Goal: Task Accomplishment & Management: Manage account settings

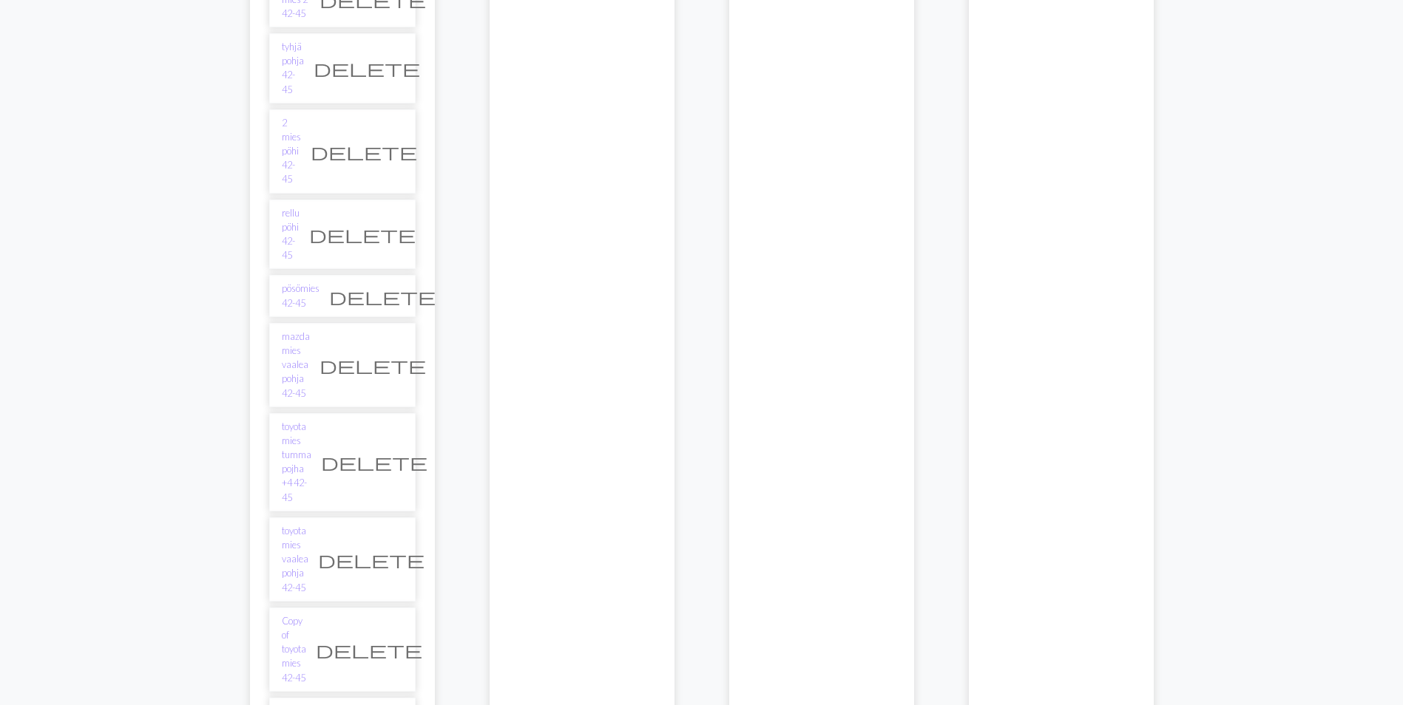
scroll to position [3898, 0]
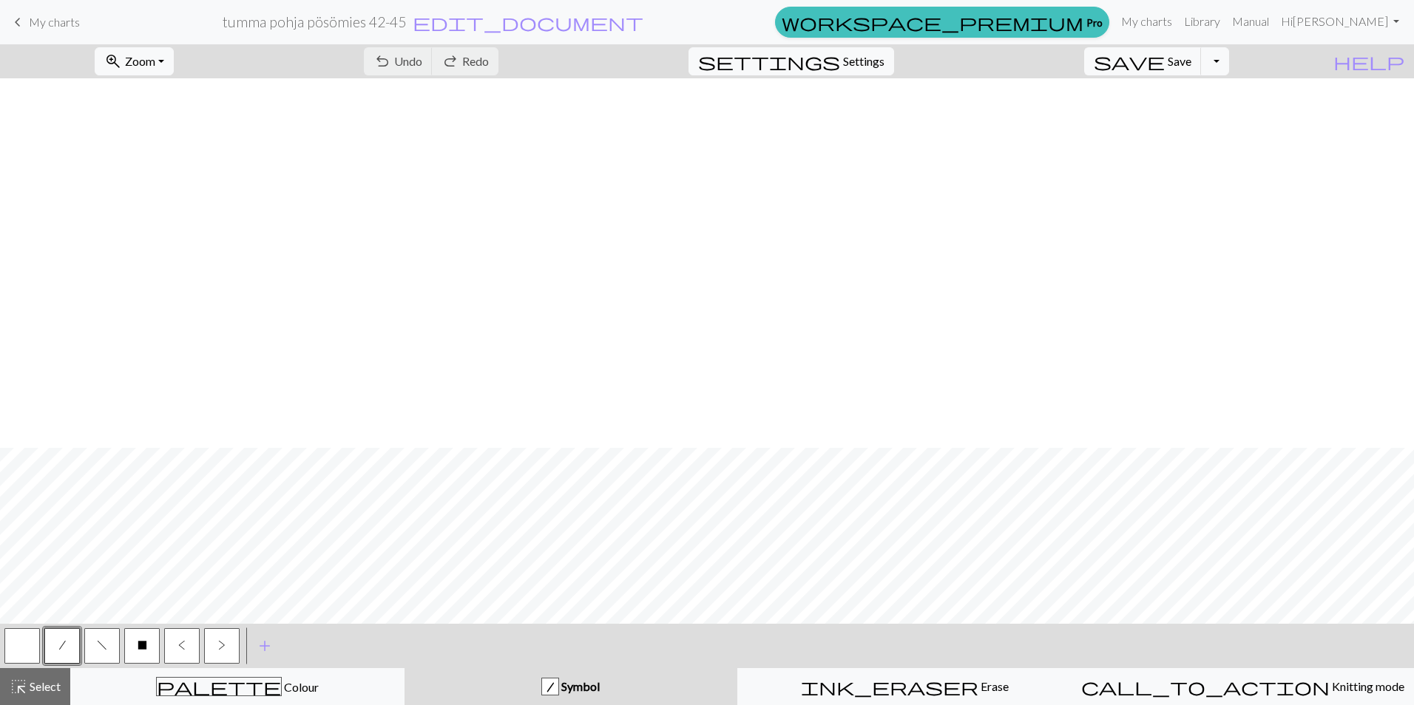
scroll to position [370, 0]
click at [44, 16] on span "My charts" at bounding box center [54, 22] width 51 height 14
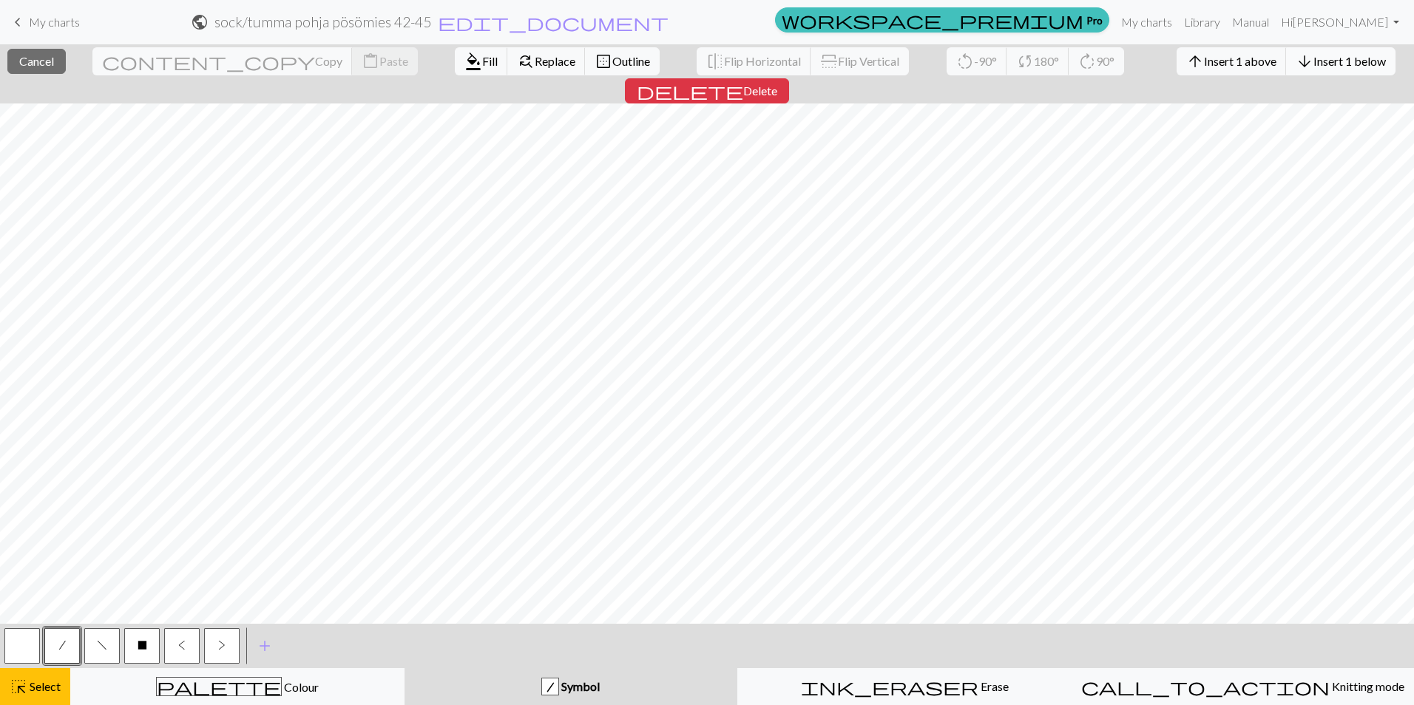
click at [1313, 61] on span "Insert 1 below" at bounding box center [1349, 61] width 72 height 14
click at [1313, 64] on span "Insert 1 below" at bounding box center [1349, 61] width 72 height 14
click at [1313, 57] on span "Insert 1 below" at bounding box center [1349, 61] width 72 height 14
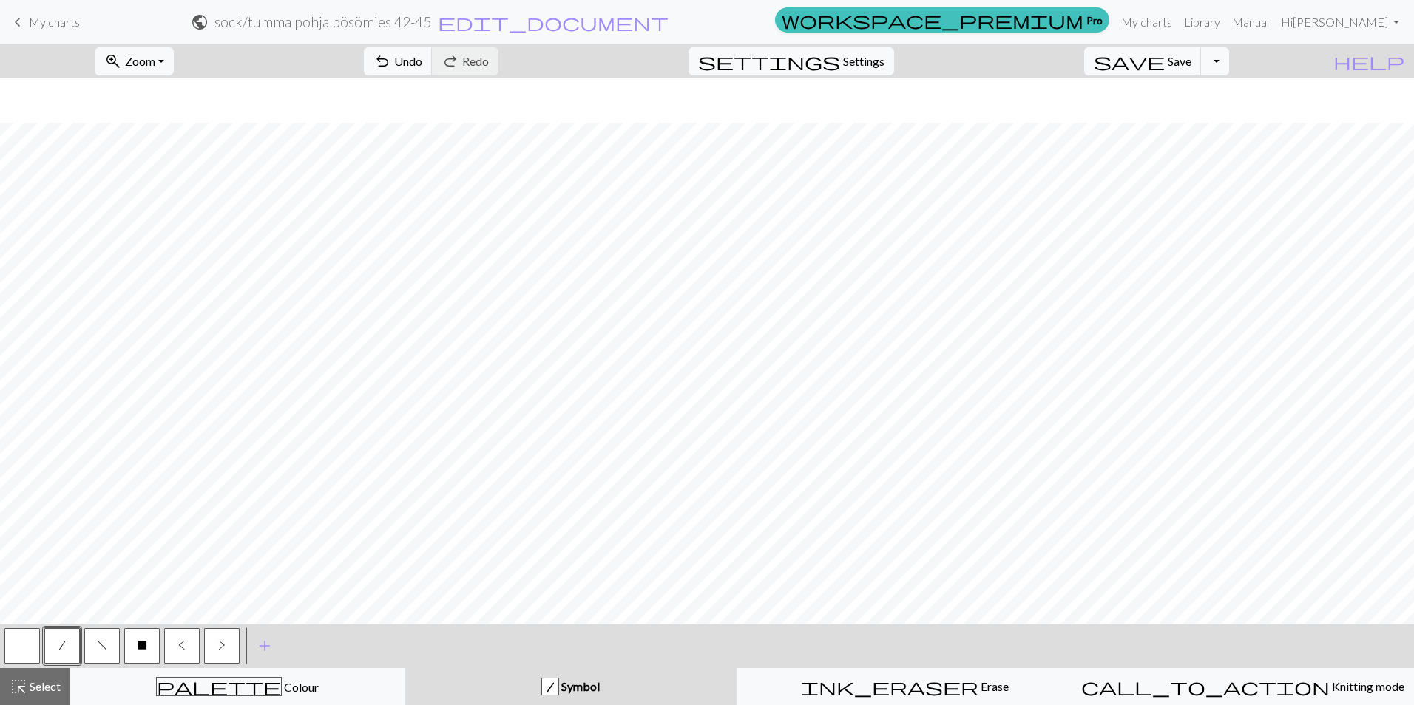
scroll to position [1543, 0]
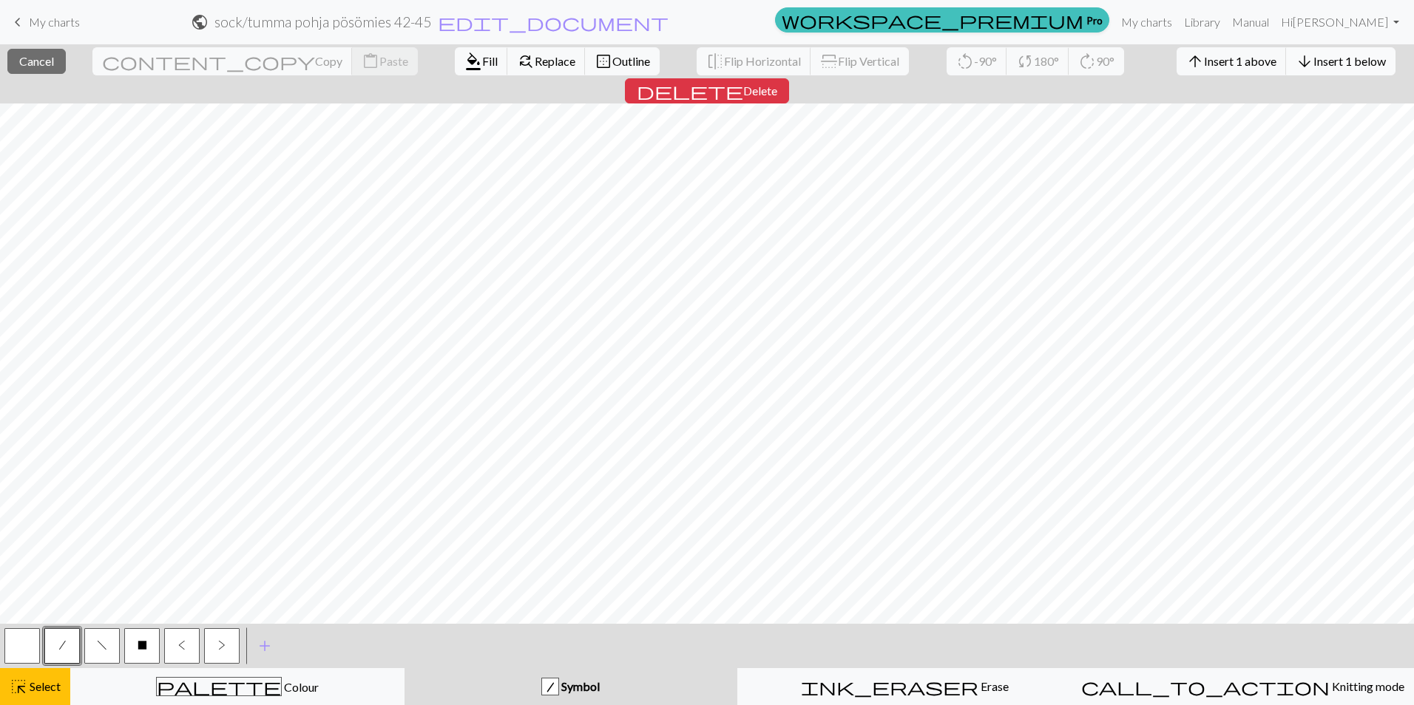
click at [1296, 60] on span "arrow_downward" at bounding box center [1305, 61] width 18 height 21
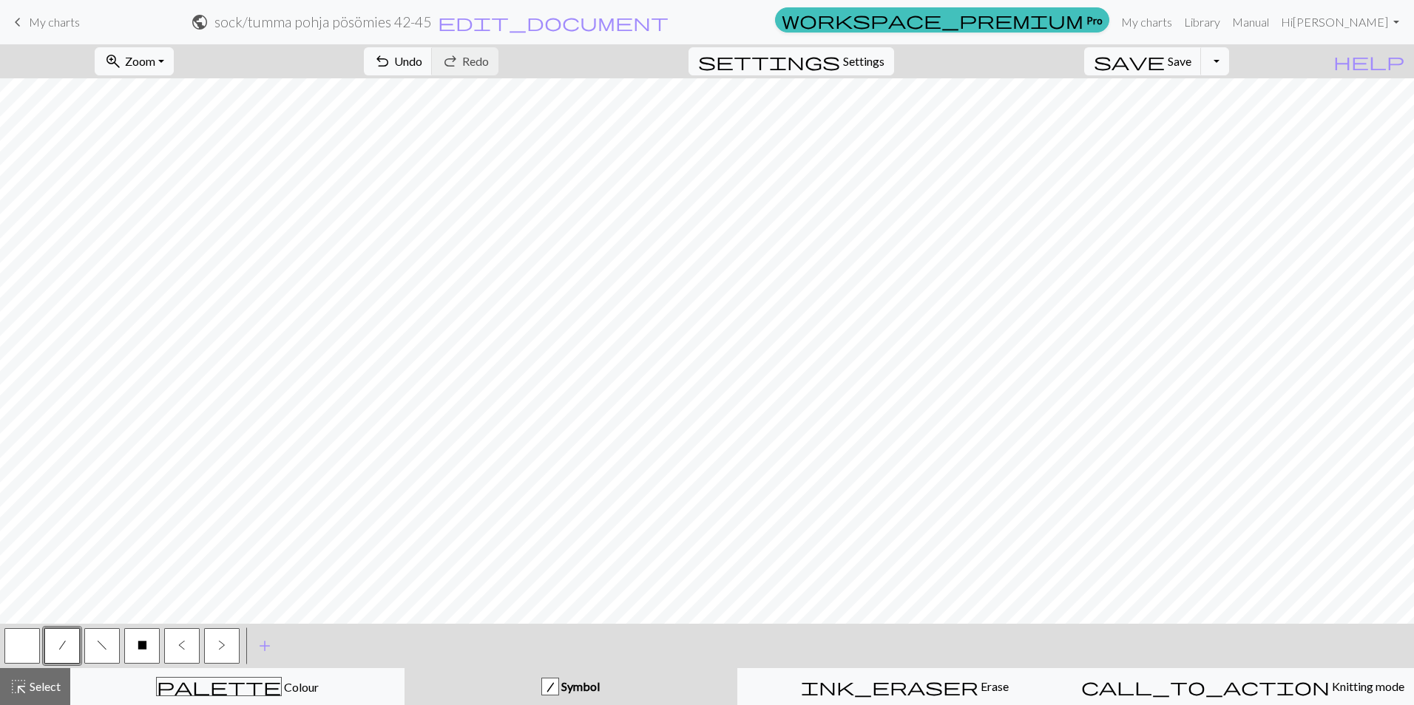
click at [27, 650] on button "button" at bounding box center [21, 646] width 35 height 35
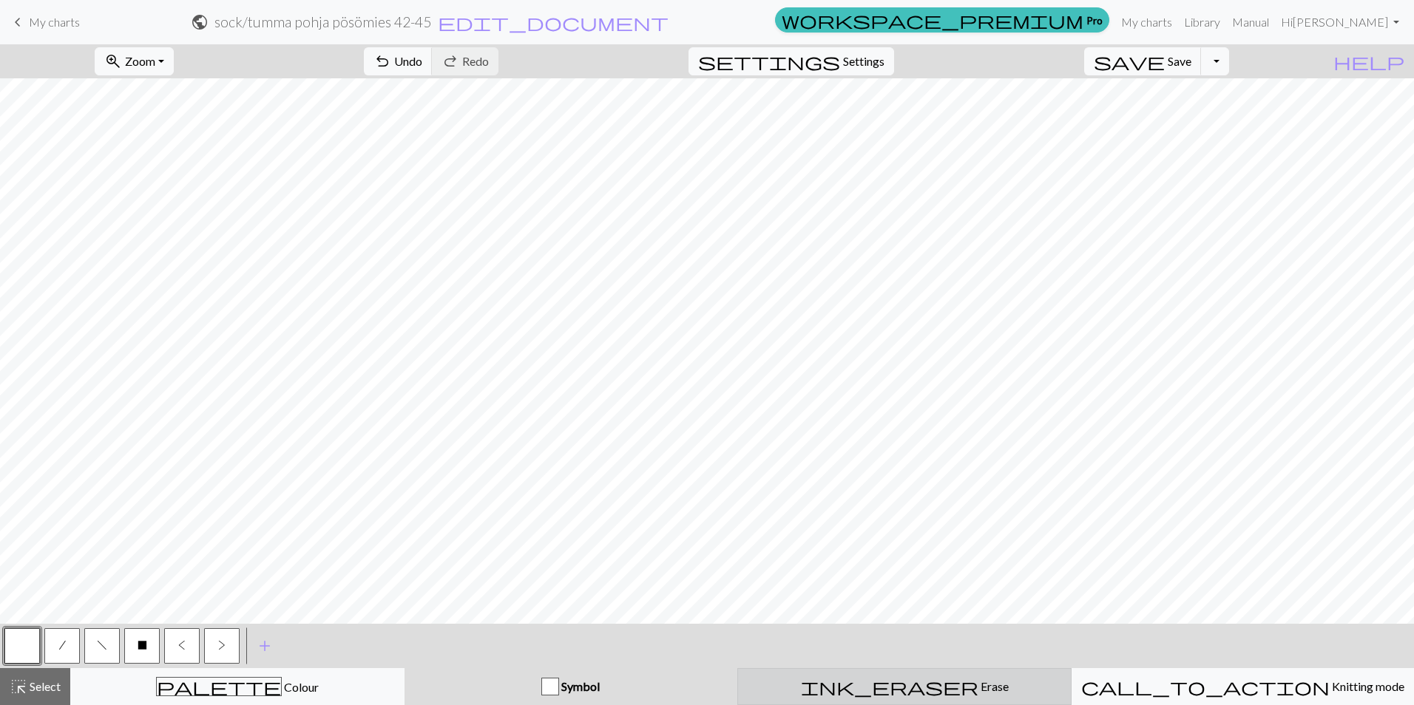
click at [791, 689] on div "ink_eraser Erase Erase" at bounding box center [904, 687] width 315 height 18
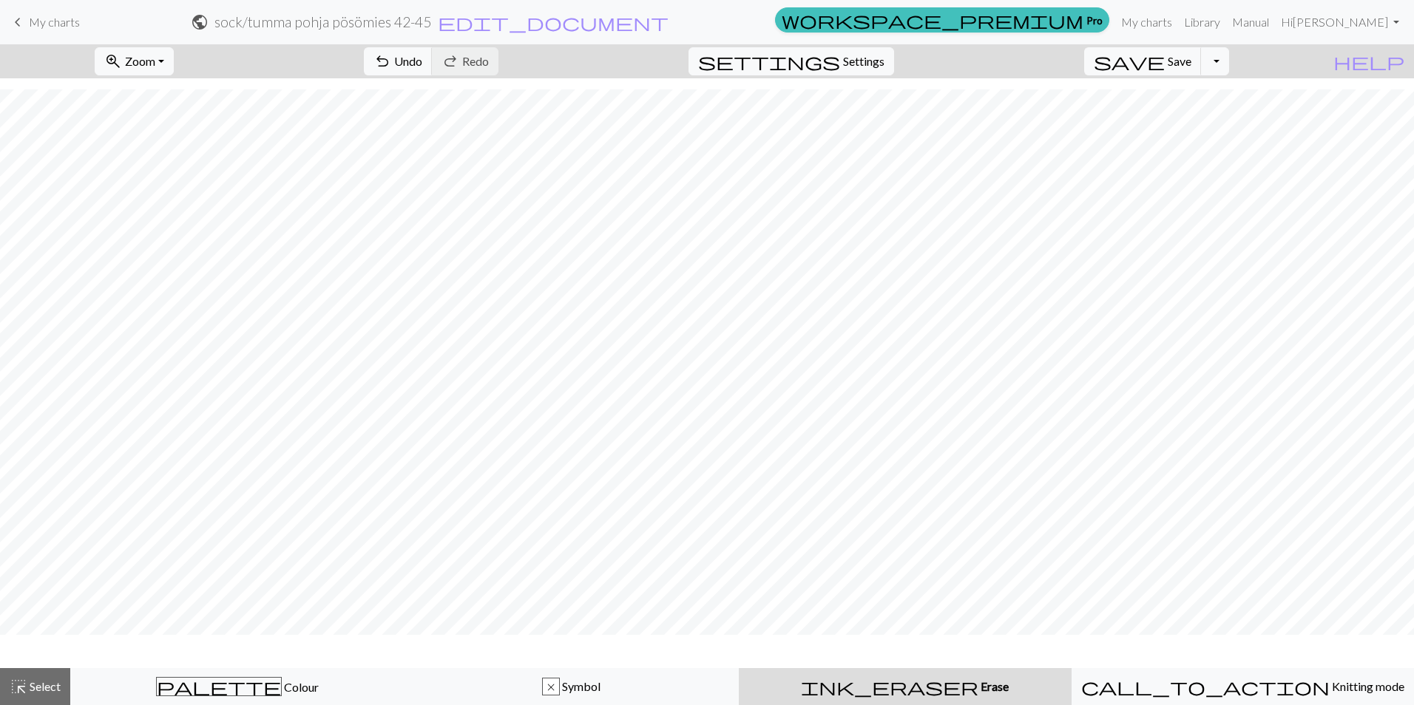
scroll to position [1514, 0]
drag, startPoint x: 53, startPoint y: 681, endPoint x: 166, endPoint y: 664, distance: 114.4
click at [53, 681] on span "Select" at bounding box center [43, 687] width 33 height 14
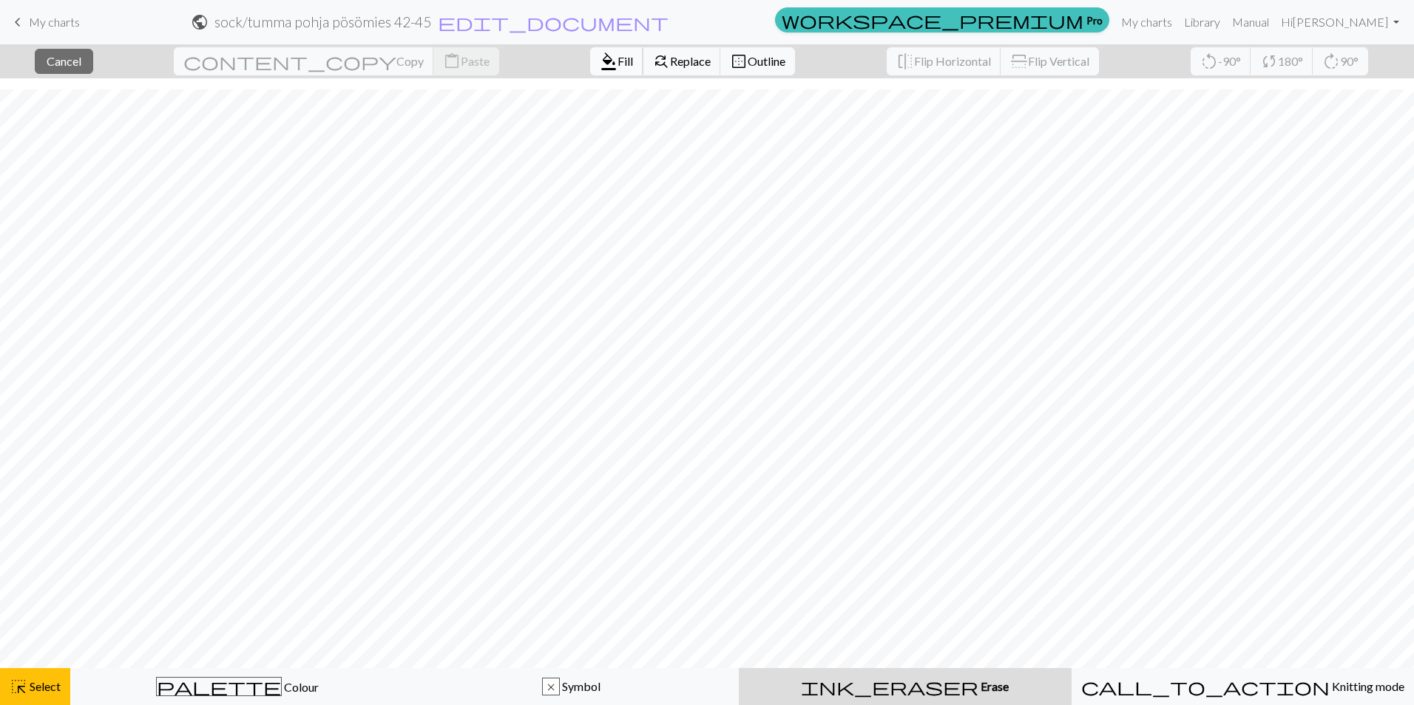
click at [617, 56] on span "Fill" at bounding box center [625, 61] width 16 height 14
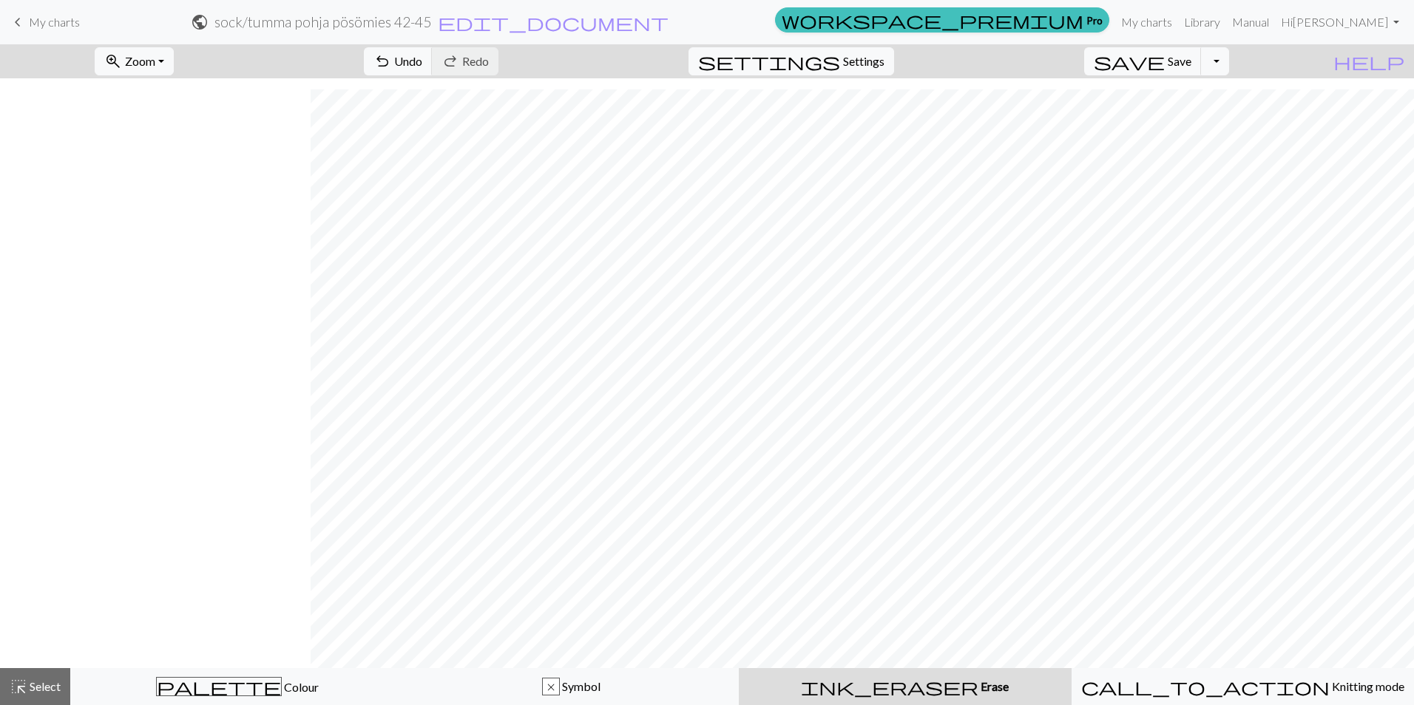
scroll to position [1514, 311]
drag, startPoint x: 16, startPoint y: 690, endPoint x: 48, endPoint y: 688, distance: 31.9
click at [16, 690] on span "highlight_alt" at bounding box center [19, 687] width 18 height 21
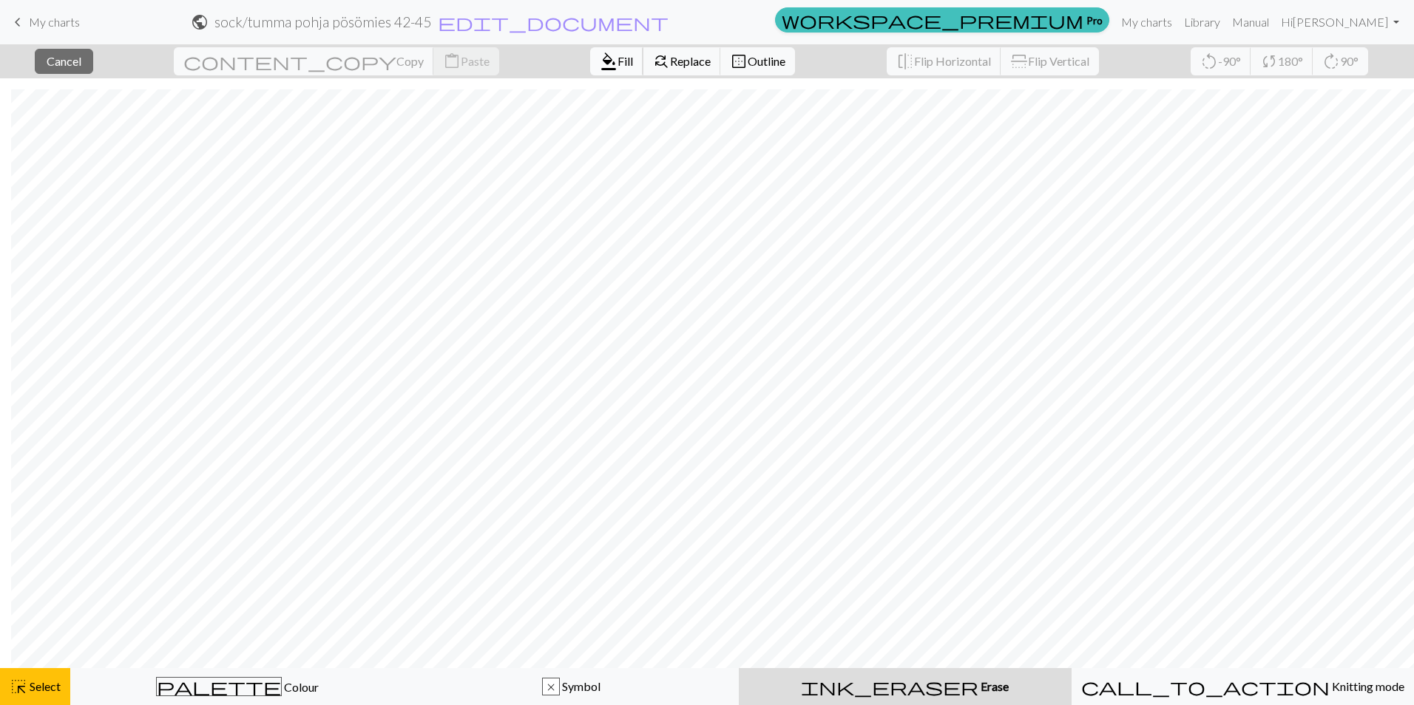
click at [600, 64] on span "format_color_fill" at bounding box center [609, 61] width 18 height 21
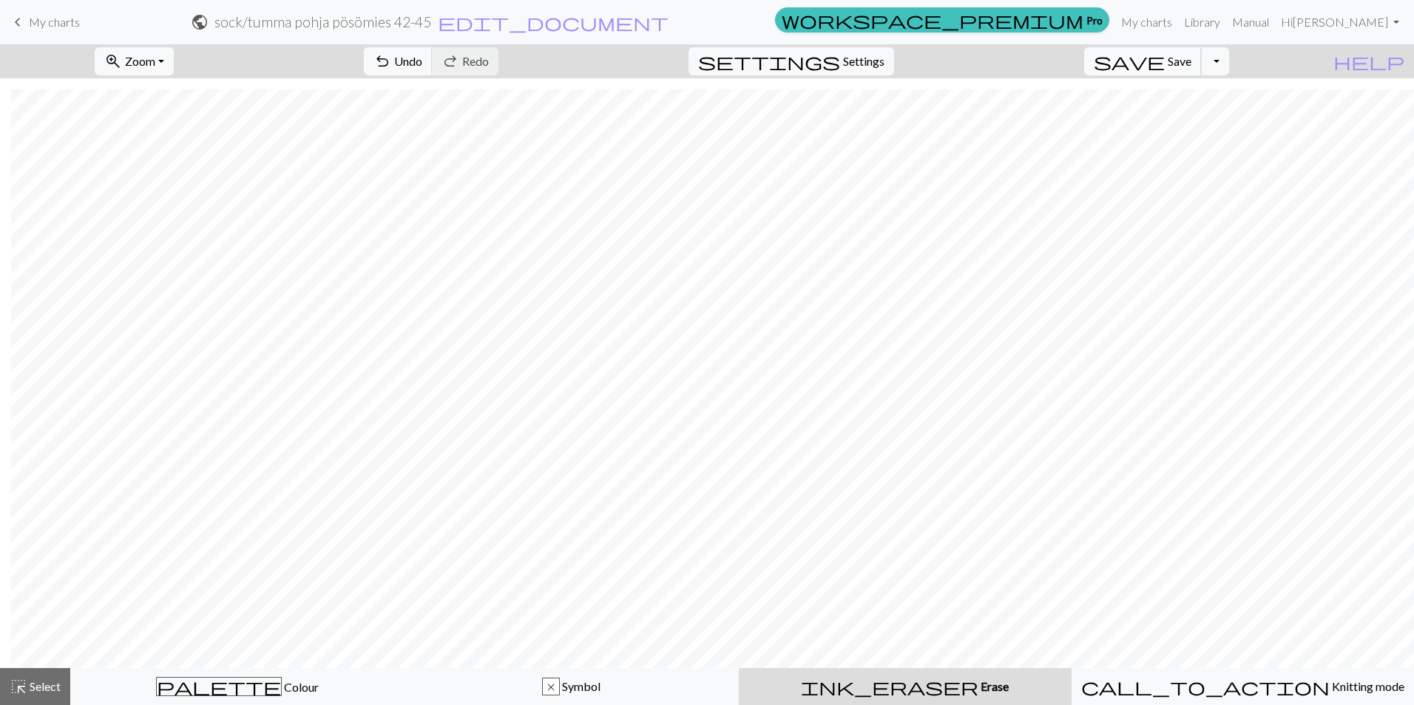
click at [1191, 59] on span "Save" at bounding box center [1180, 61] width 24 height 14
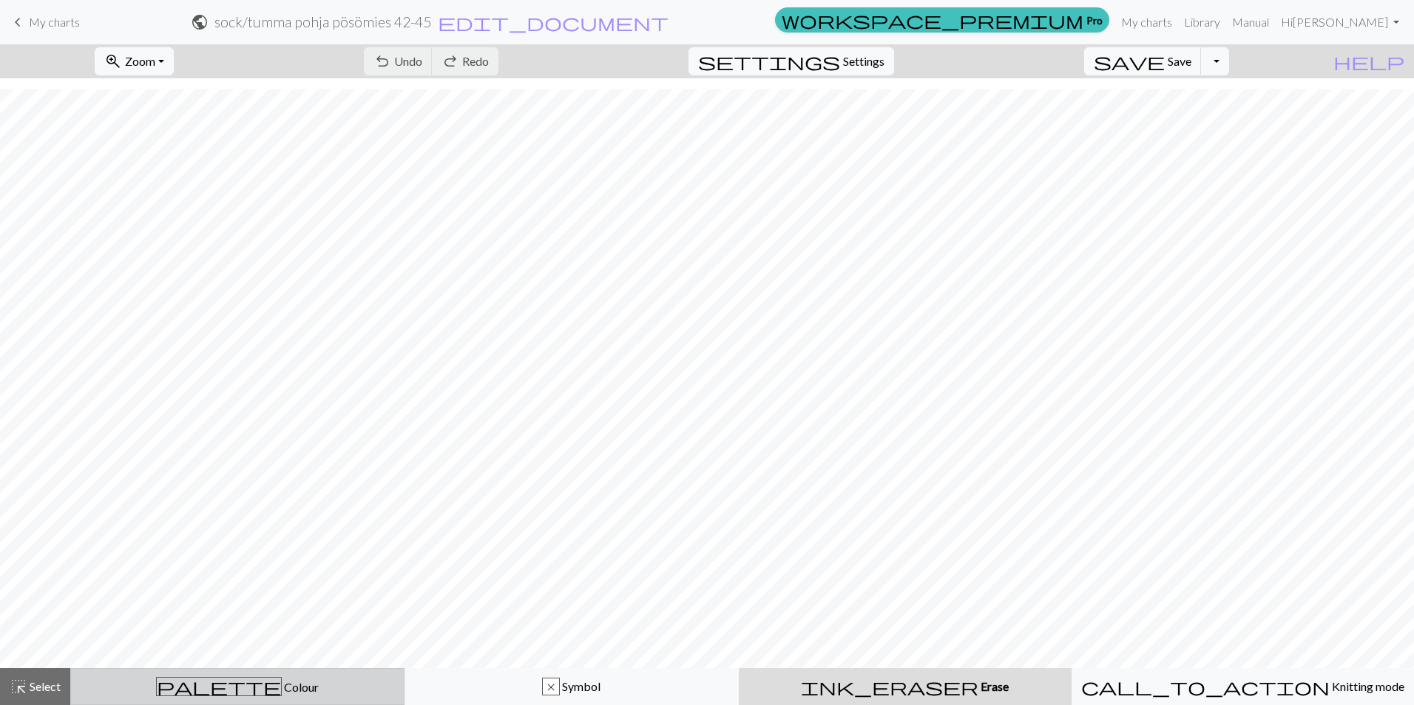
click at [224, 698] on button "palette Colour Colour" at bounding box center [237, 686] width 334 height 37
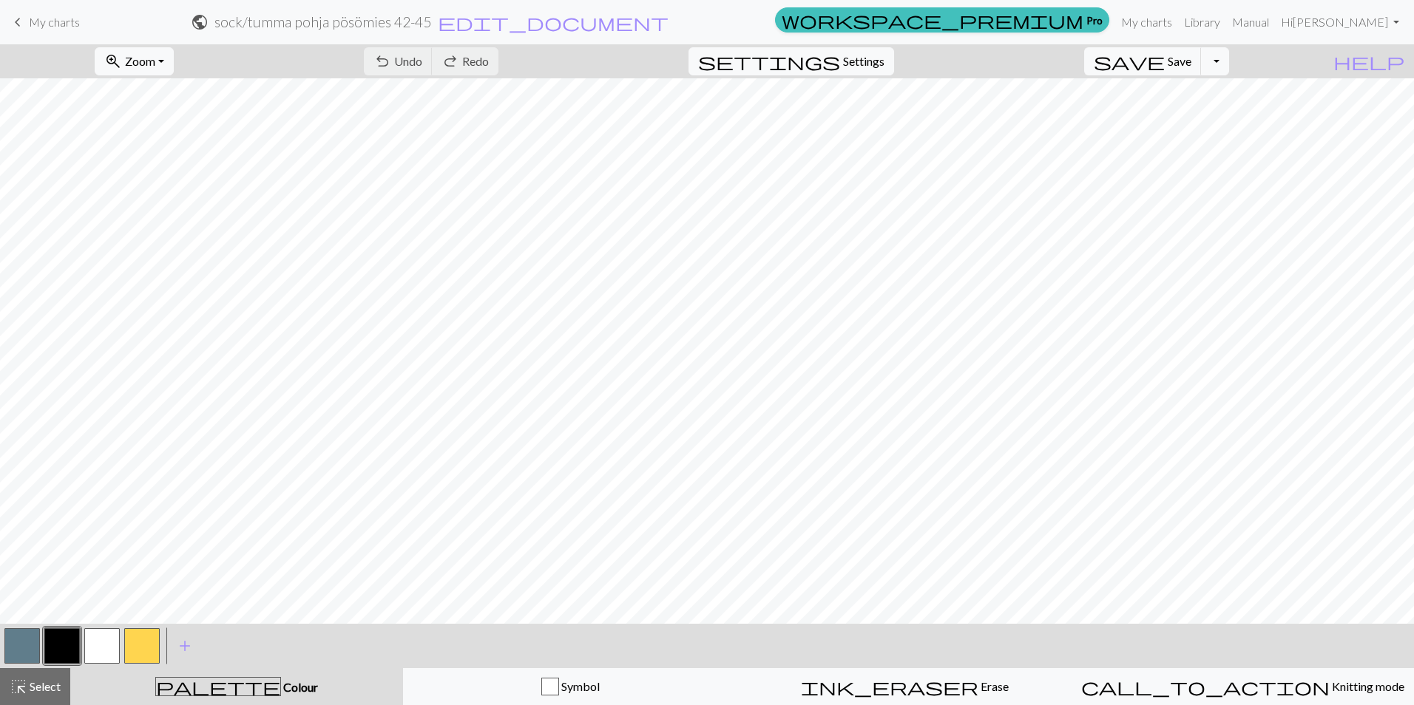
drag, startPoint x: 98, startPoint y: 654, endPoint x: 128, endPoint y: 634, distance: 35.3
click at [98, 654] on button "button" at bounding box center [101, 646] width 35 height 35
click at [1191, 58] on span "Save" at bounding box center [1180, 61] width 24 height 14
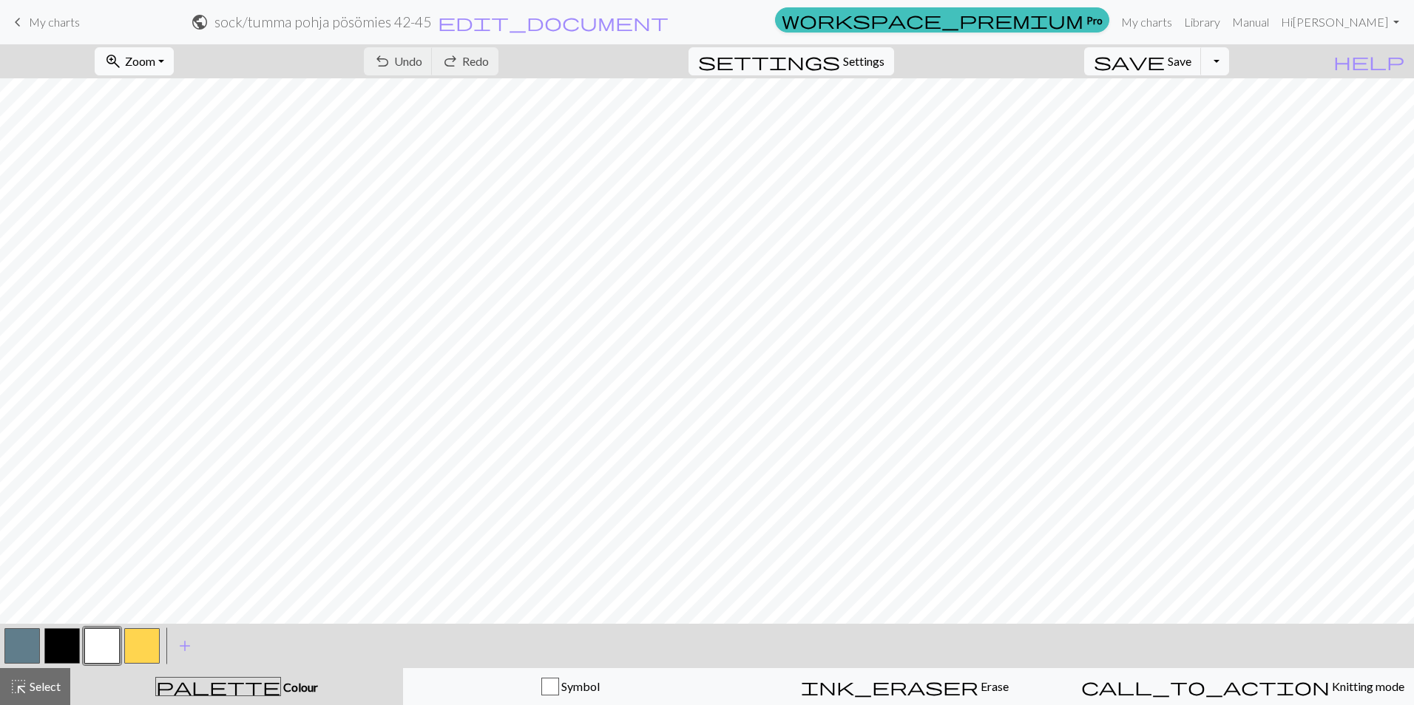
click at [174, 62] on button "zoom_in Zoom Zoom" at bounding box center [134, 61] width 79 height 28
click at [165, 180] on button "50%" at bounding box center [153, 178] width 117 height 24
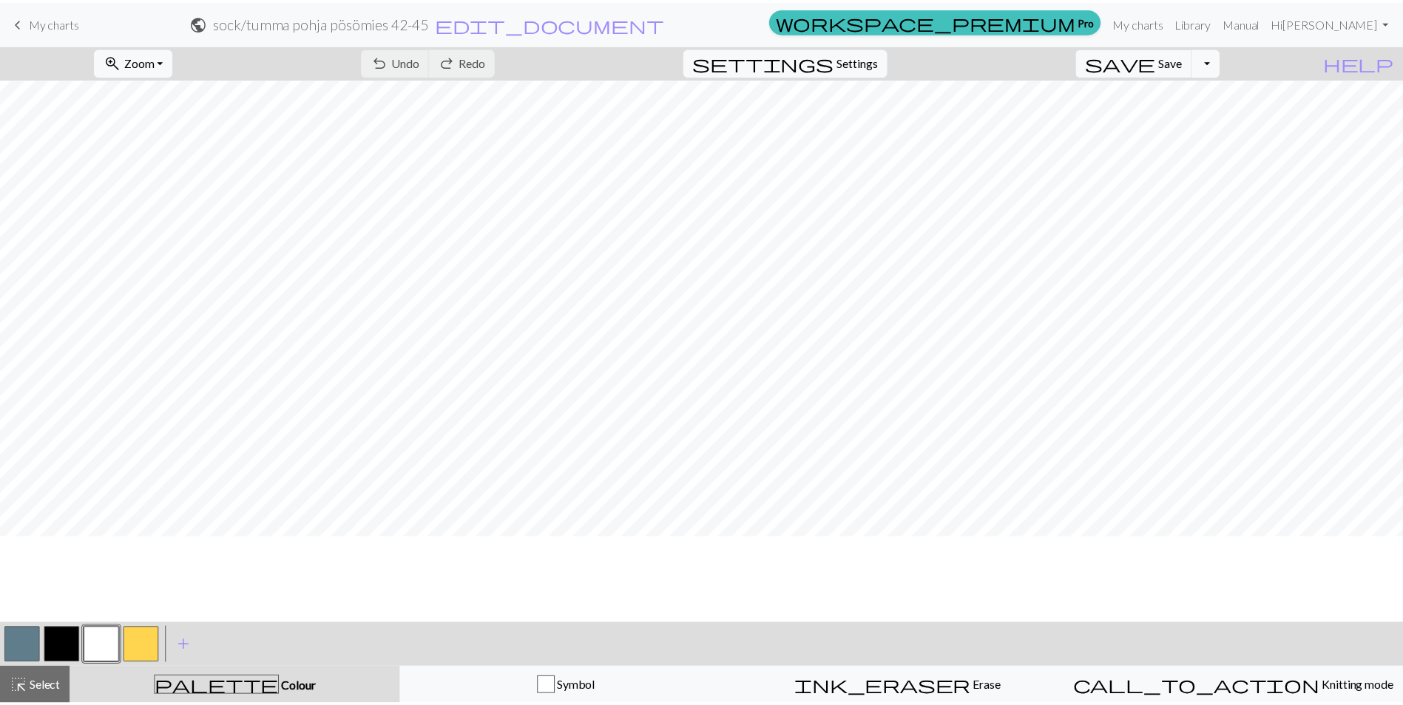
scroll to position [0, 0]
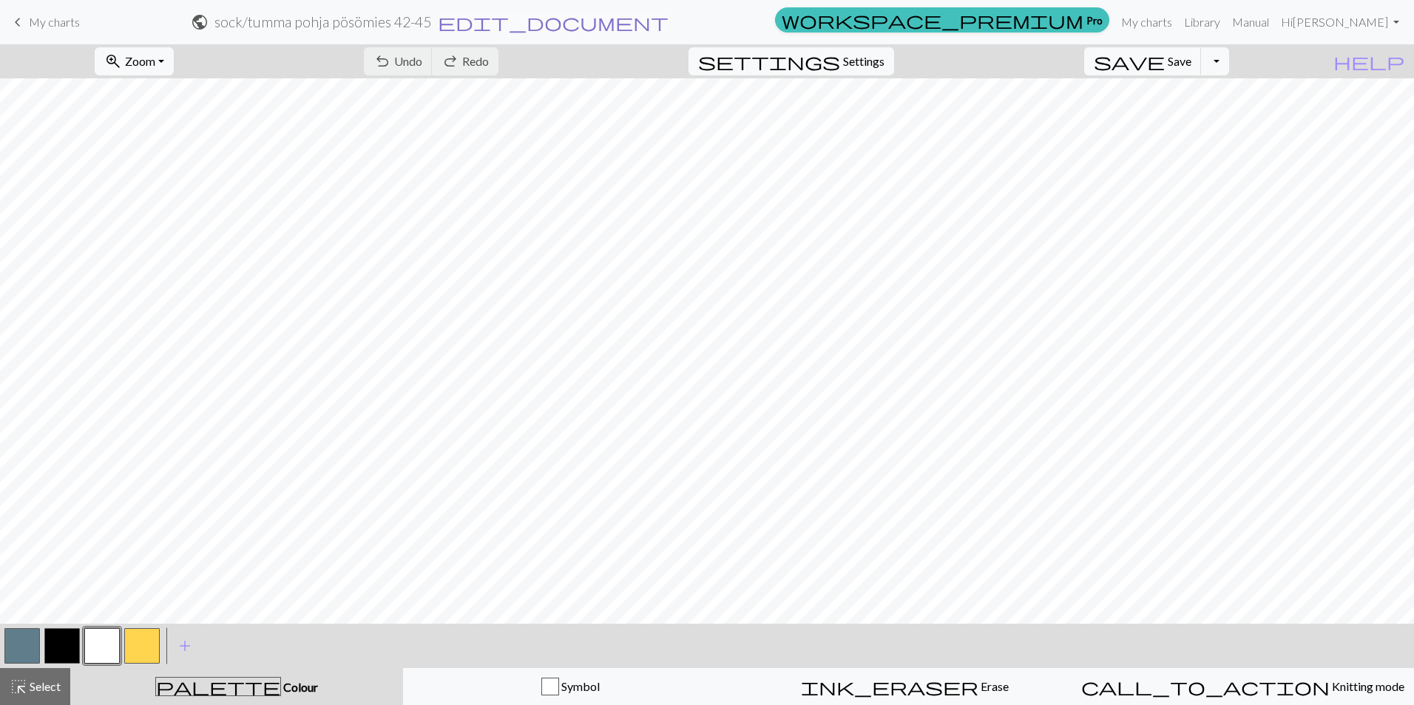
click at [668, 21] on span "edit_document" at bounding box center [553, 22] width 231 height 21
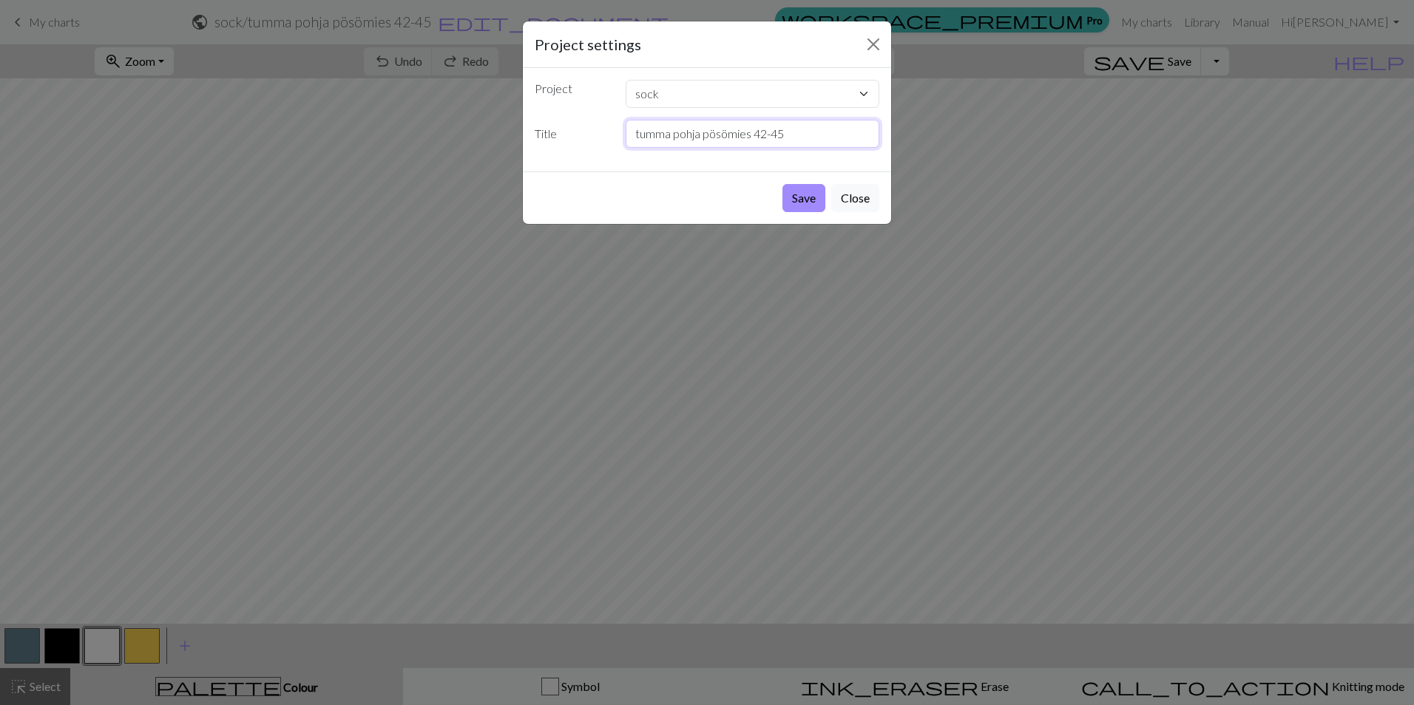
click at [748, 135] on input "tumma pohja pösömies 42-45" at bounding box center [753, 134] width 254 height 28
type input "tumma pohja pösömies +4 42-45"
drag, startPoint x: 805, startPoint y: 196, endPoint x: 824, endPoint y: 190, distance: 19.4
click at [805, 200] on button "Save" at bounding box center [803, 198] width 43 height 28
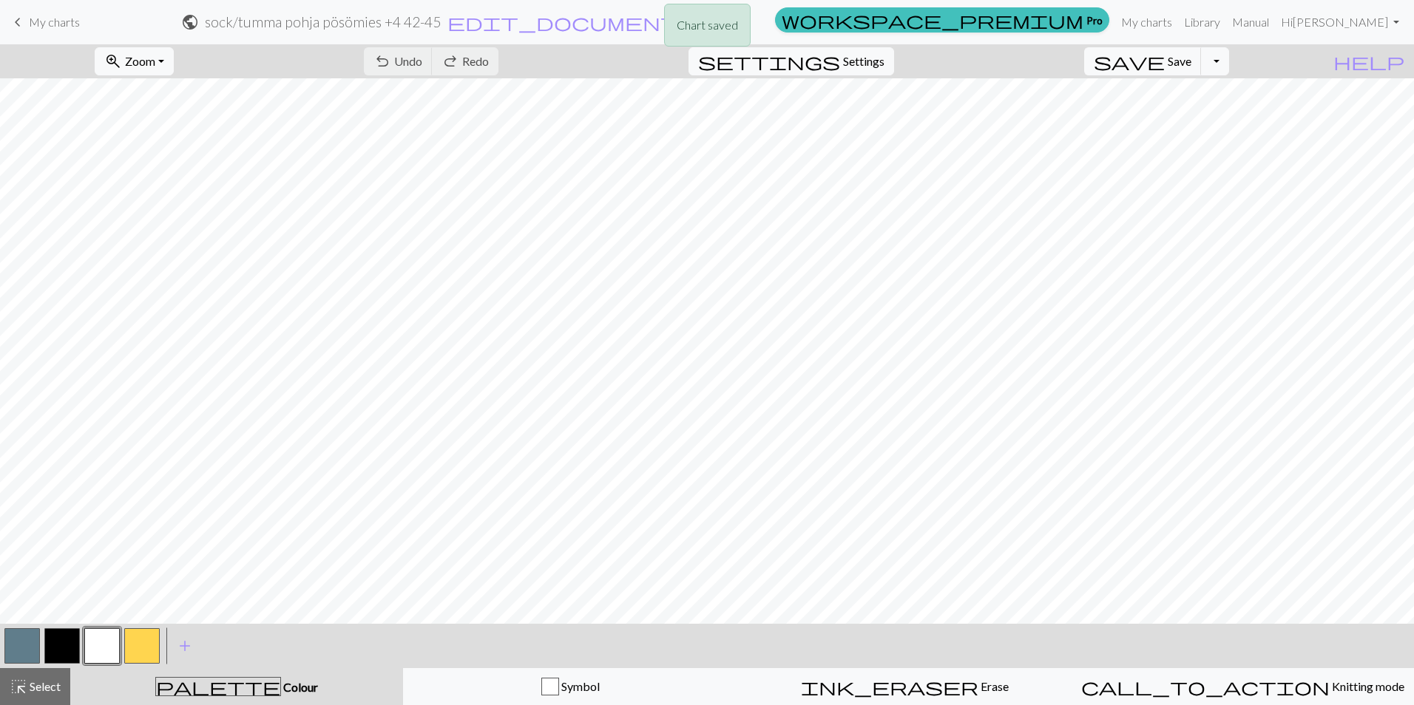
click at [59, 24] on div "Chart saved" at bounding box center [707, 29] width 1414 height 58
click at [30, 27] on div "Chart saved" at bounding box center [707, 29] width 1414 height 58
click at [55, 30] on link "keyboard_arrow_left My charts" at bounding box center [44, 22] width 71 height 25
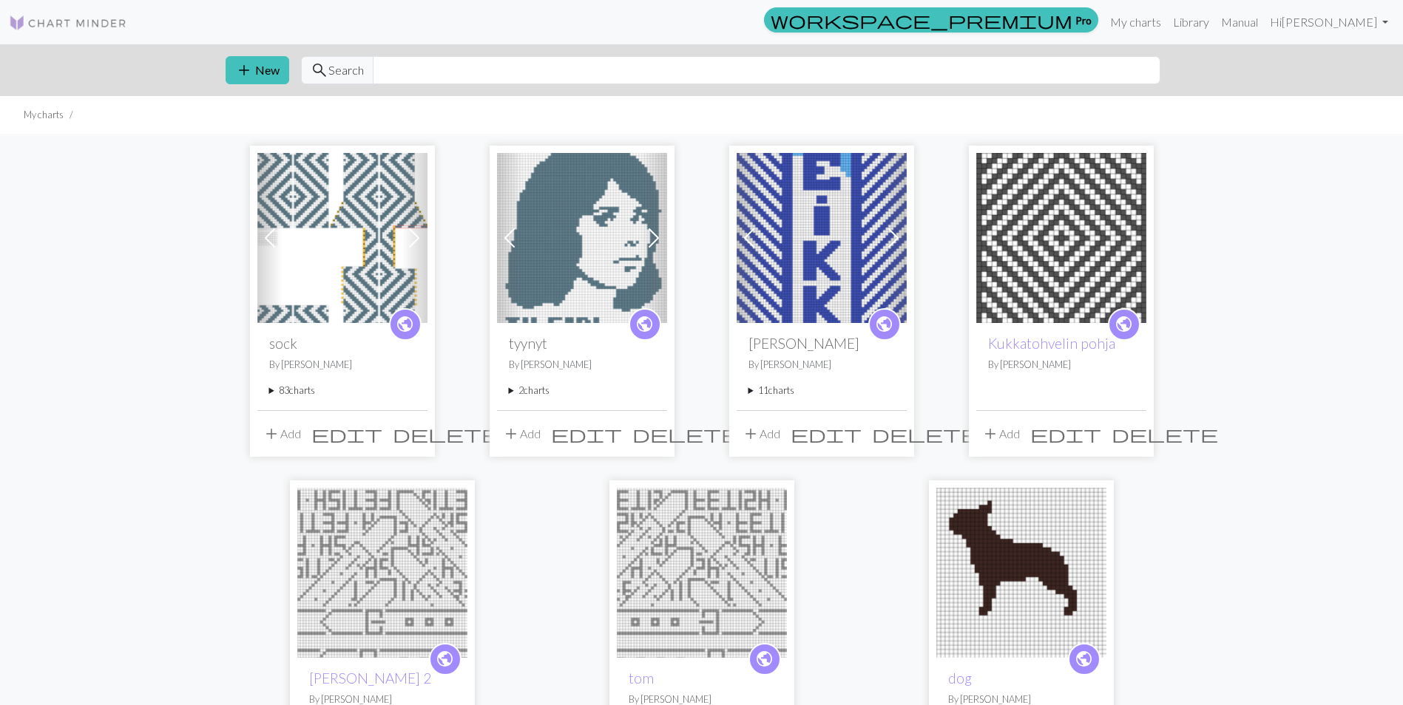
click at [289, 385] on summary "83 charts" at bounding box center [342, 391] width 146 height 14
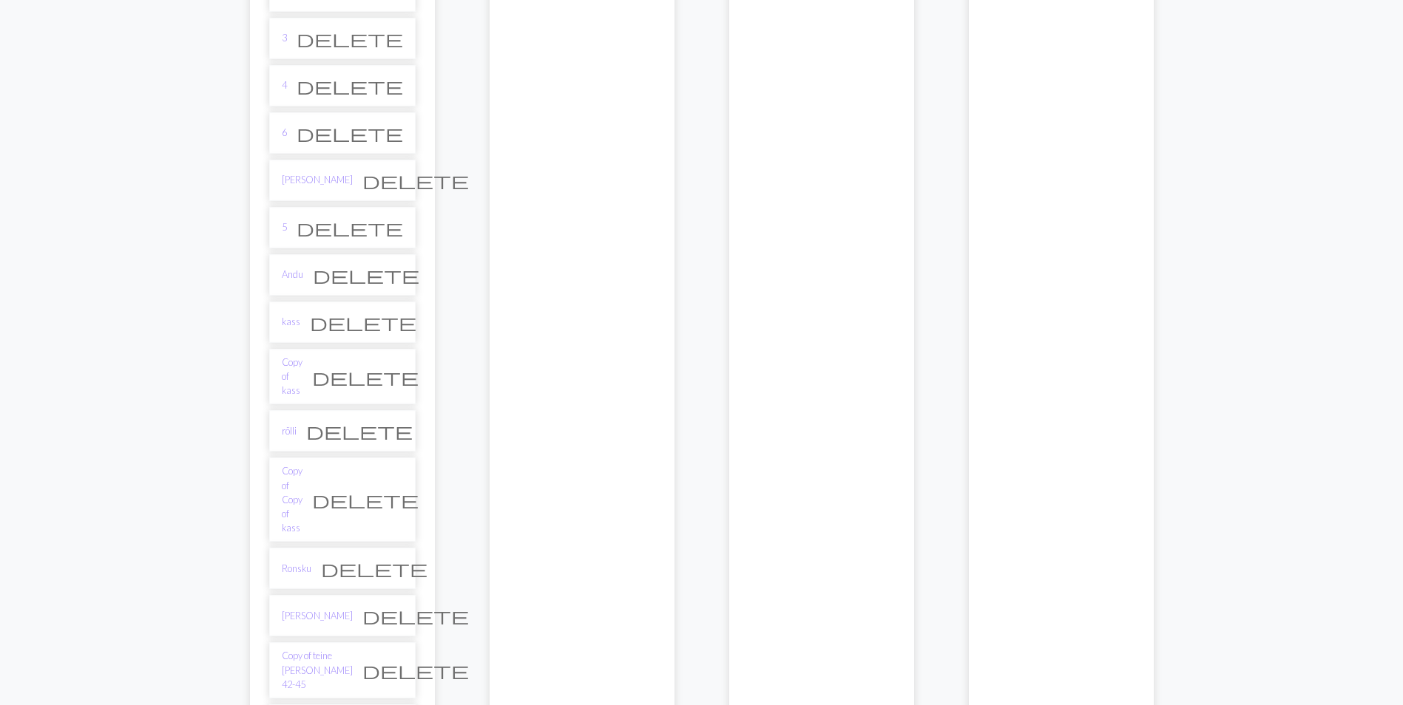
scroll to position [592, 0]
click at [349, 649] on link "Copy of teine tyhi pöhi 42-45" at bounding box center [317, 670] width 71 height 43
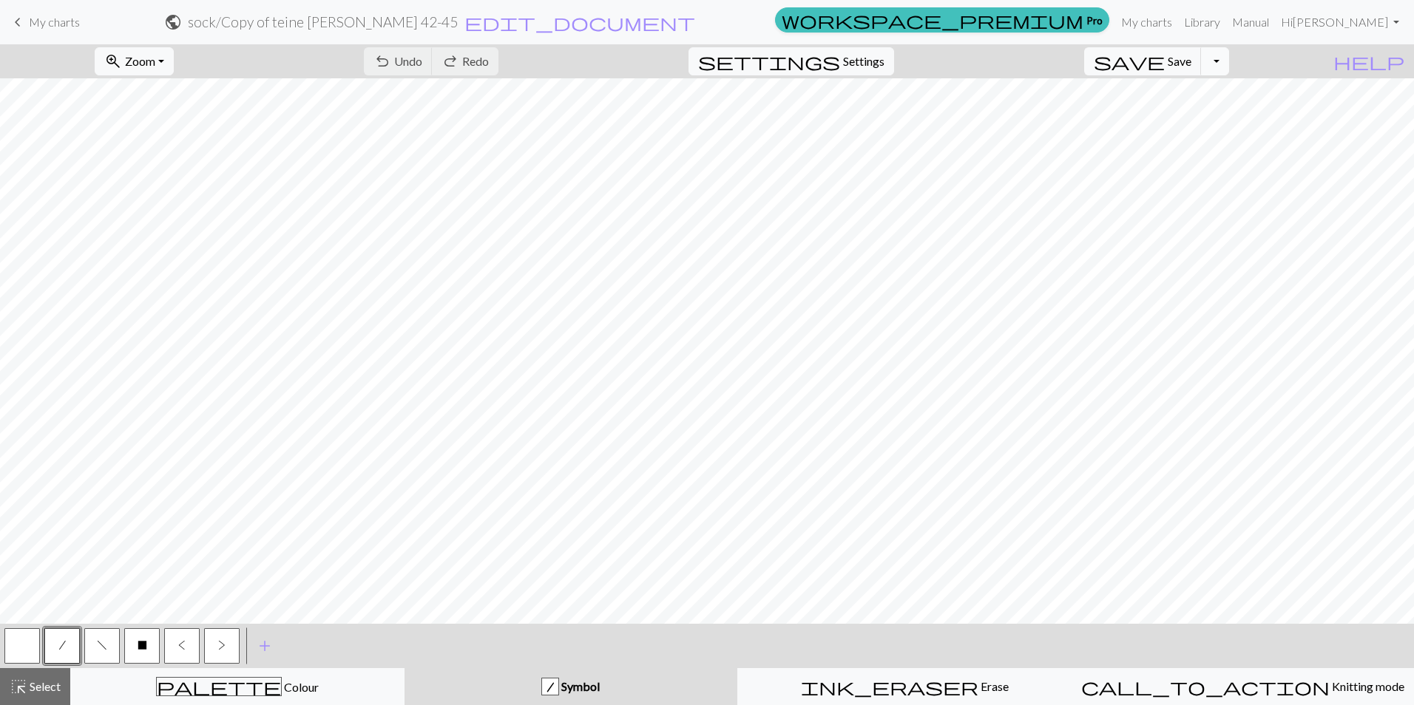
click at [1229, 62] on button "Toggle Dropdown" at bounding box center [1215, 61] width 28 height 28
click at [1208, 97] on button "file_copy Save a copy" at bounding box center [1106, 94] width 244 height 24
click at [693, 19] on span "edit_document" at bounding box center [577, 22] width 231 height 21
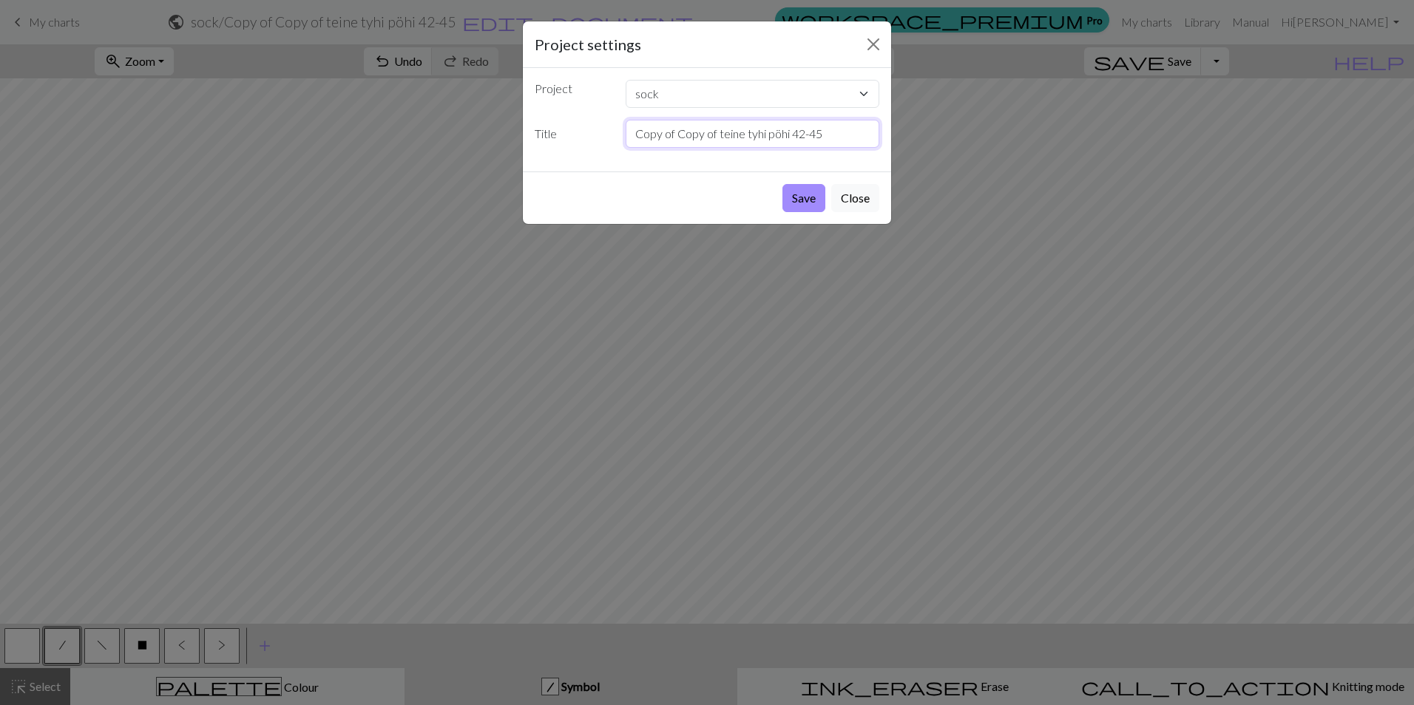
drag, startPoint x: 763, startPoint y: 135, endPoint x: 548, endPoint y: 135, distance: 215.2
click at [549, 135] on div "Title Copy of Copy of teine tyhi pöhi 42-45" at bounding box center [707, 134] width 362 height 28
type input "Mini pöhi 42-45"
click at [811, 198] on button "Save" at bounding box center [803, 198] width 43 height 28
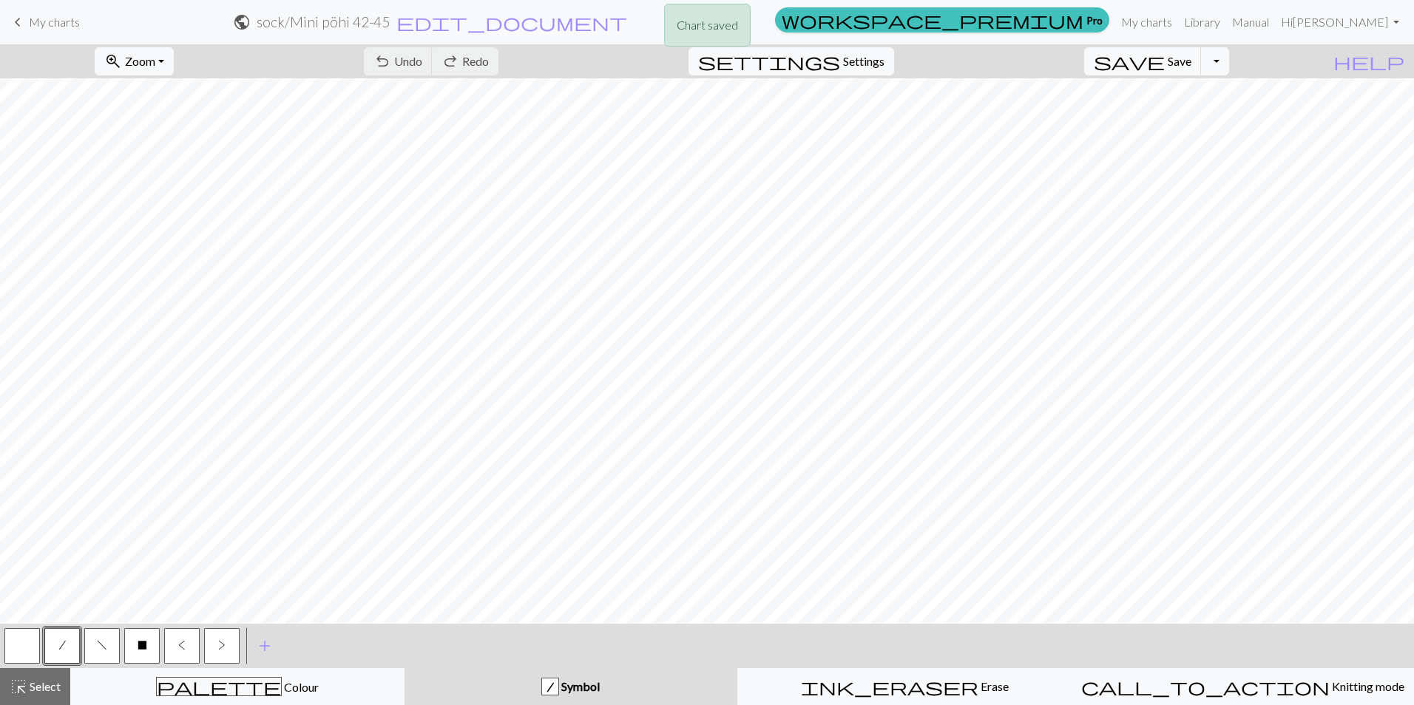
click at [665, 19] on div "Chart saved" at bounding box center [707, 25] width 87 height 43
click at [627, 20] on span "edit_document" at bounding box center [511, 22] width 231 height 21
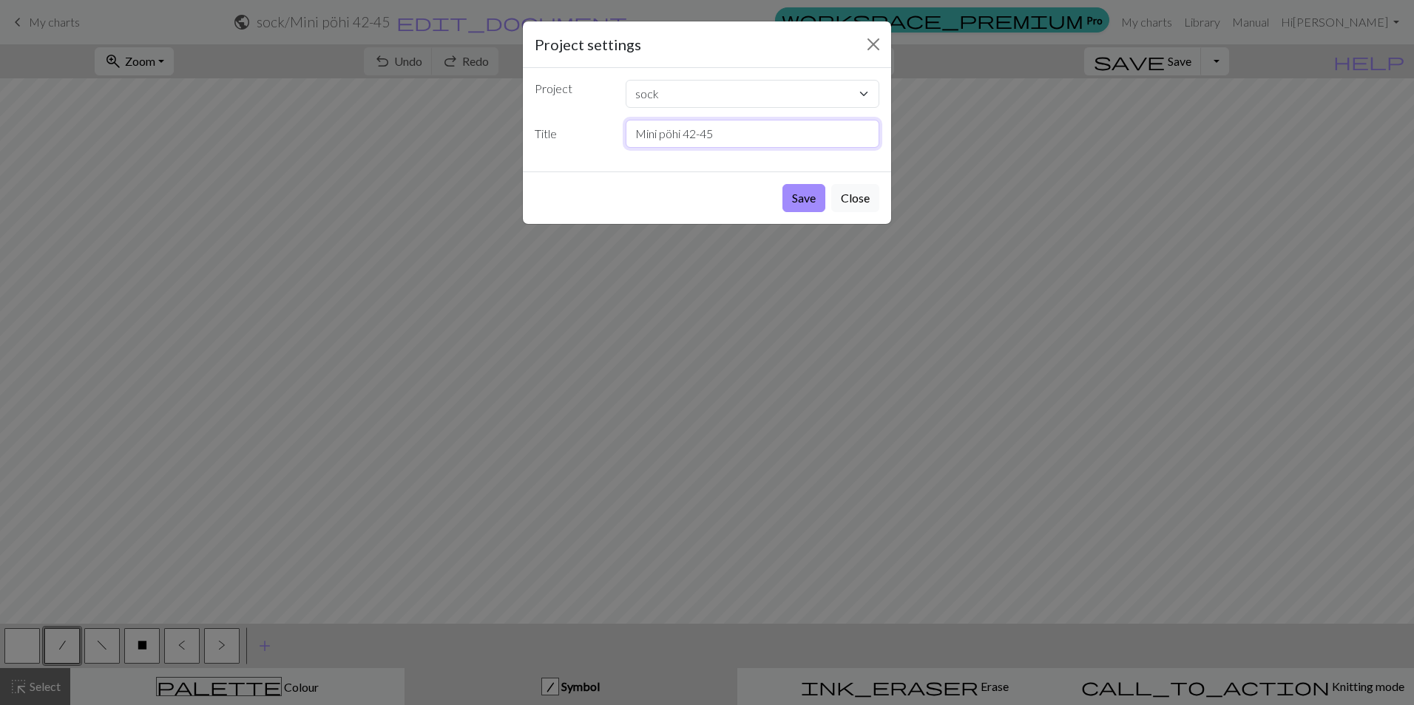
click at [657, 132] on input "Mini pöhi 42-45" at bounding box center [753, 134] width 254 height 28
type input "Mini mies pöhi 42-45"
click at [810, 194] on button "Save" at bounding box center [803, 198] width 43 height 28
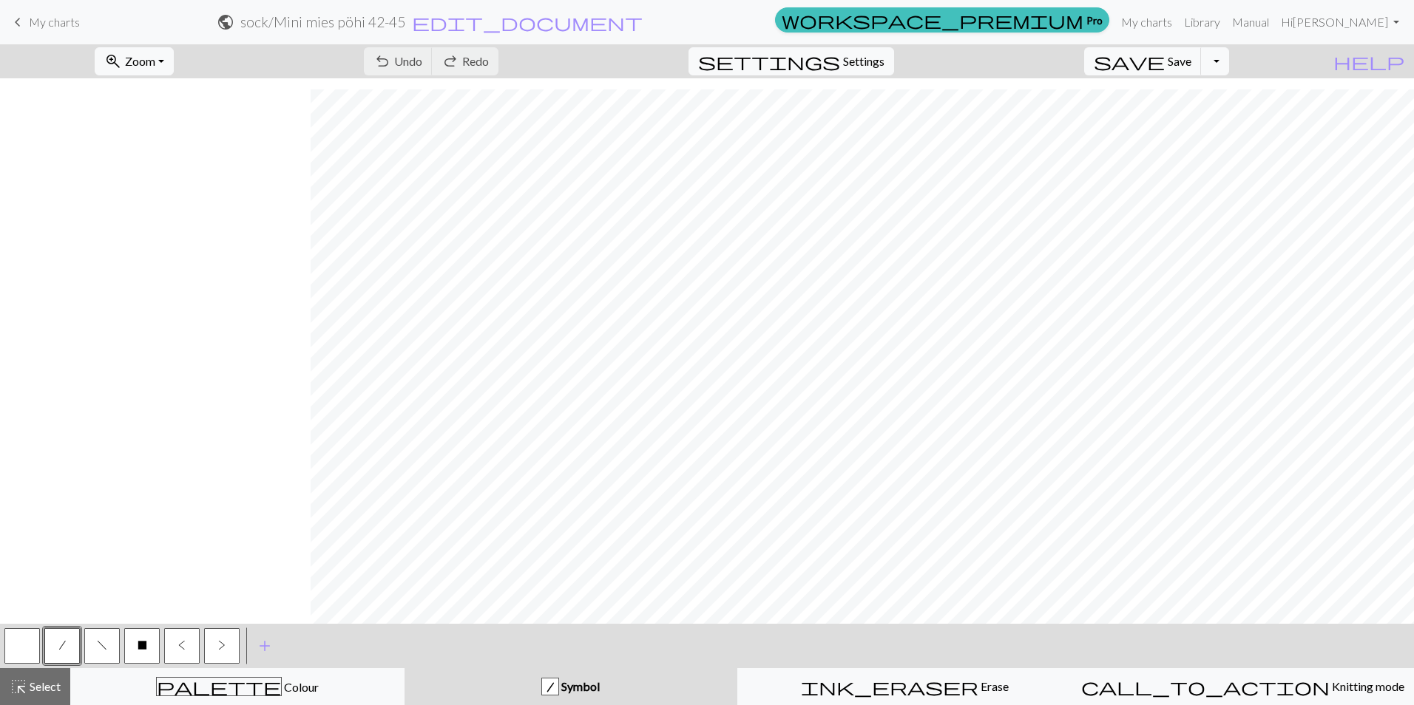
scroll to position [1499, 311]
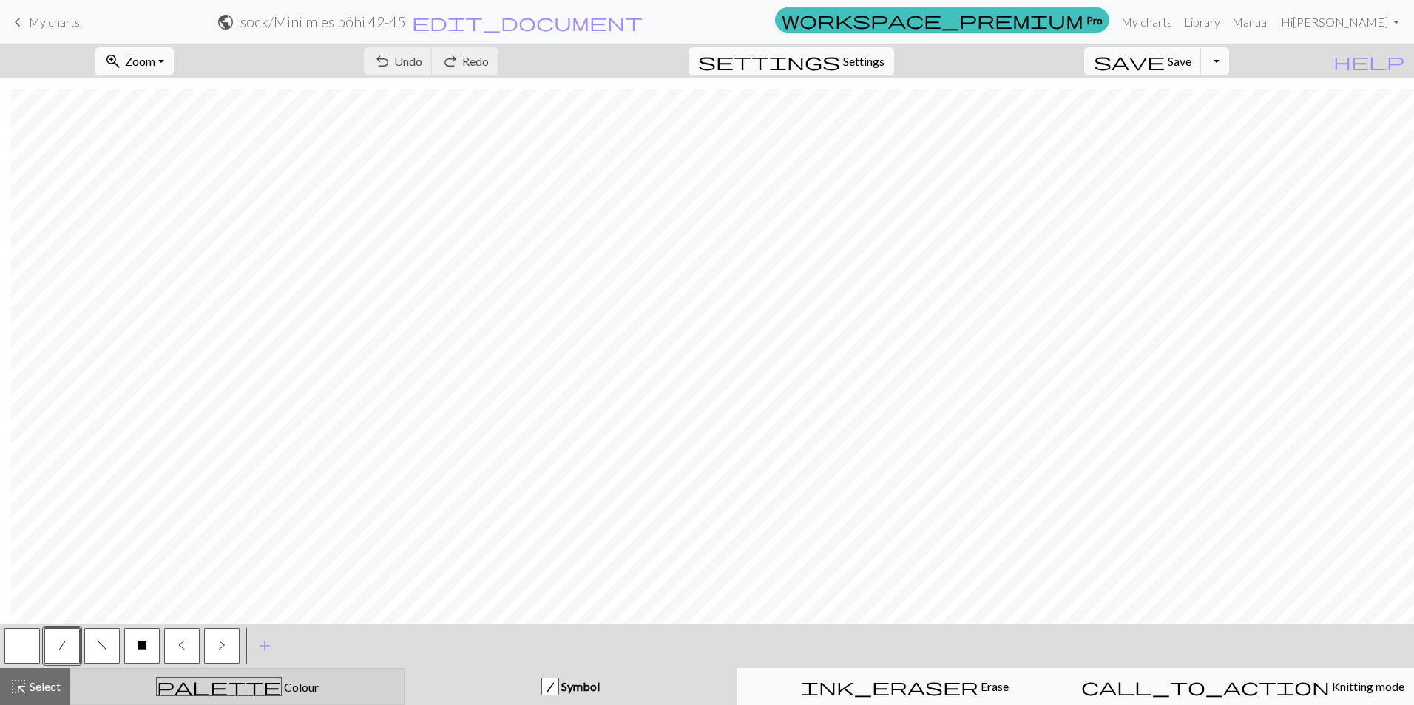
click at [267, 678] on div "palette Colour Colour" at bounding box center [237, 686] width 315 height 19
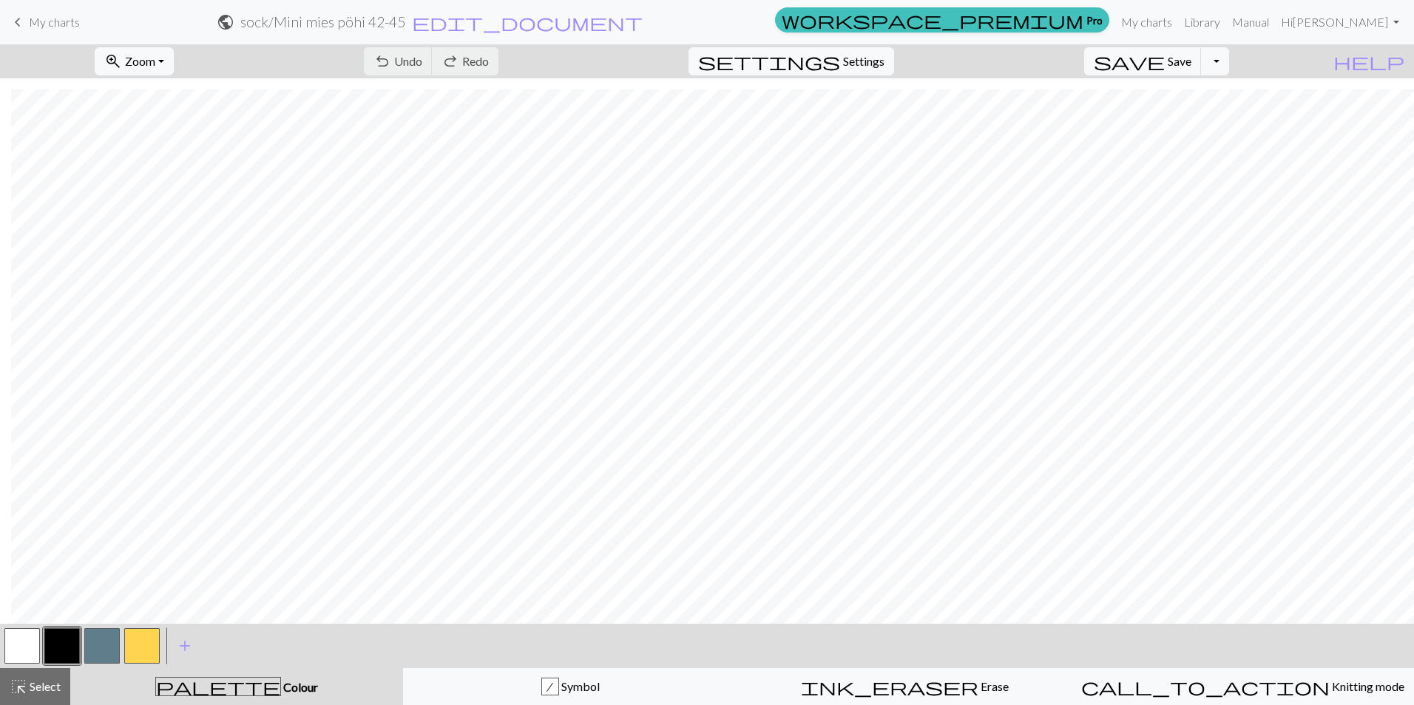
click at [101, 646] on button "button" at bounding box center [101, 646] width 35 height 35
drag, startPoint x: 10, startPoint y: 648, endPoint x: 51, endPoint y: 624, distance: 47.7
click at [11, 647] on button "button" at bounding box center [21, 646] width 35 height 35
click at [114, 646] on button "button" at bounding box center [101, 646] width 35 height 35
drag, startPoint x: 31, startPoint y: 645, endPoint x: 42, endPoint y: 639, distance: 12.6
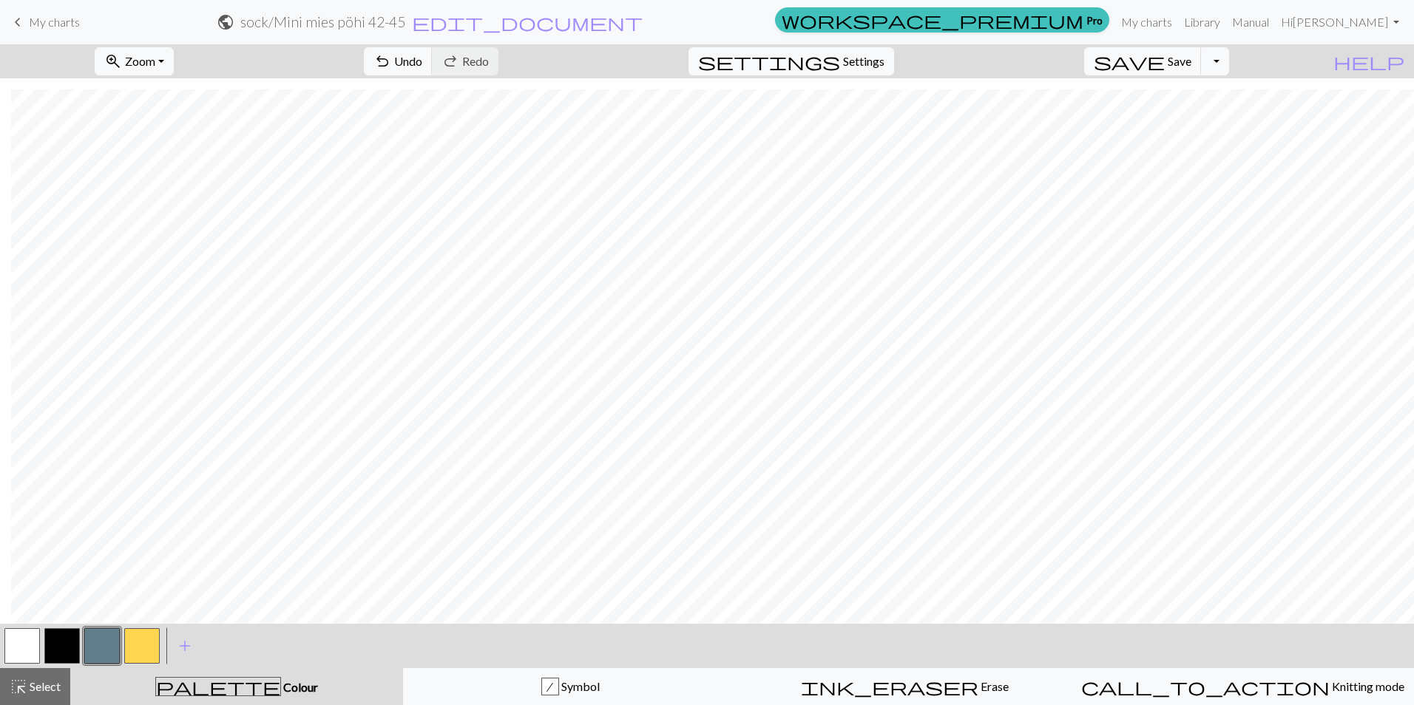
click at [31, 645] on button "button" at bounding box center [21, 646] width 35 height 35
click at [104, 641] on button "button" at bounding box center [101, 646] width 35 height 35
click at [30, 638] on button "button" at bounding box center [21, 646] width 35 height 35
click at [104, 643] on button "button" at bounding box center [101, 646] width 35 height 35
drag, startPoint x: 15, startPoint y: 643, endPoint x: 28, endPoint y: 633, distance: 16.9
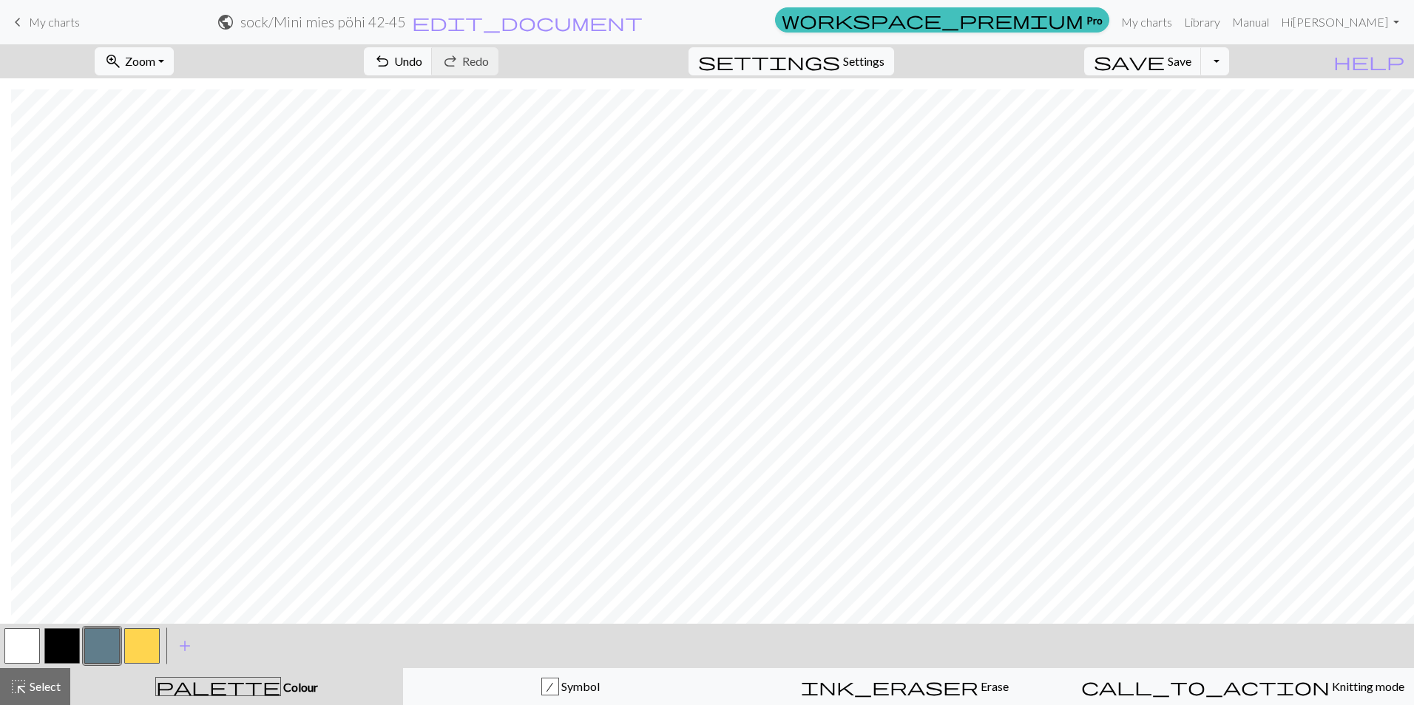
click at [15, 643] on button "button" at bounding box center [21, 646] width 35 height 35
drag, startPoint x: 106, startPoint y: 651, endPoint x: 131, endPoint y: 634, distance: 29.7
click at [106, 651] on button "button" at bounding box center [101, 646] width 35 height 35
click at [24, 638] on button "button" at bounding box center [21, 646] width 35 height 35
drag, startPoint x: 98, startPoint y: 641, endPoint x: 127, endPoint y: 620, distance: 36.1
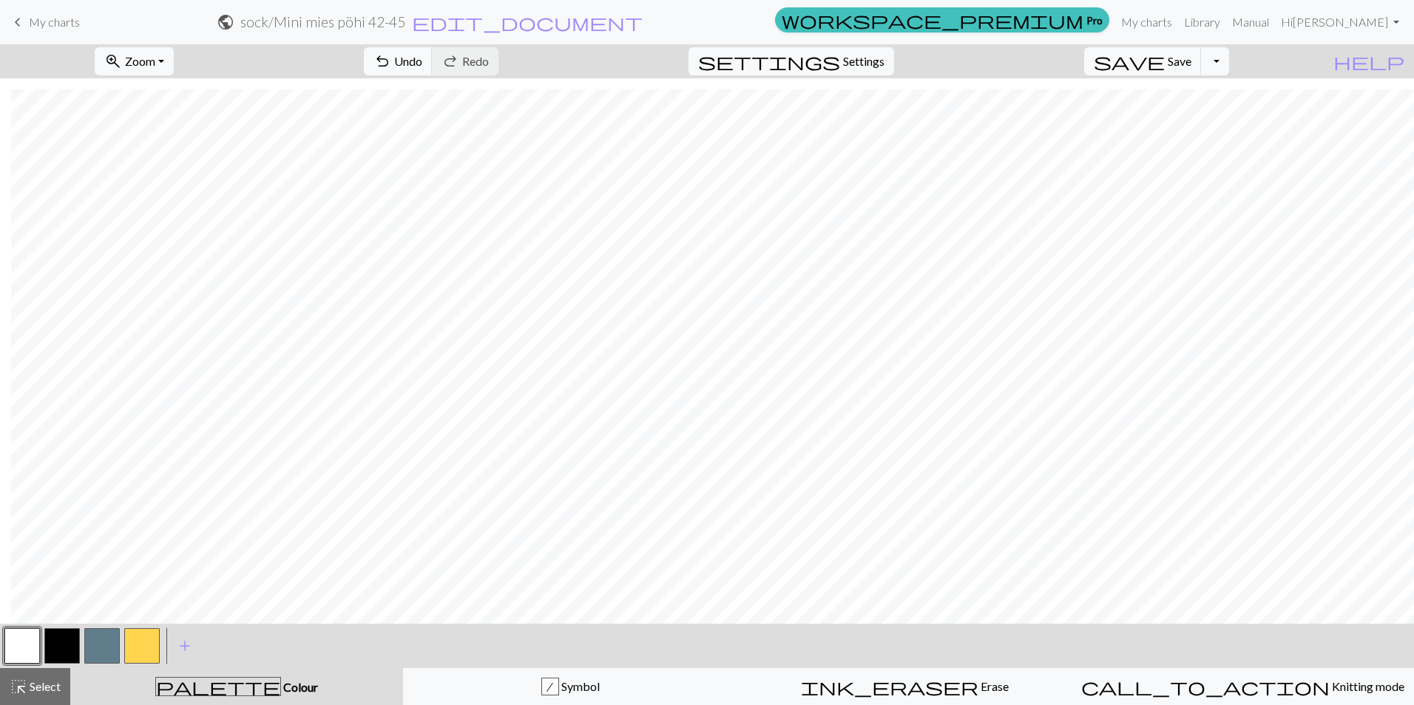
click at [98, 641] on button "button" at bounding box center [101, 646] width 35 height 35
click at [23, 641] on button "button" at bounding box center [21, 646] width 35 height 35
drag, startPoint x: 93, startPoint y: 651, endPoint x: 163, endPoint y: 625, distance: 74.9
click at [93, 651] on button "button" at bounding box center [101, 646] width 35 height 35
drag, startPoint x: 19, startPoint y: 651, endPoint x: 140, endPoint y: 620, distance: 124.7
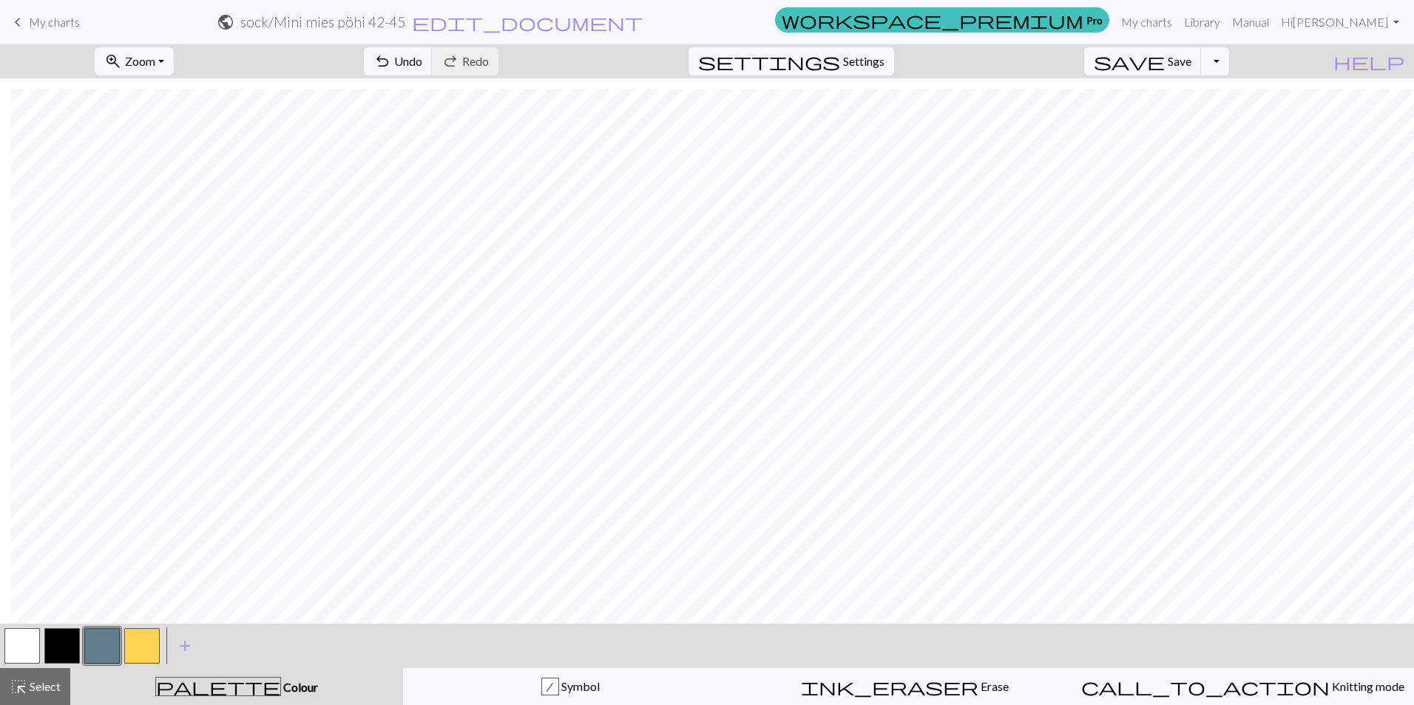
click at [19, 651] on button "button" at bounding box center [21, 646] width 35 height 35
drag, startPoint x: 92, startPoint y: 646, endPoint x: 131, endPoint y: 632, distance: 41.9
click at [92, 646] on button "button" at bounding box center [101, 646] width 35 height 35
drag, startPoint x: 33, startPoint y: 639, endPoint x: 66, endPoint y: 620, distance: 38.1
click at [33, 640] on button "button" at bounding box center [21, 646] width 35 height 35
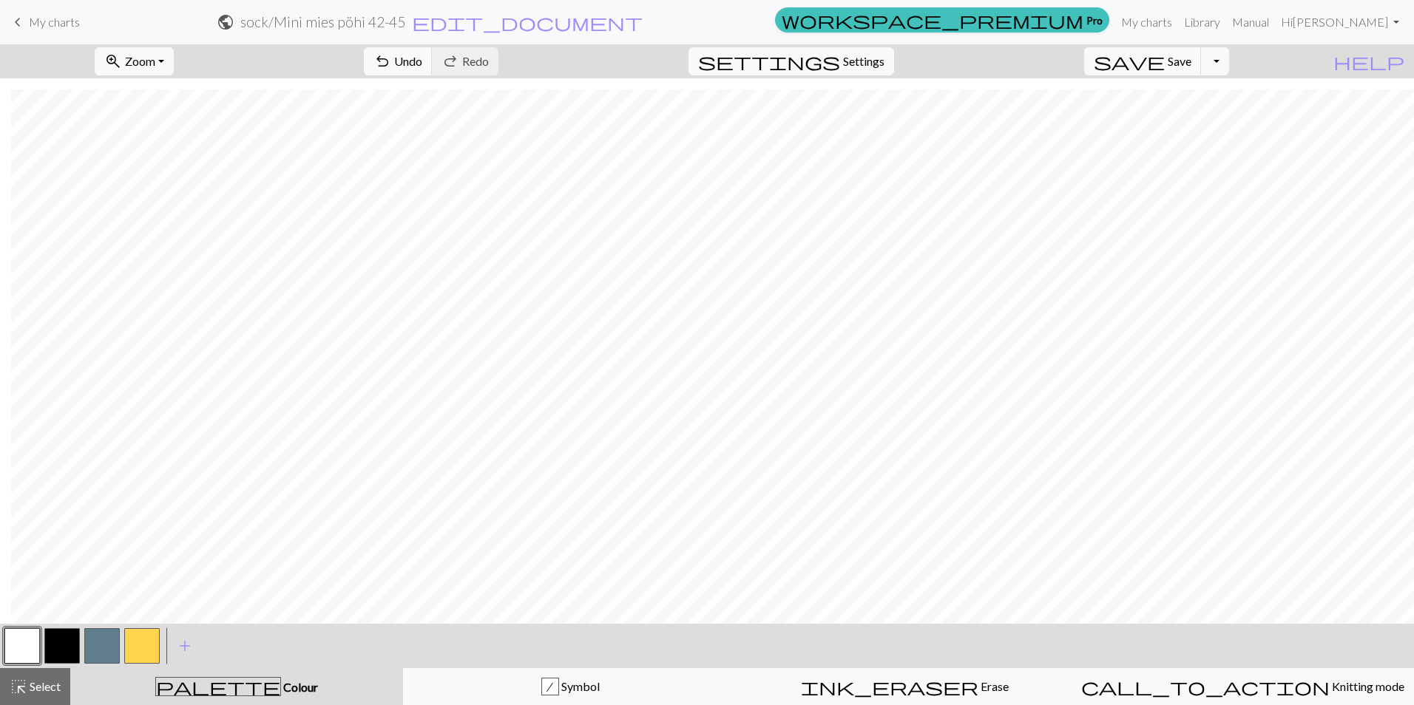
click at [105, 644] on button "button" at bounding box center [101, 646] width 35 height 35
drag, startPoint x: 21, startPoint y: 645, endPoint x: 242, endPoint y: 634, distance: 220.6
click at [21, 645] on button "button" at bounding box center [21, 646] width 35 height 35
click at [92, 654] on button "button" at bounding box center [101, 646] width 35 height 35
click at [28, 643] on button "button" at bounding box center [21, 646] width 35 height 35
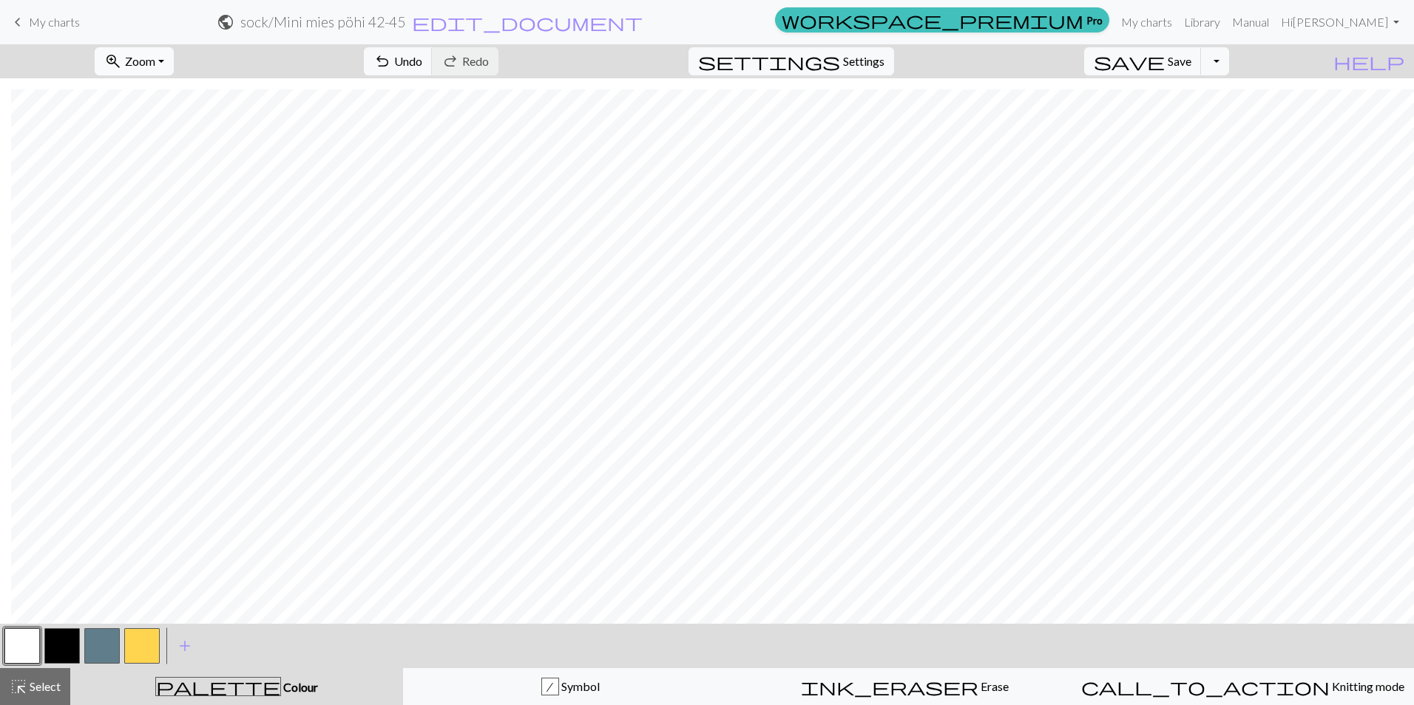
click at [174, 66] on button "zoom_in Zoom Zoom" at bounding box center [134, 61] width 79 height 28
click at [161, 166] on button "50%" at bounding box center [153, 178] width 117 height 24
click at [174, 64] on button "zoom_in Zoom Zoom" at bounding box center [134, 61] width 79 height 28
click at [175, 200] on button "100%" at bounding box center [153, 201] width 117 height 24
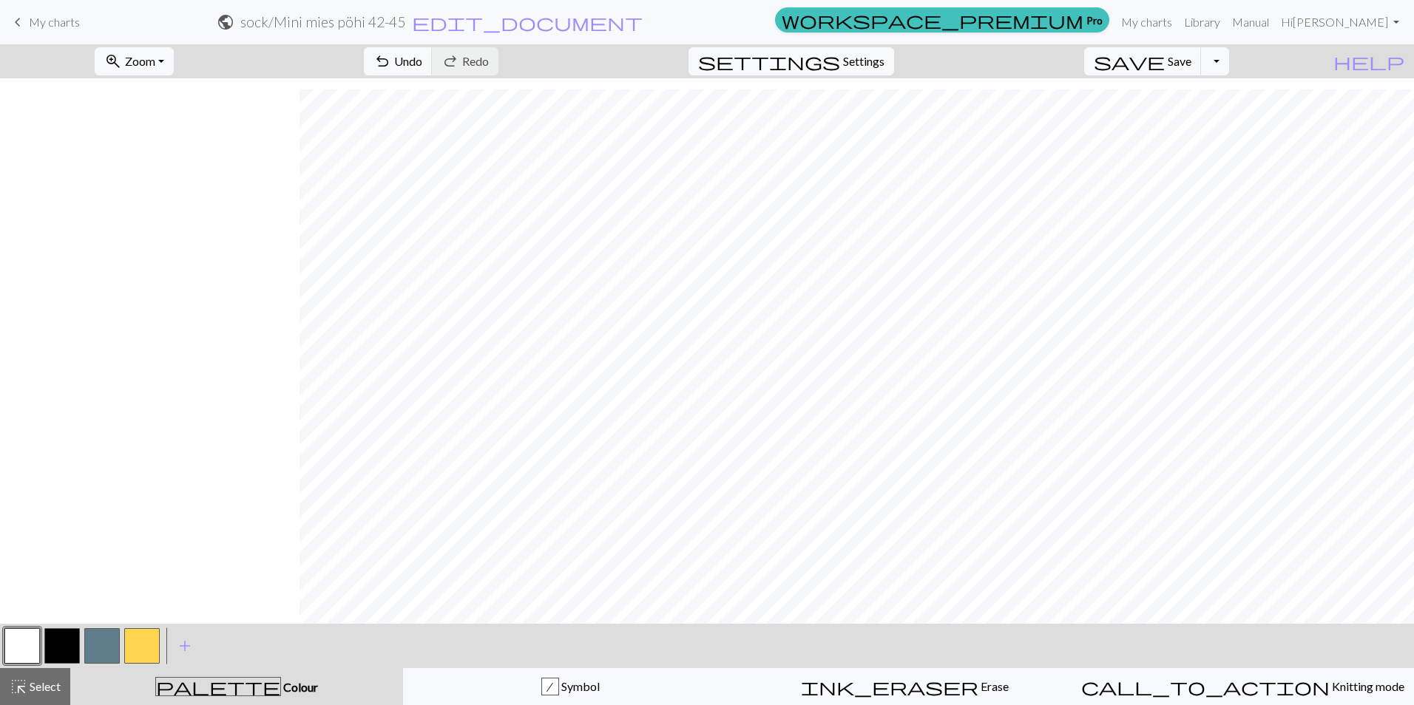
scroll to position [1499, 311]
click at [98, 651] on button "button" at bounding box center [101, 646] width 35 height 35
click at [30, 637] on button "button" at bounding box center [21, 646] width 35 height 35
drag, startPoint x: 101, startPoint y: 651, endPoint x: 129, endPoint y: 632, distance: 33.0
click at [102, 651] on button "button" at bounding box center [101, 646] width 35 height 35
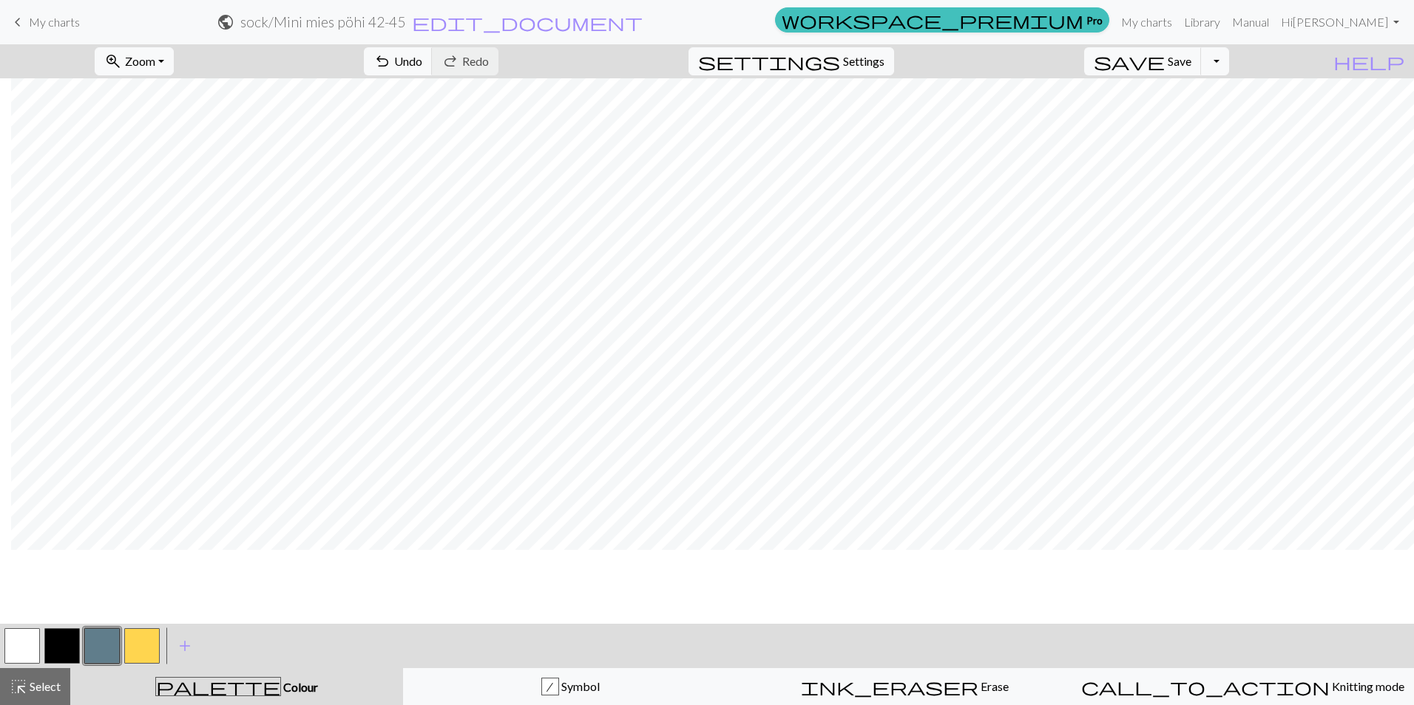
scroll to position [1351, 311]
click at [18, 643] on button "button" at bounding box center [21, 646] width 35 height 35
click at [103, 648] on button "button" at bounding box center [101, 646] width 35 height 35
click at [18, 646] on button "button" at bounding box center [21, 646] width 35 height 35
click at [105, 653] on button "button" at bounding box center [101, 646] width 35 height 35
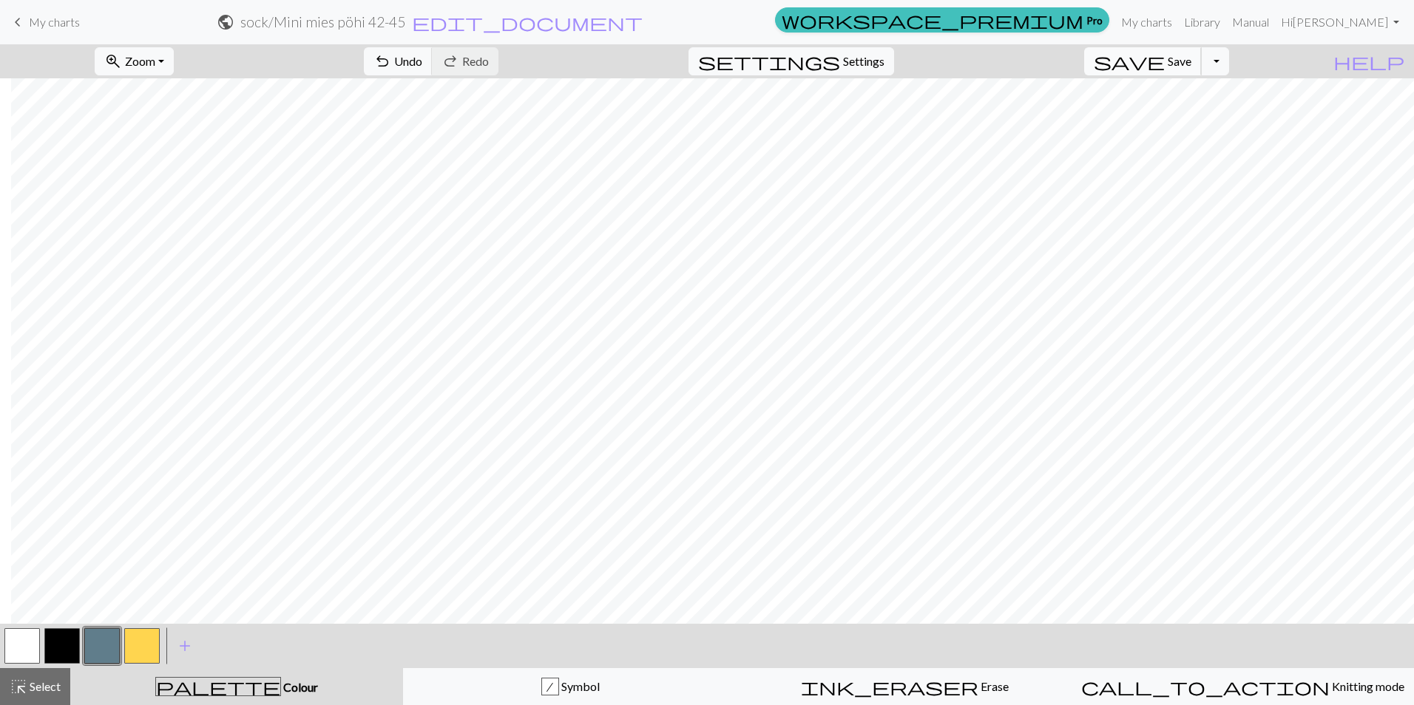
drag, startPoint x: 1199, startPoint y: 62, endPoint x: 1185, endPoint y: 64, distance: 15.0
click at [1191, 62] on span "Save" at bounding box center [1180, 61] width 24 height 14
click at [174, 64] on button "zoom_in Zoom Zoom" at bounding box center [134, 61] width 79 height 28
click at [138, 184] on button "50%" at bounding box center [153, 178] width 117 height 24
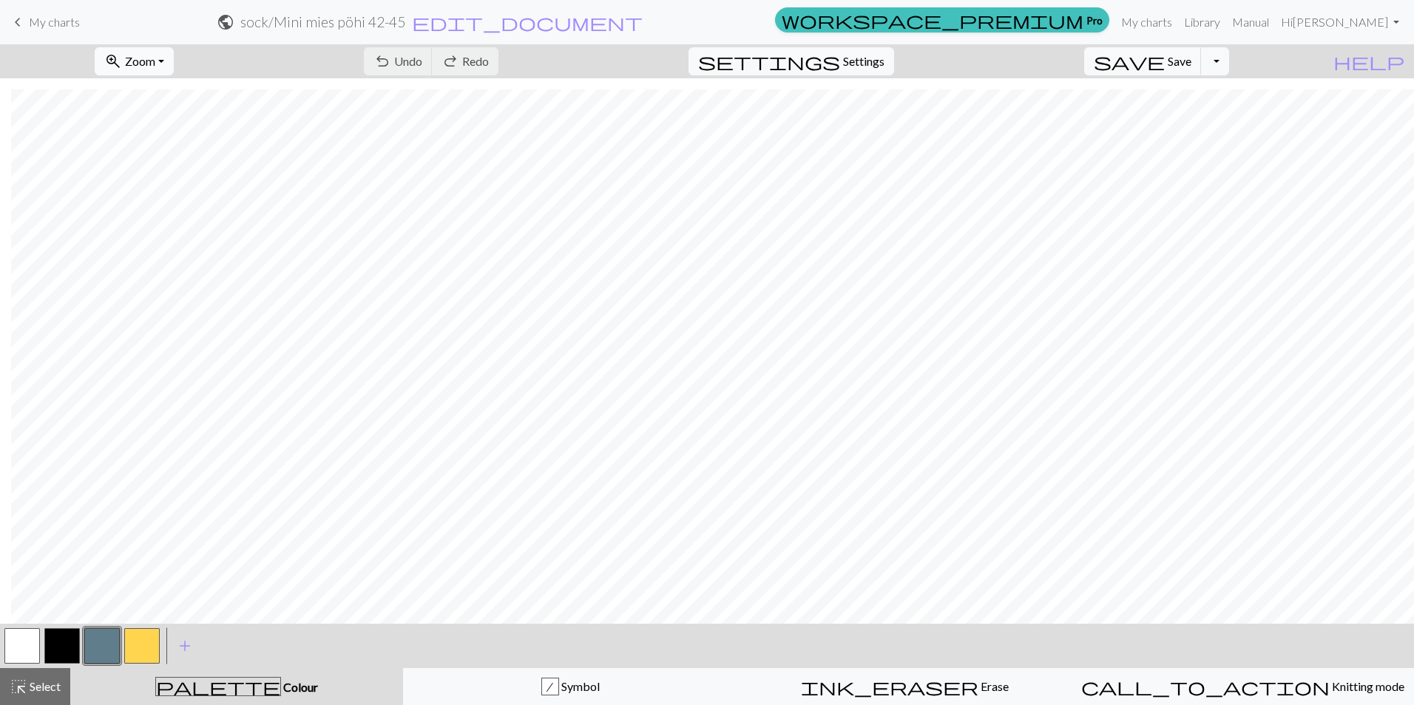
click at [174, 61] on button "zoom_in Zoom Zoom" at bounding box center [134, 61] width 79 height 28
click at [143, 200] on button "100%" at bounding box center [153, 201] width 117 height 24
click at [961, 682] on div "ink_eraser Erase Erase" at bounding box center [904, 687] width 315 height 18
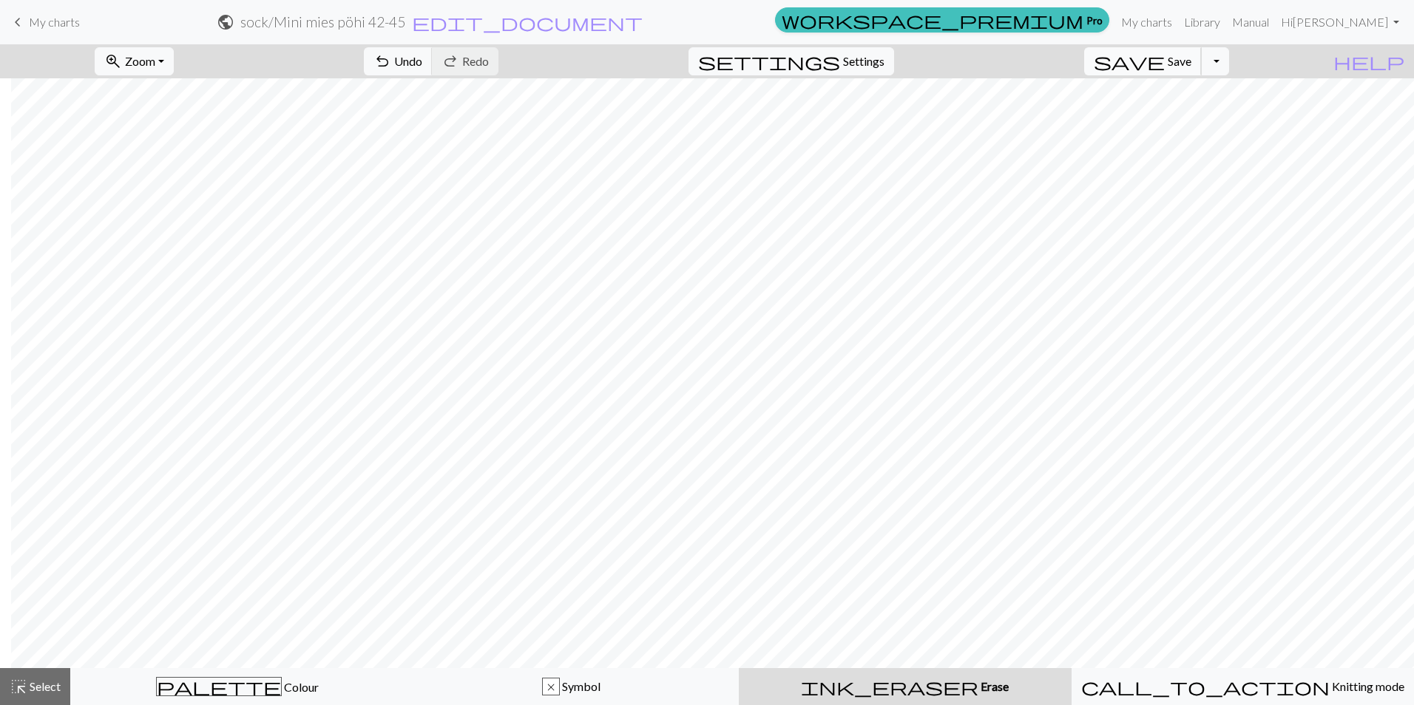
click at [1191, 59] on span "Save" at bounding box center [1180, 61] width 24 height 14
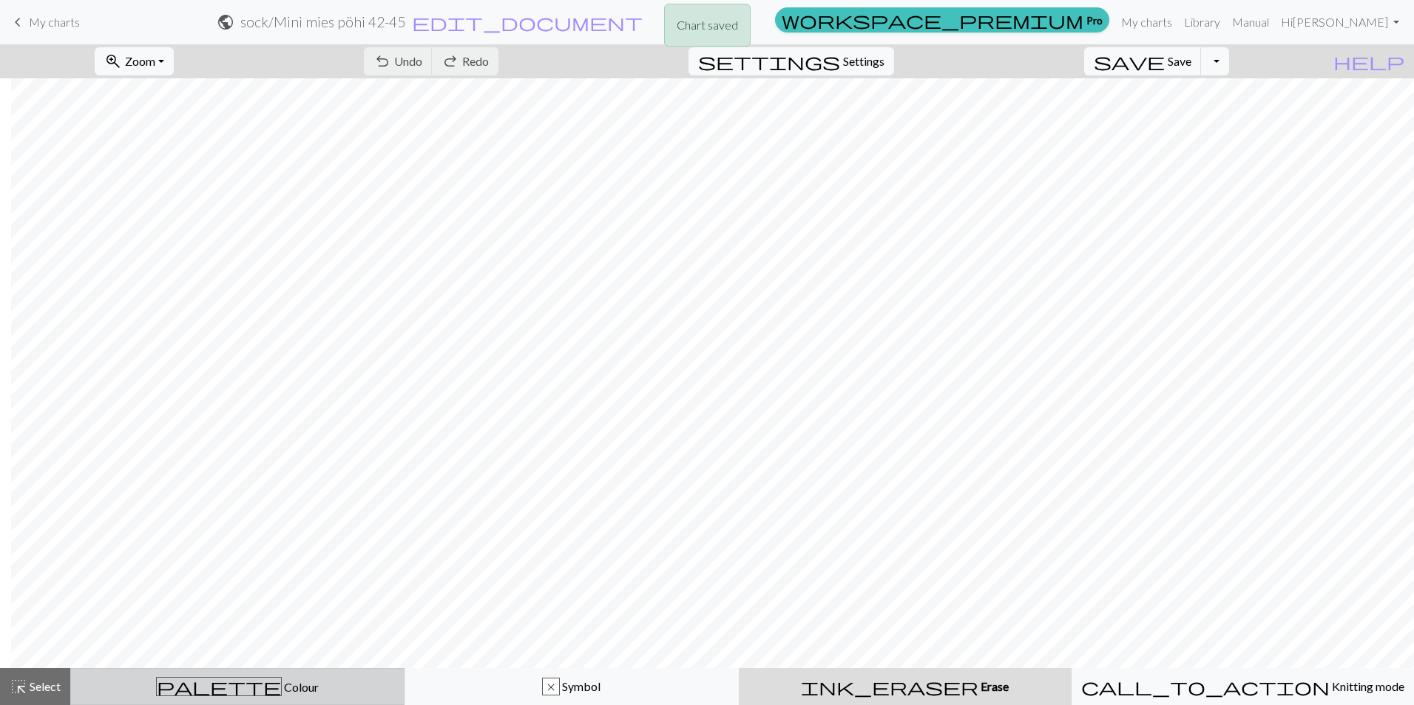
click at [311, 688] on div "palette Colour Colour" at bounding box center [237, 686] width 315 height 19
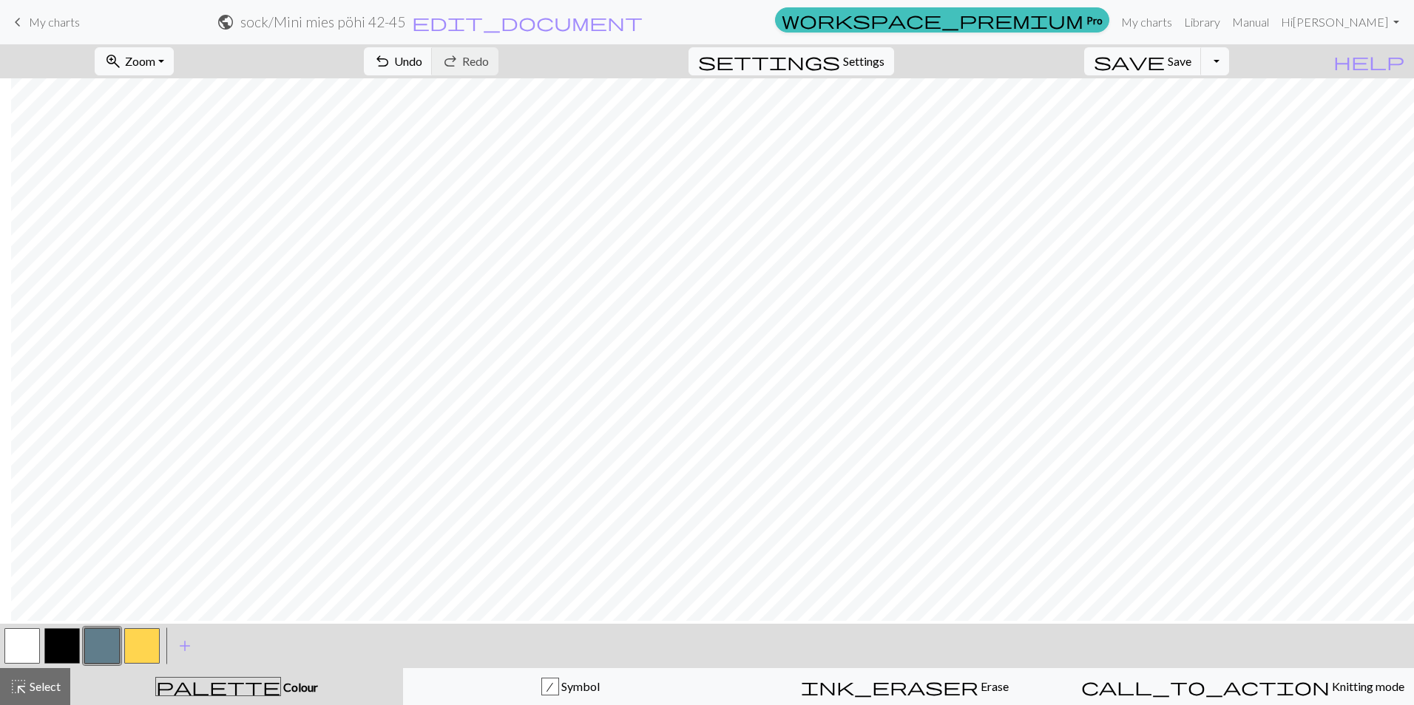
scroll to position [1092, 311]
click at [21, 640] on button "button" at bounding box center [21, 646] width 35 height 35
click at [112, 643] on button "button" at bounding box center [101, 646] width 35 height 35
click at [1191, 62] on span "Save" at bounding box center [1180, 61] width 24 height 14
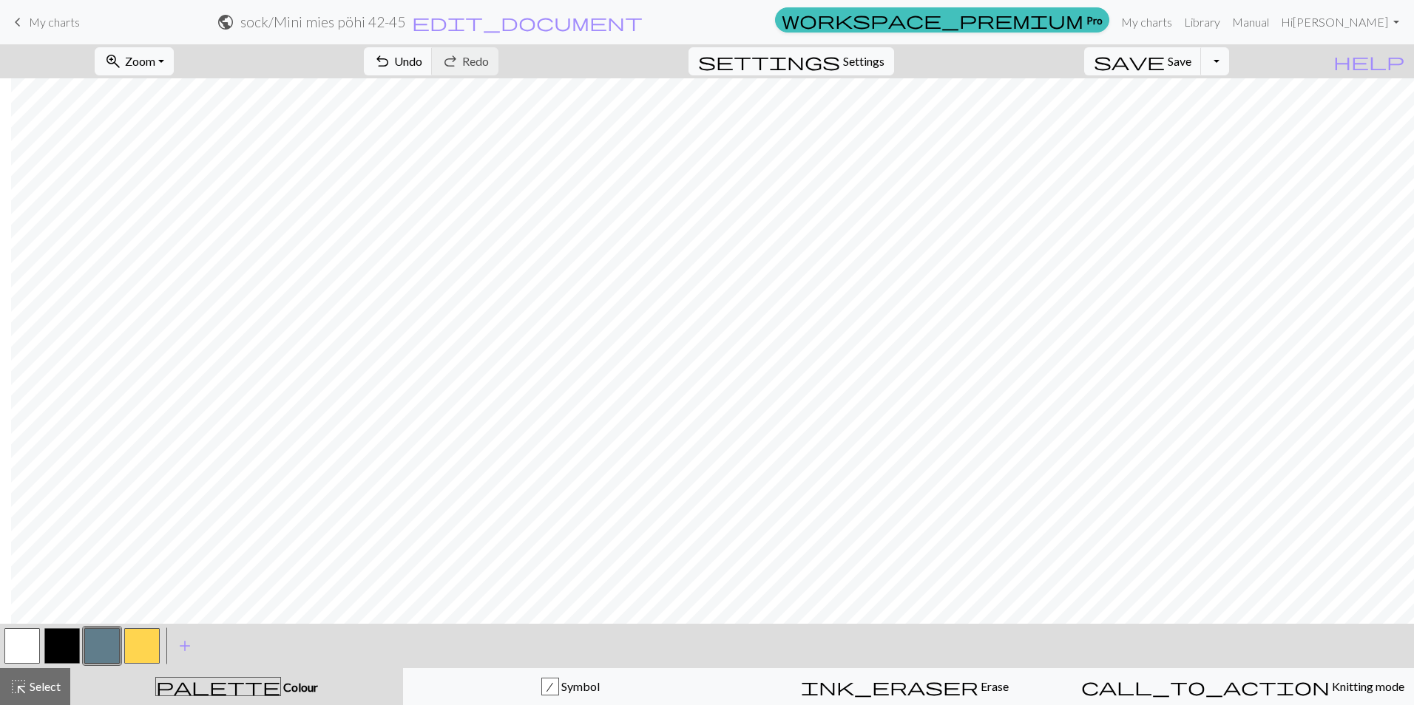
drag, startPoint x: 28, startPoint y: 644, endPoint x: 200, endPoint y: 613, distance: 174.3
click at [28, 644] on button "button" at bounding box center [21, 646] width 35 height 35
click at [100, 639] on button "button" at bounding box center [101, 646] width 35 height 35
click at [30, 646] on button "button" at bounding box center [21, 646] width 35 height 35
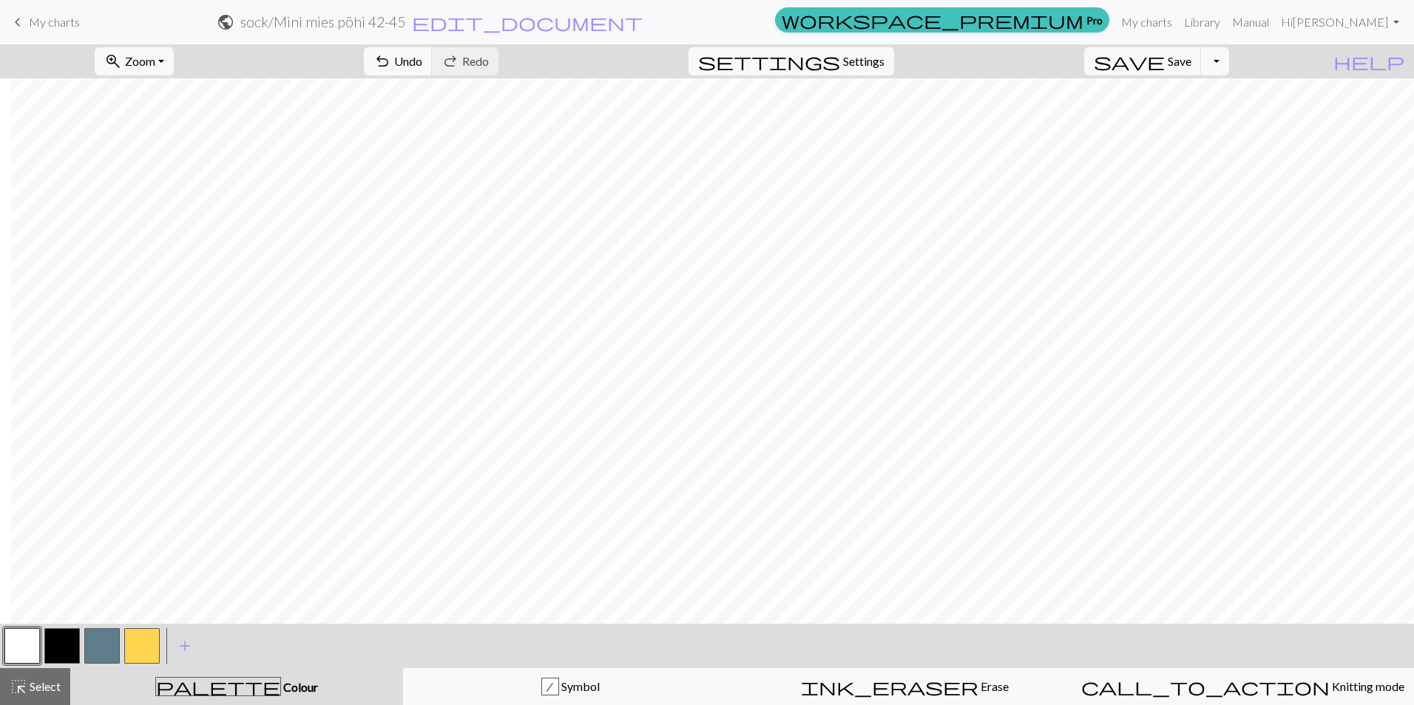
click at [109, 642] on button "button" at bounding box center [101, 646] width 35 height 35
click at [25, 651] on button "button" at bounding box center [21, 646] width 35 height 35
click at [96, 649] on button "button" at bounding box center [101, 646] width 35 height 35
drag, startPoint x: 1194, startPoint y: 64, endPoint x: 1194, endPoint y: 74, distance: 10.4
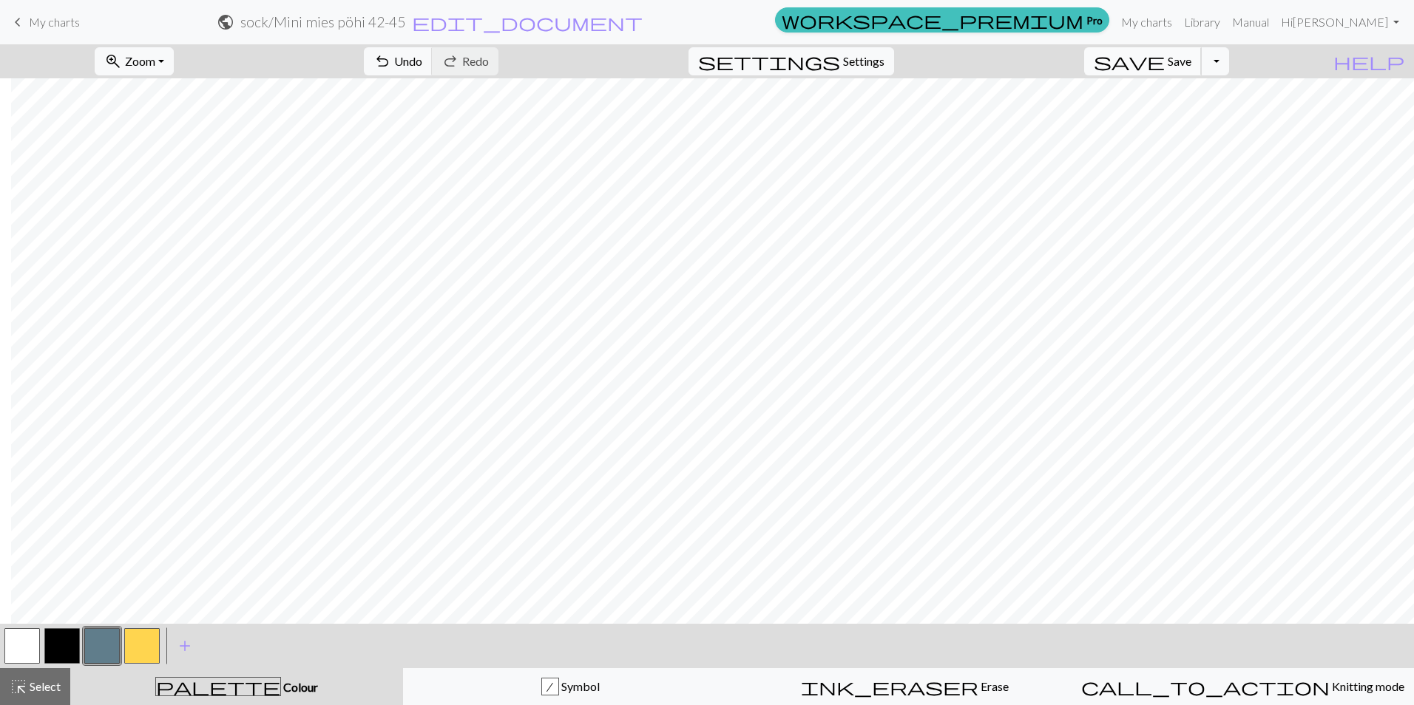
click at [1191, 64] on span "Save" at bounding box center [1180, 61] width 24 height 14
click at [174, 60] on button "zoom_in Zoom Zoom" at bounding box center [134, 61] width 79 height 28
click at [153, 169] on button "50%" at bounding box center [153, 178] width 117 height 24
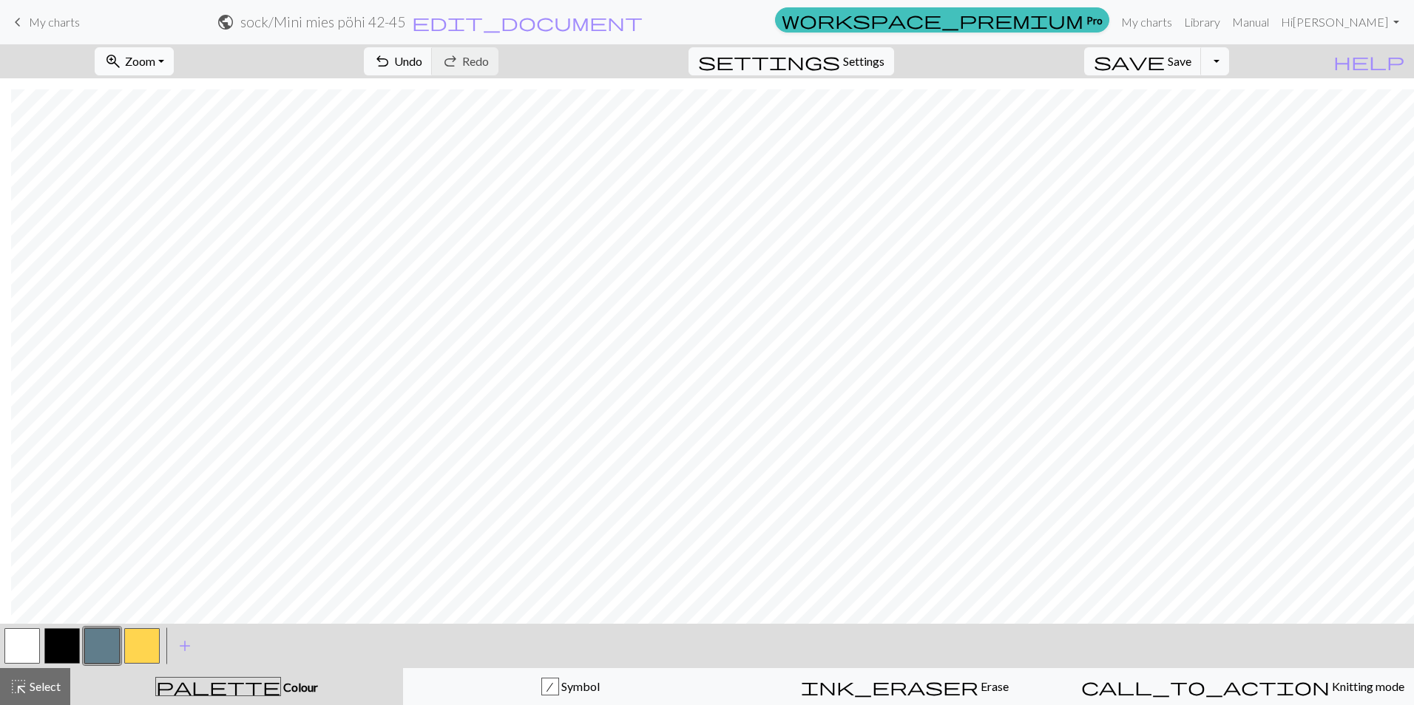
click at [174, 55] on button "zoom_in Zoom Zoom" at bounding box center [134, 61] width 79 height 28
click at [160, 201] on button "100%" at bounding box center [153, 201] width 117 height 24
click at [174, 57] on button "zoom_in Zoom Zoom" at bounding box center [134, 61] width 79 height 28
click at [165, 182] on button "50%" at bounding box center [153, 178] width 117 height 24
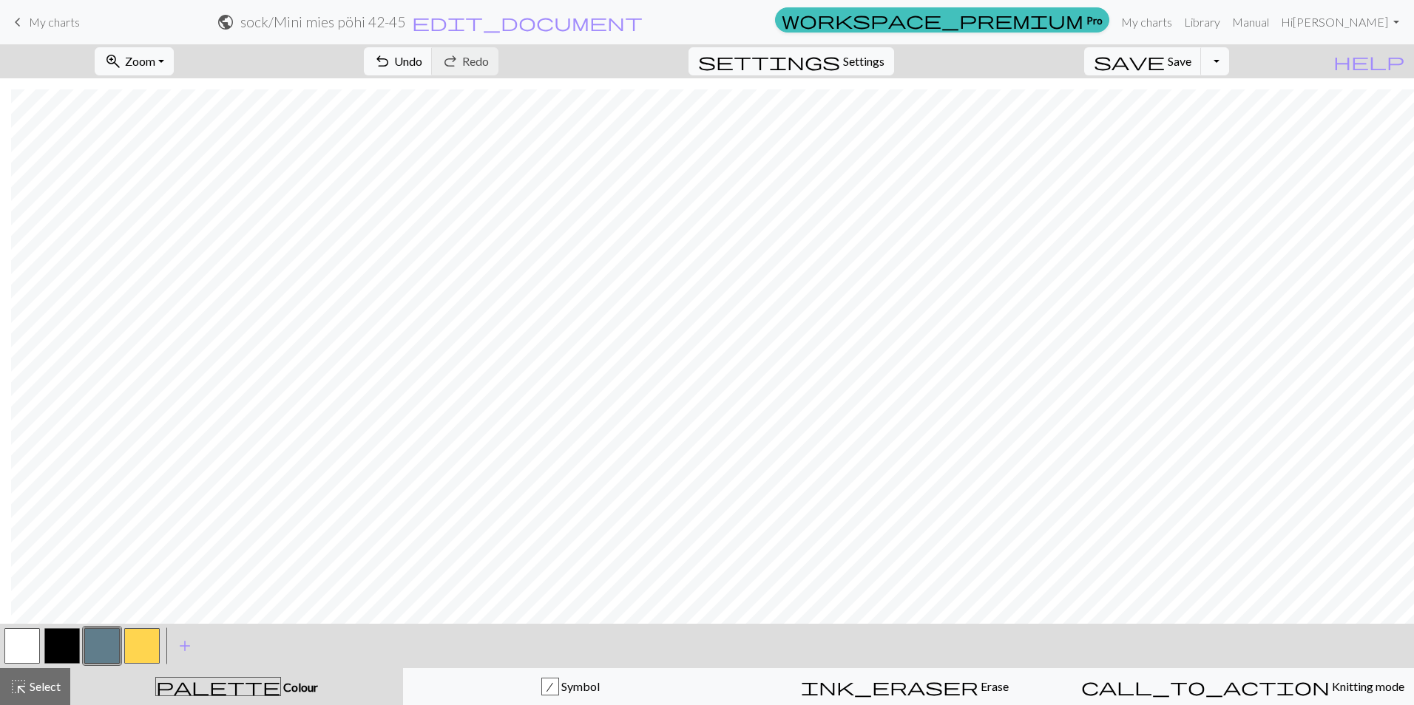
scroll to position [501, 11]
click at [174, 70] on button "zoom_in Zoom Zoom" at bounding box center [134, 61] width 79 height 28
click at [160, 197] on button "100%" at bounding box center [153, 201] width 117 height 24
click at [33, 640] on button "button" at bounding box center [21, 646] width 35 height 35
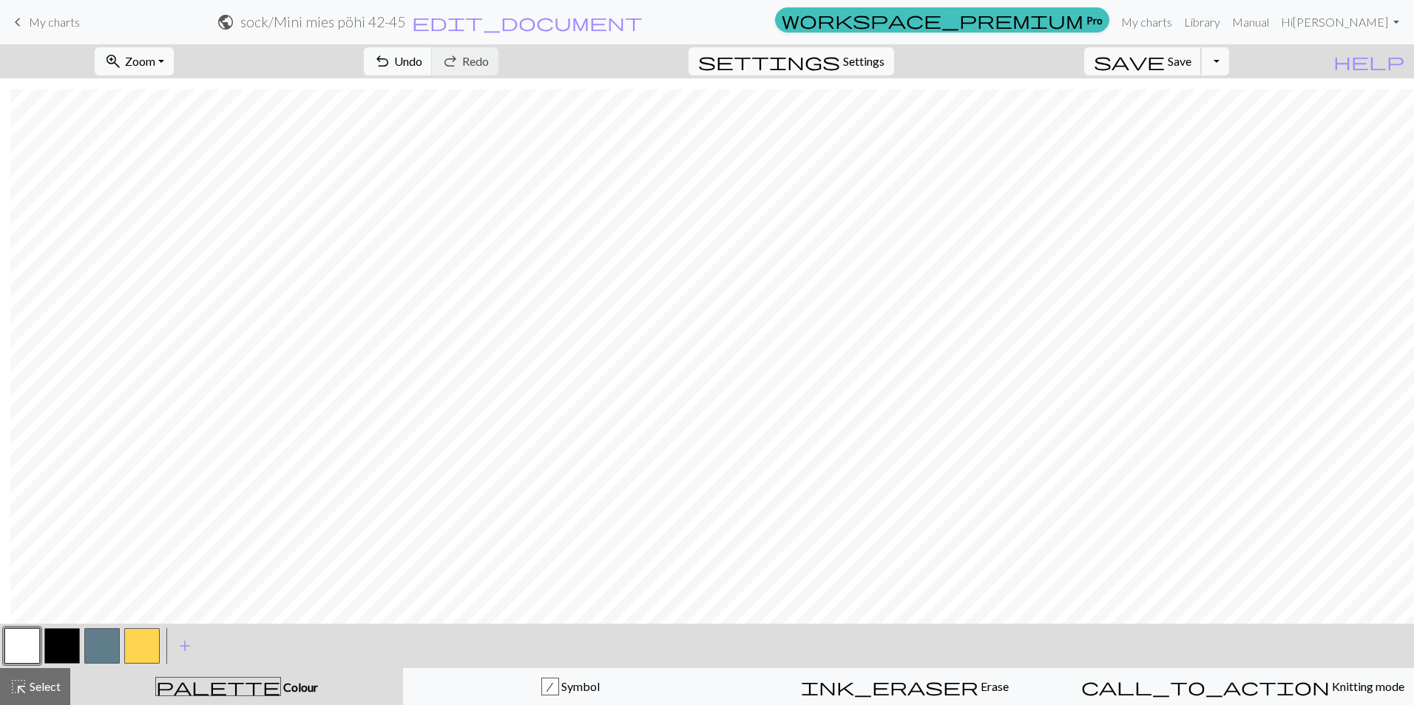
drag, startPoint x: 1194, startPoint y: 63, endPoint x: 1146, endPoint y: 70, distance: 48.6
click at [1191, 63] on span "Save" at bounding box center [1180, 61] width 24 height 14
drag, startPoint x: 187, startPoint y: 59, endPoint x: 183, endPoint y: 69, distance: 10.3
click at [174, 59] on button "zoom_in Zoom Zoom" at bounding box center [134, 61] width 79 height 28
click at [145, 182] on button "50%" at bounding box center [153, 178] width 117 height 24
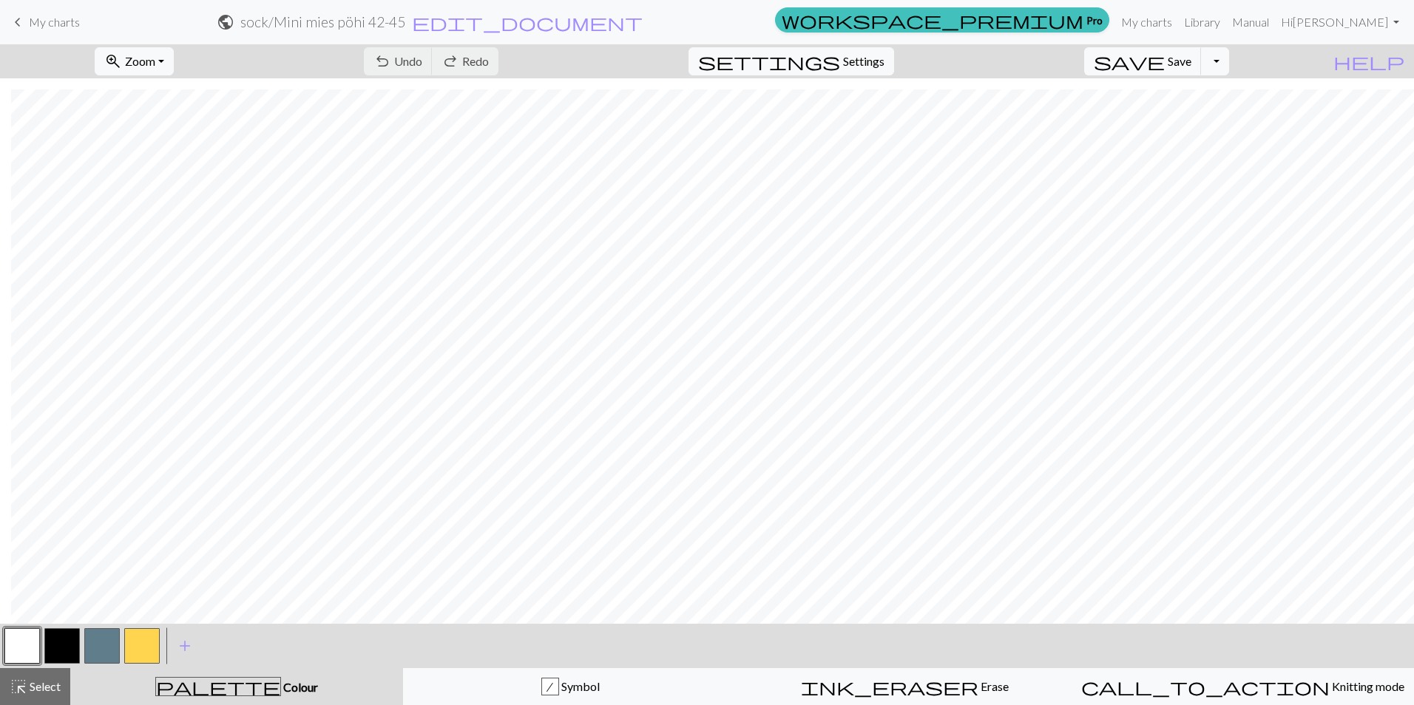
scroll to position [501, 11]
click at [174, 64] on button "zoom_in Zoom Zoom" at bounding box center [134, 61] width 79 height 28
click at [164, 194] on button "100%" at bounding box center [153, 201] width 117 height 24
click at [113, 638] on button "button" at bounding box center [101, 646] width 35 height 35
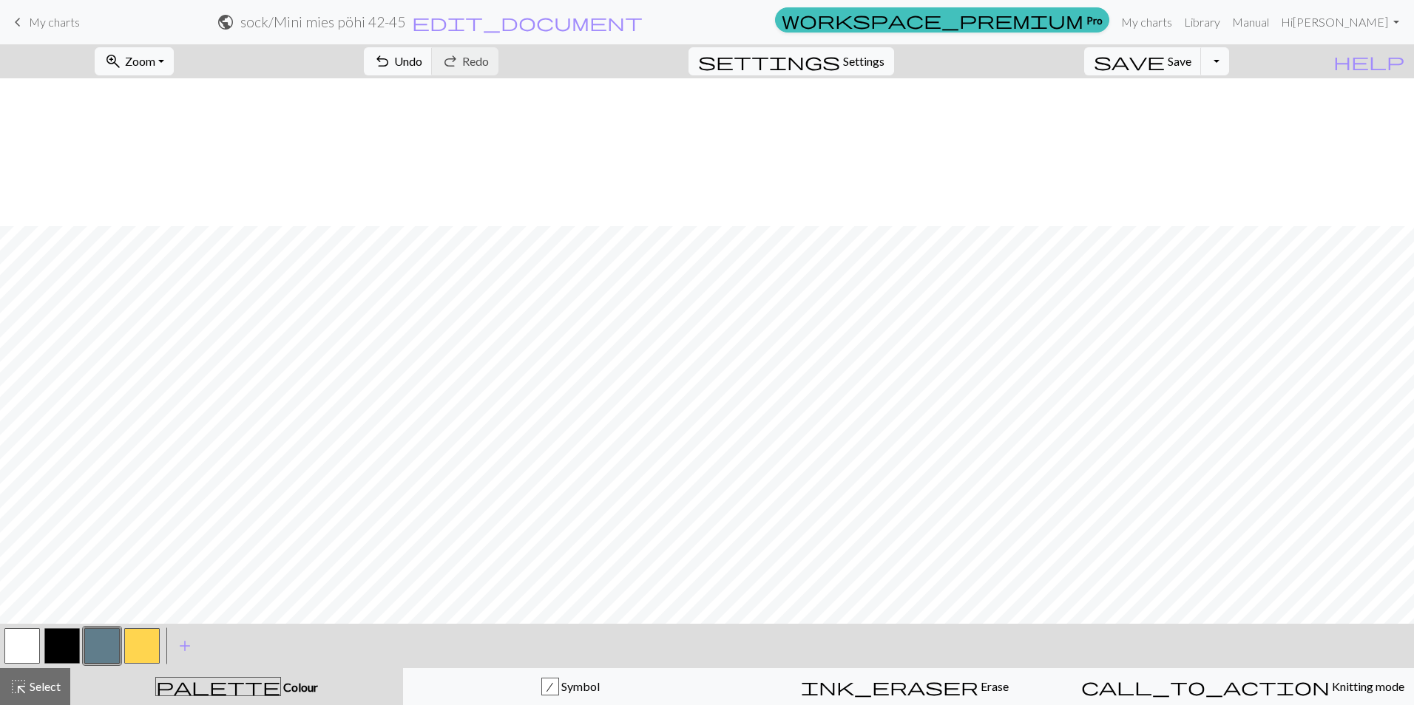
scroll to position [575, 11]
click at [12, 645] on button "button" at bounding box center [21, 646] width 35 height 35
click at [112, 654] on button "button" at bounding box center [101, 646] width 35 height 35
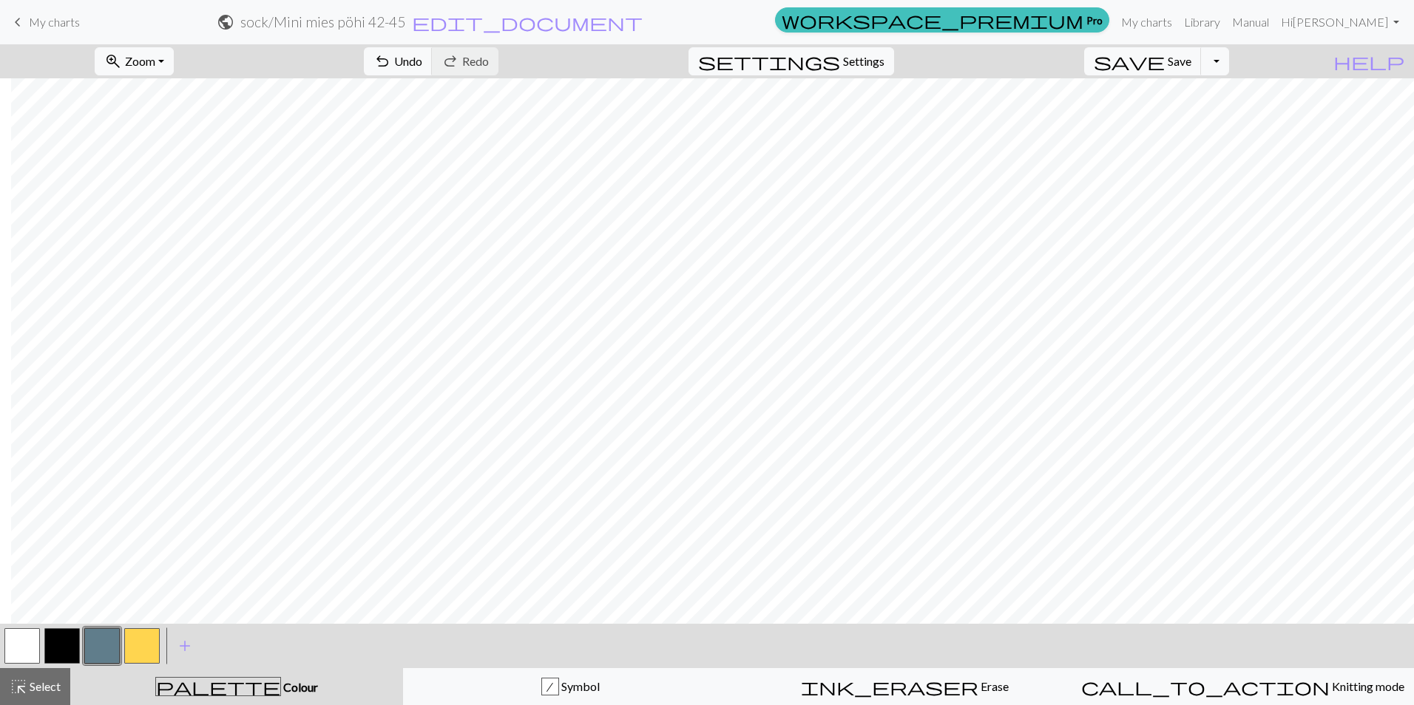
drag, startPoint x: 7, startPoint y: 645, endPoint x: 18, endPoint y: 643, distance: 10.6
click at [7, 645] on button "button" at bounding box center [21, 646] width 35 height 35
click at [109, 644] on button "button" at bounding box center [101, 646] width 35 height 35
click at [36, 635] on button "button" at bounding box center [21, 646] width 35 height 35
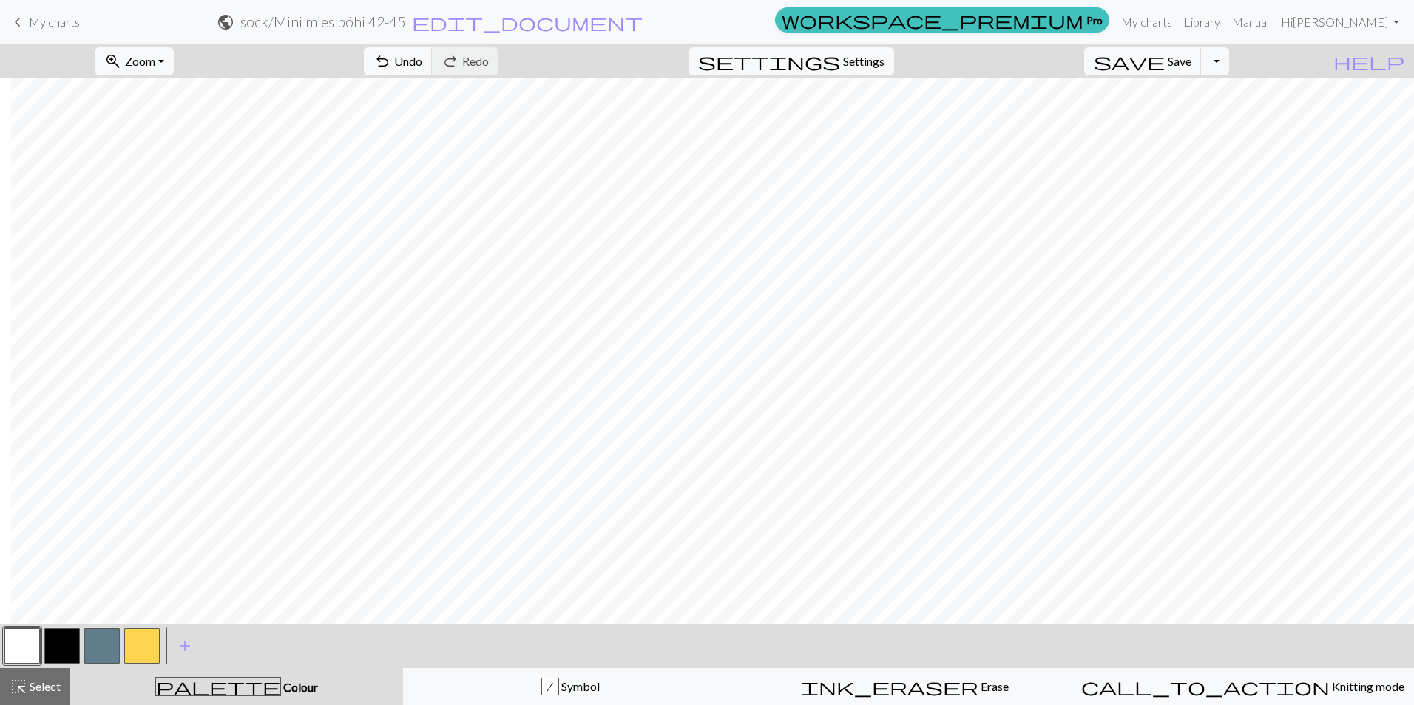
drag, startPoint x: 105, startPoint y: 649, endPoint x: 118, endPoint y: 648, distance: 13.3
click at [105, 649] on button "button" at bounding box center [101, 646] width 35 height 35
click at [7, 640] on button "button" at bounding box center [21, 646] width 35 height 35
drag, startPoint x: 99, startPoint y: 654, endPoint x: 118, endPoint y: 651, distance: 18.9
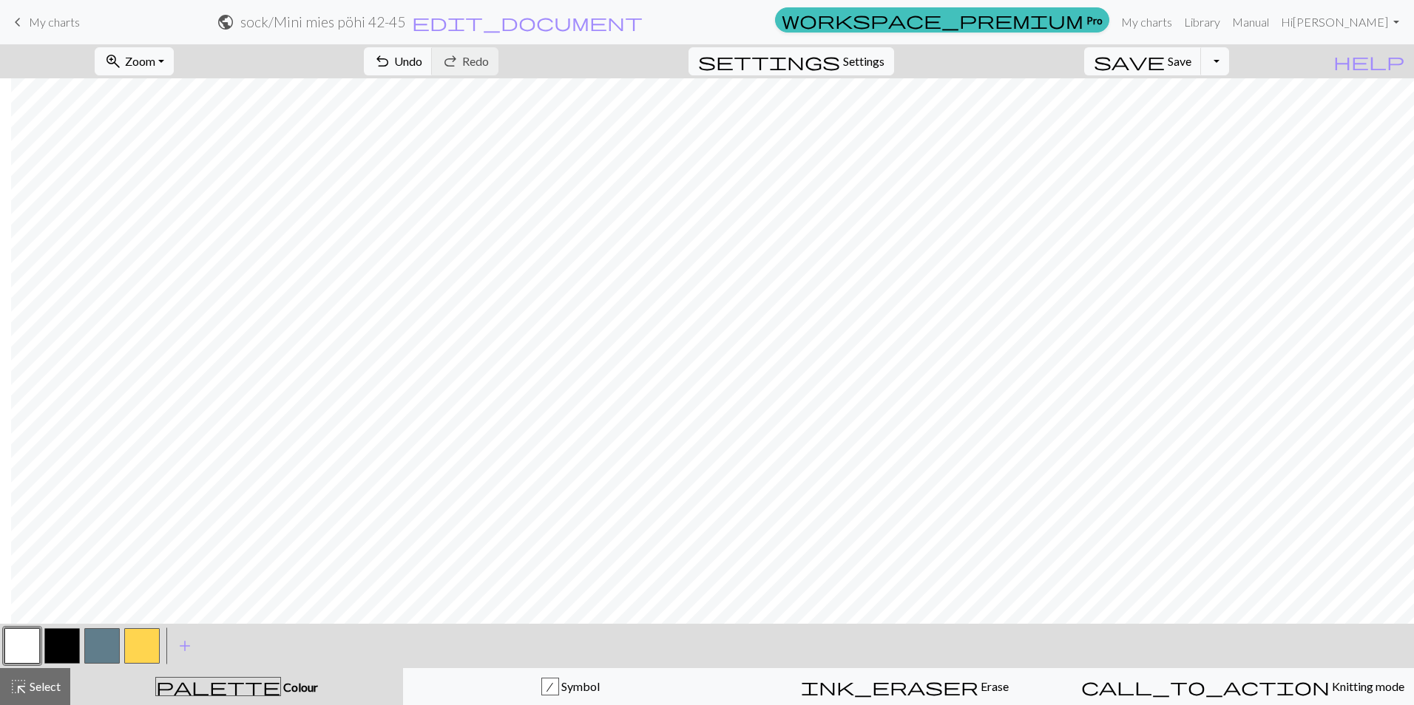
click at [99, 654] on button "button" at bounding box center [101, 646] width 35 height 35
click at [1165, 58] on span "save" at bounding box center [1129, 61] width 71 height 21
click at [174, 63] on button "zoom_in Zoom Zoom" at bounding box center [134, 61] width 79 height 28
drag, startPoint x: 169, startPoint y: 171, endPoint x: 436, endPoint y: 58, distance: 289.3
click at [169, 171] on button "50%" at bounding box center [153, 178] width 117 height 24
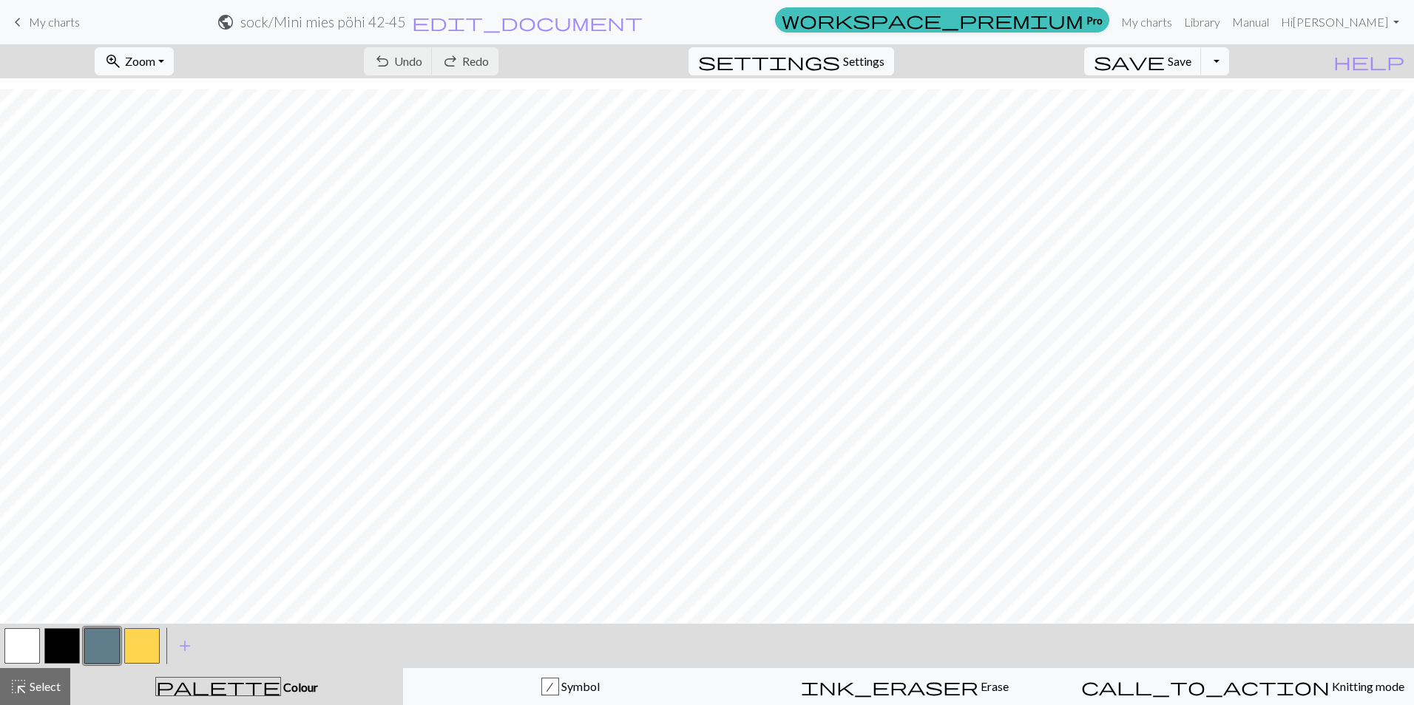
scroll to position [501, 0]
click at [174, 61] on button "zoom_in Zoom Zoom" at bounding box center [134, 61] width 79 height 28
click at [158, 204] on button "100%" at bounding box center [153, 201] width 117 height 24
click at [1191, 60] on span "Save" at bounding box center [1180, 61] width 24 height 14
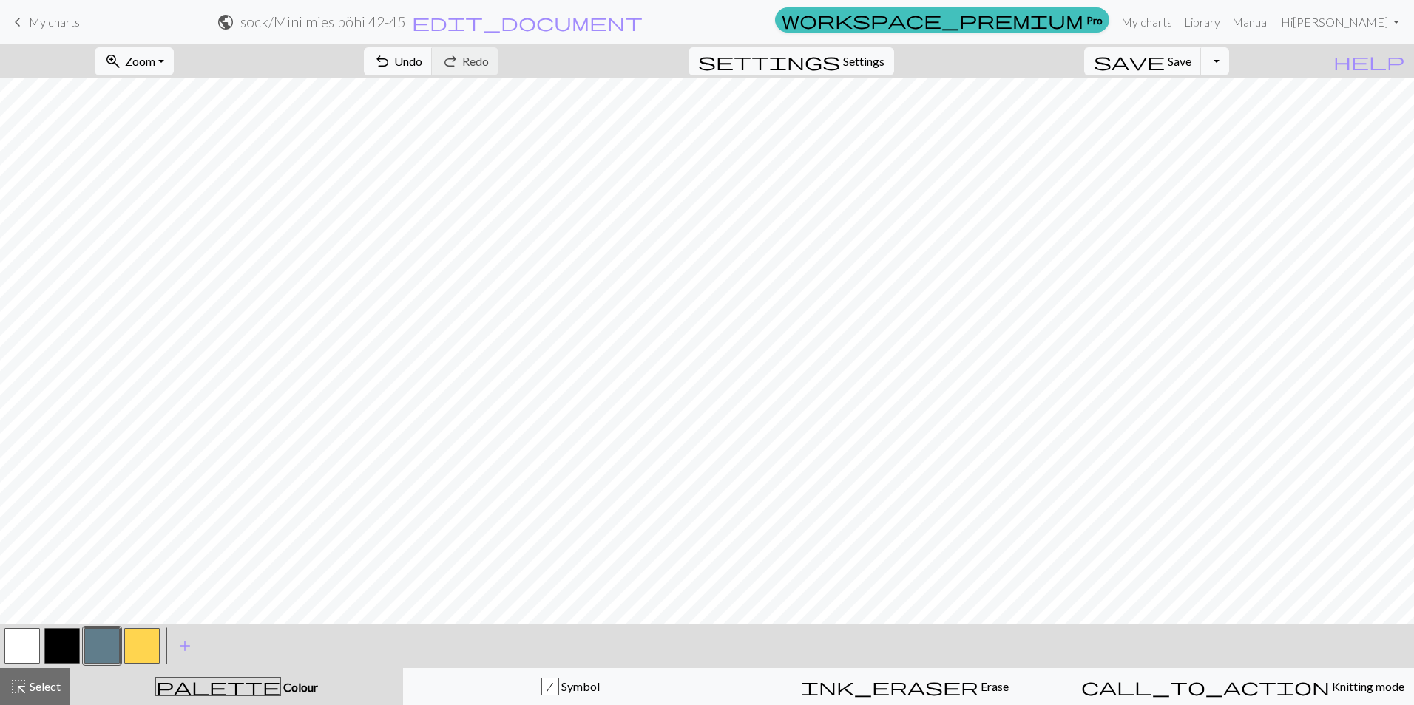
scroll to position [1351, 0]
drag, startPoint x: 22, startPoint y: 641, endPoint x: 92, endPoint y: 614, distance: 74.7
click at [22, 641] on button "button" at bounding box center [21, 646] width 35 height 35
click at [100, 643] on button "button" at bounding box center [101, 646] width 35 height 35
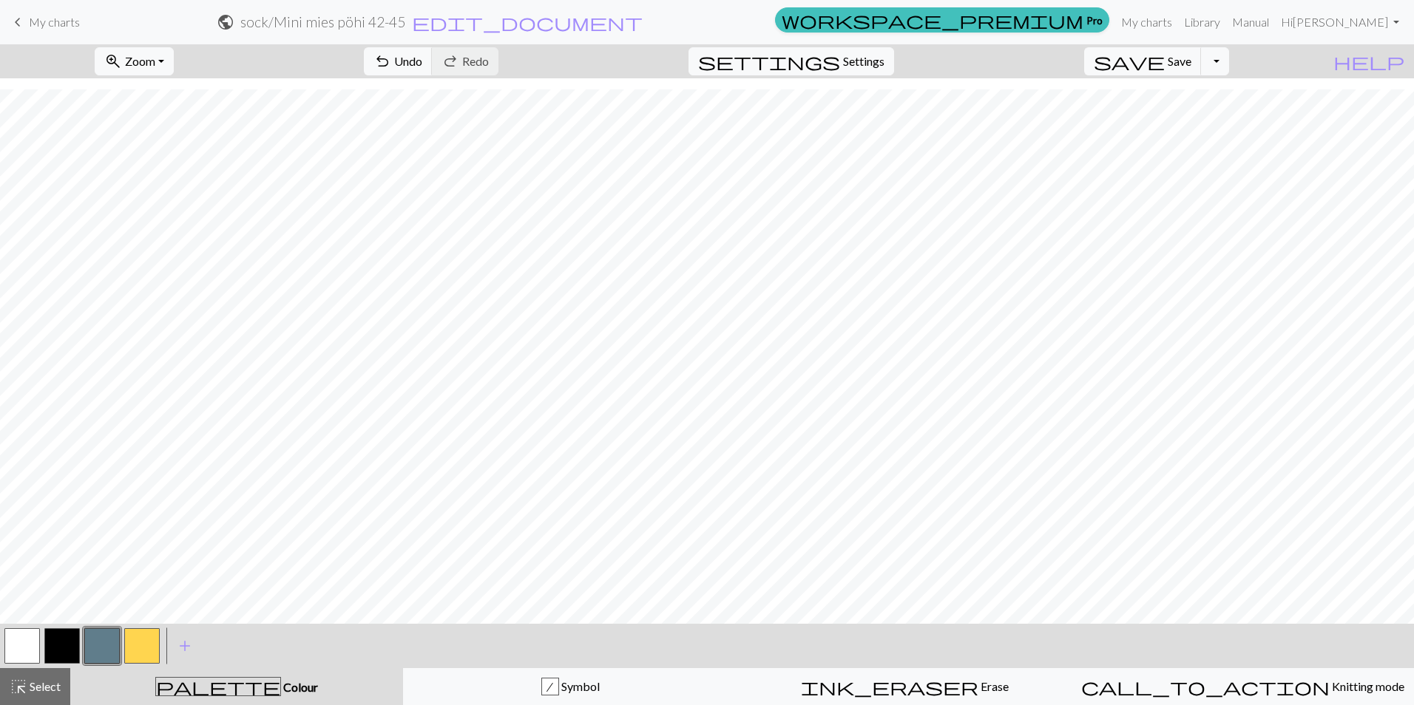
click at [26, 644] on button "button" at bounding box center [21, 646] width 35 height 35
click at [94, 655] on button "button" at bounding box center [101, 646] width 35 height 35
click at [16, 652] on button "button" at bounding box center [21, 646] width 35 height 35
click at [107, 641] on button "button" at bounding box center [101, 646] width 35 height 35
click at [174, 67] on button "zoom_in Zoom Zoom" at bounding box center [134, 61] width 79 height 28
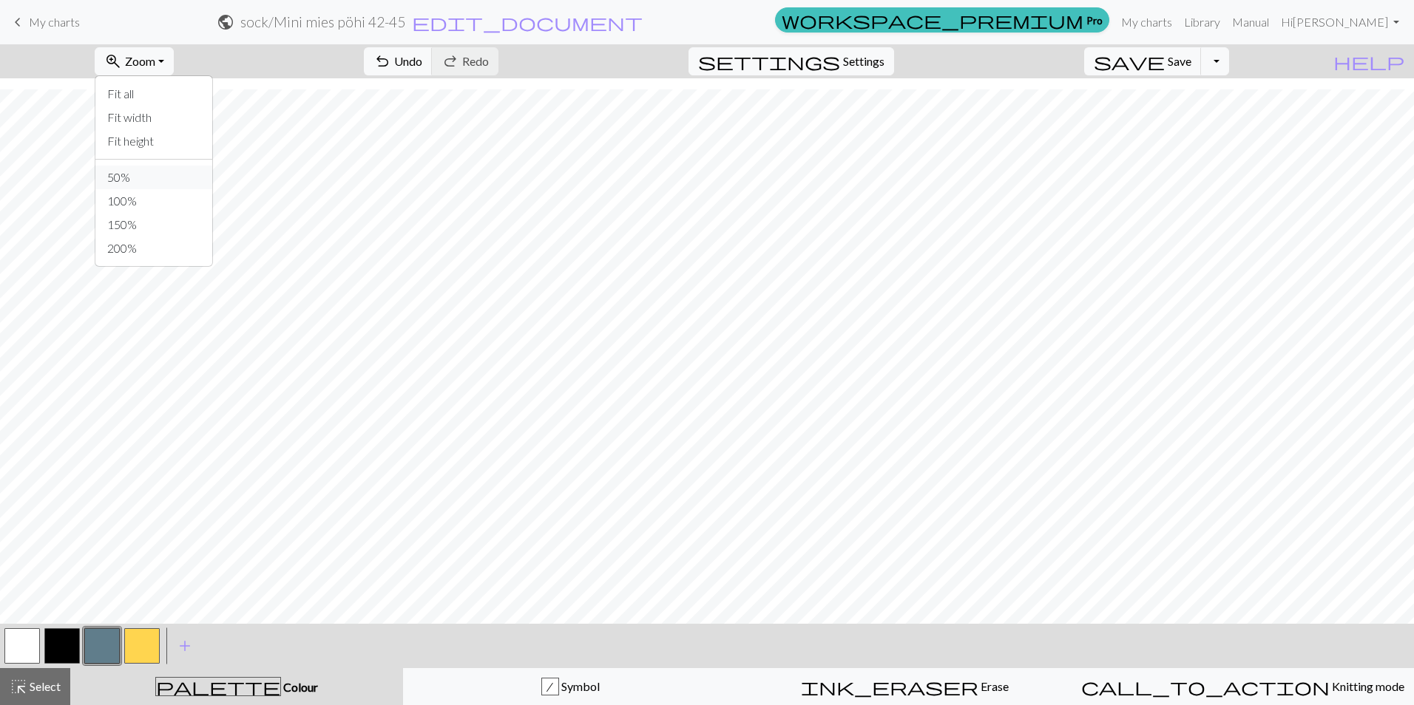
click at [157, 177] on button "50%" at bounding box center [153, 178] width 117 height 24
click at [174, 64] on button "zoom_in Zoom Zoom" at bounding box center [134, 61] width 79 height 28
click at [160, 206] on button "100%" at bounding box center [153, 201] width 117 height 24
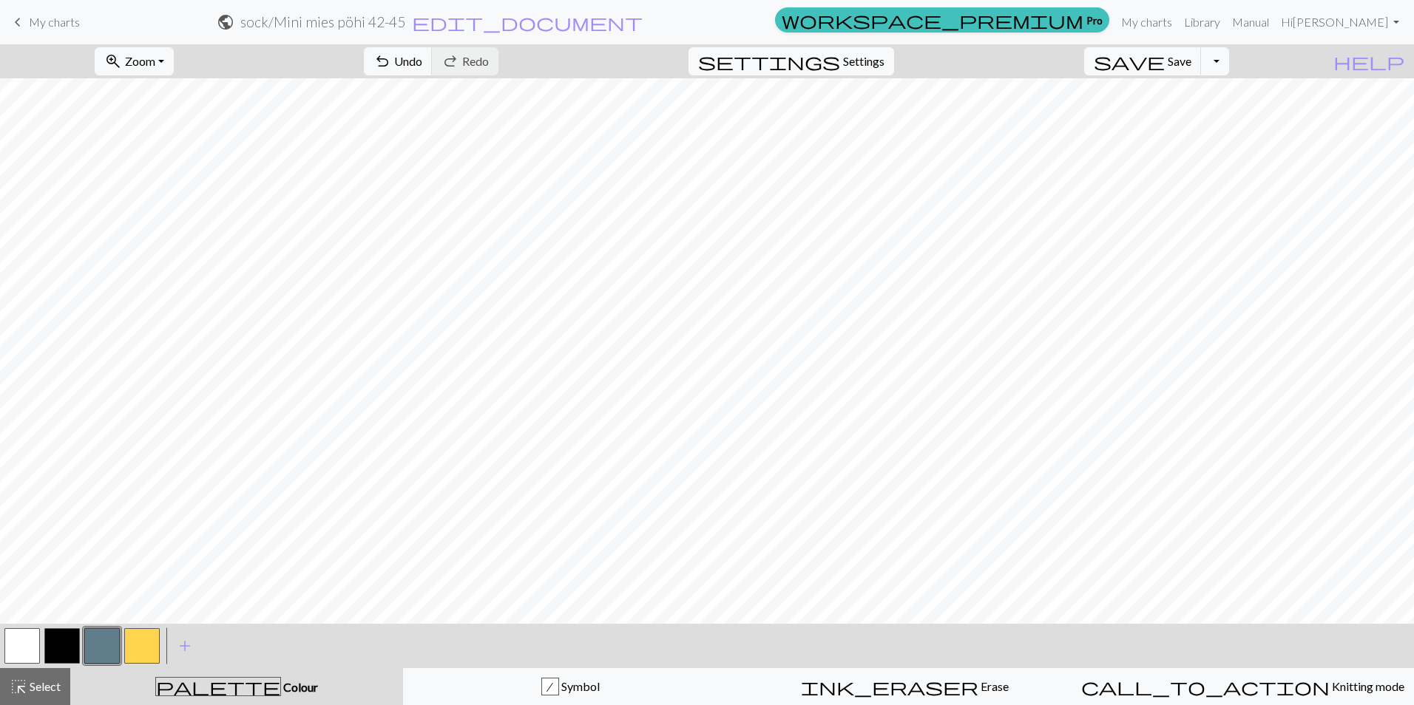
click at [27, 645] on button "button" at bounding box center [21, 646] width 35 height 35
click at [109, 640] on button "button" at bounding box center [101, 646] width 35 height 35
click at [27, 652] on button "button" at bounding box center [21, 646] width 35 height 35
drag, startPoint x: 115, startPoint y: 642, endPoint x: 149, endPoint y: 626, distance: 38.4
click at [115, 642] on button "button" at bounding box center [101, 646] width 35 height 35
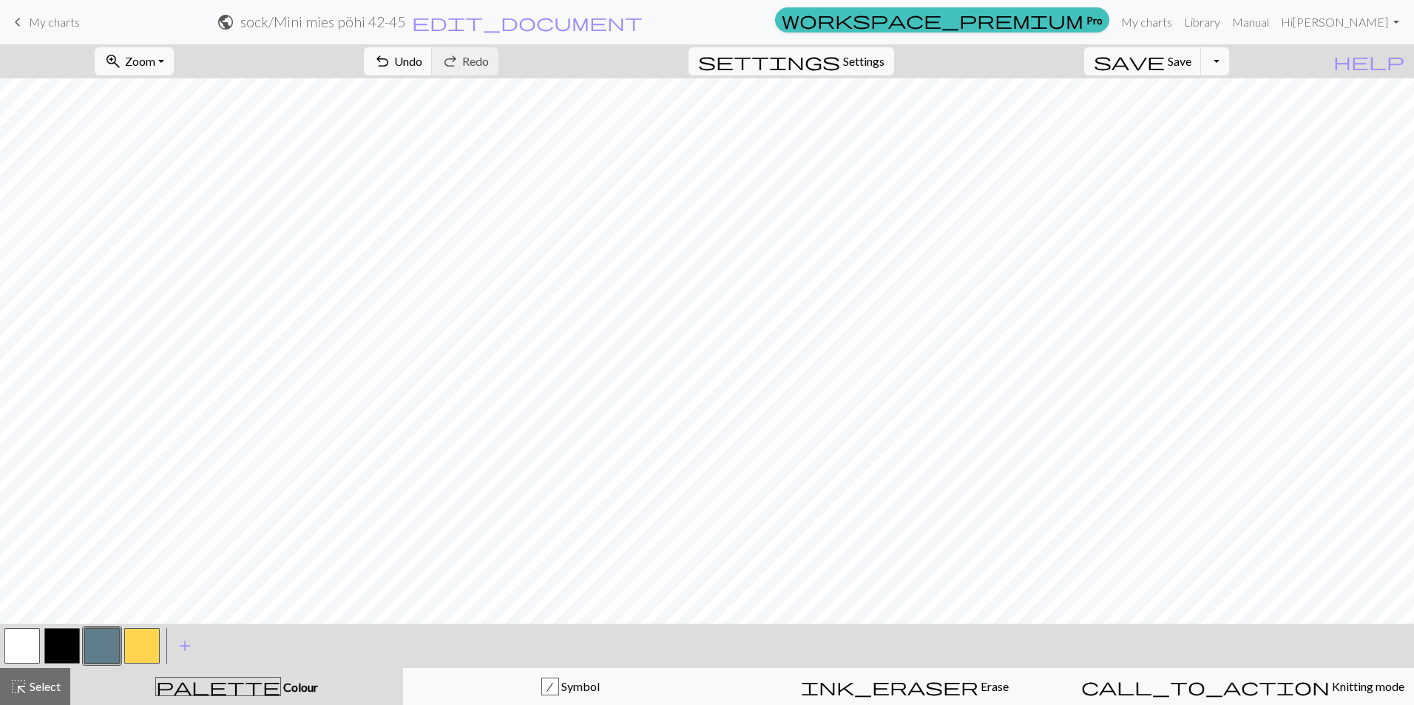
click at [32, 649] on button "button" at bounding box center [21, 646] width 35 height 35
click at [110, 649] on button "button" at bounding box center [101, 646] width 35 height 35
click at [19, 653] on button "button" at bounding box center [21, 646] width 35 height 35
click at [117, 640] on button "button" at bounding box center [101, 646] width 35 height 35
click at [31, 646] on button "button" at bounding box center [21, 646] width 35 height 35
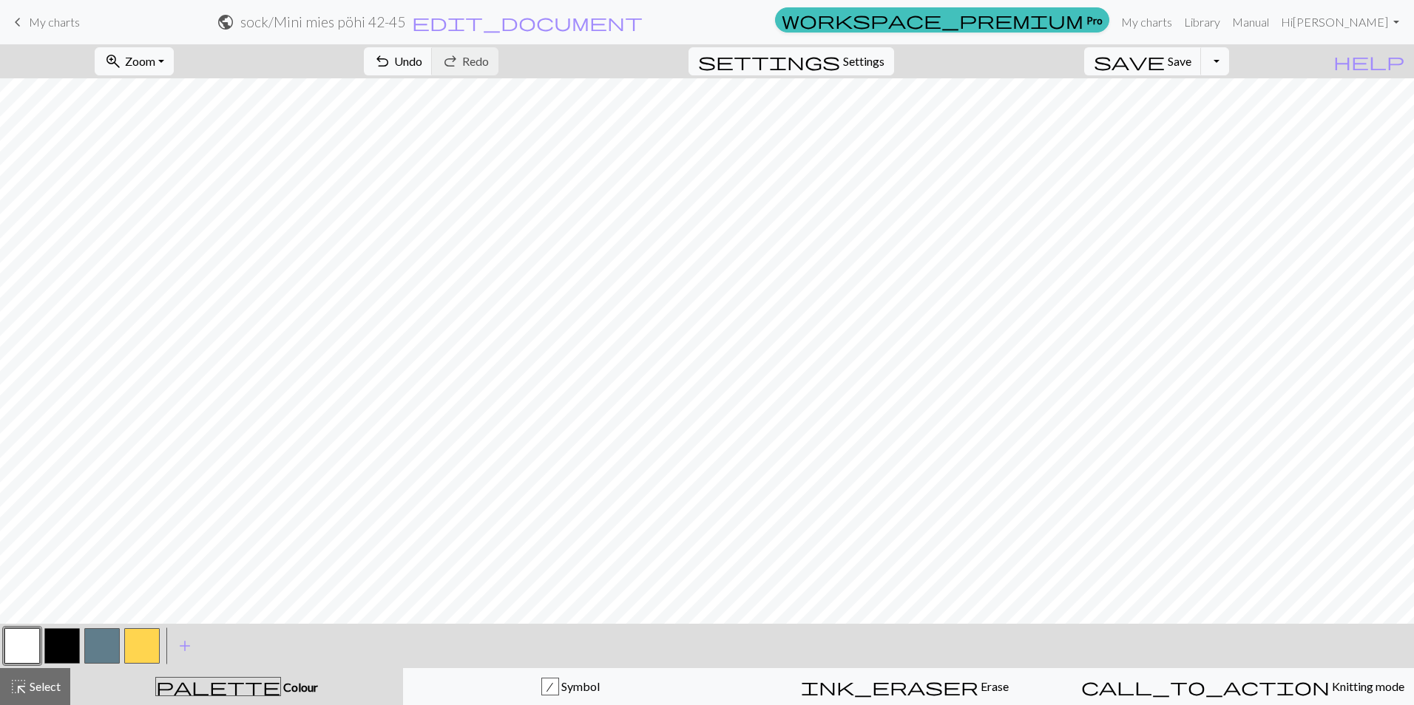
click at [91, 653] on button "button" at bounding box center [101, 646] width 35 height 35
click at [33, 640] on button "button" at bounding box center [21, 646] width 35 height 35
click at [95, 649] on button "button" at bounding box center [101, 646] width 35 height 35
drag, startPoint x: 19, startPoint y: 638, endPoint x: 36, endPoint y: 621, distance: 24.1
click at [19, 638] on button "button" at bounding box center [21, 646] width 35 height 35
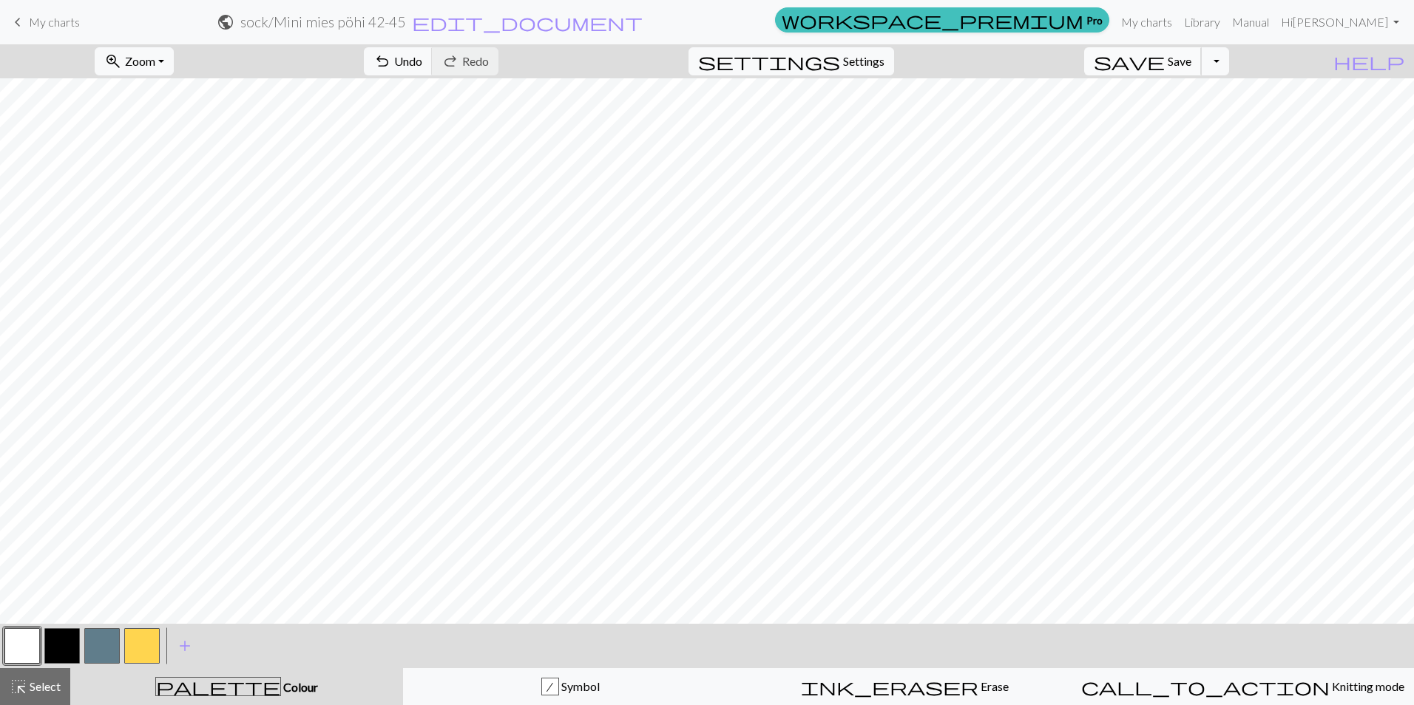
click at [1191, 65] on span "Save" at bounding box center [1180, 61] width 24 height 14
click at [35, 640] on button "button" at bounding box center [21, 646] width 35 height 35
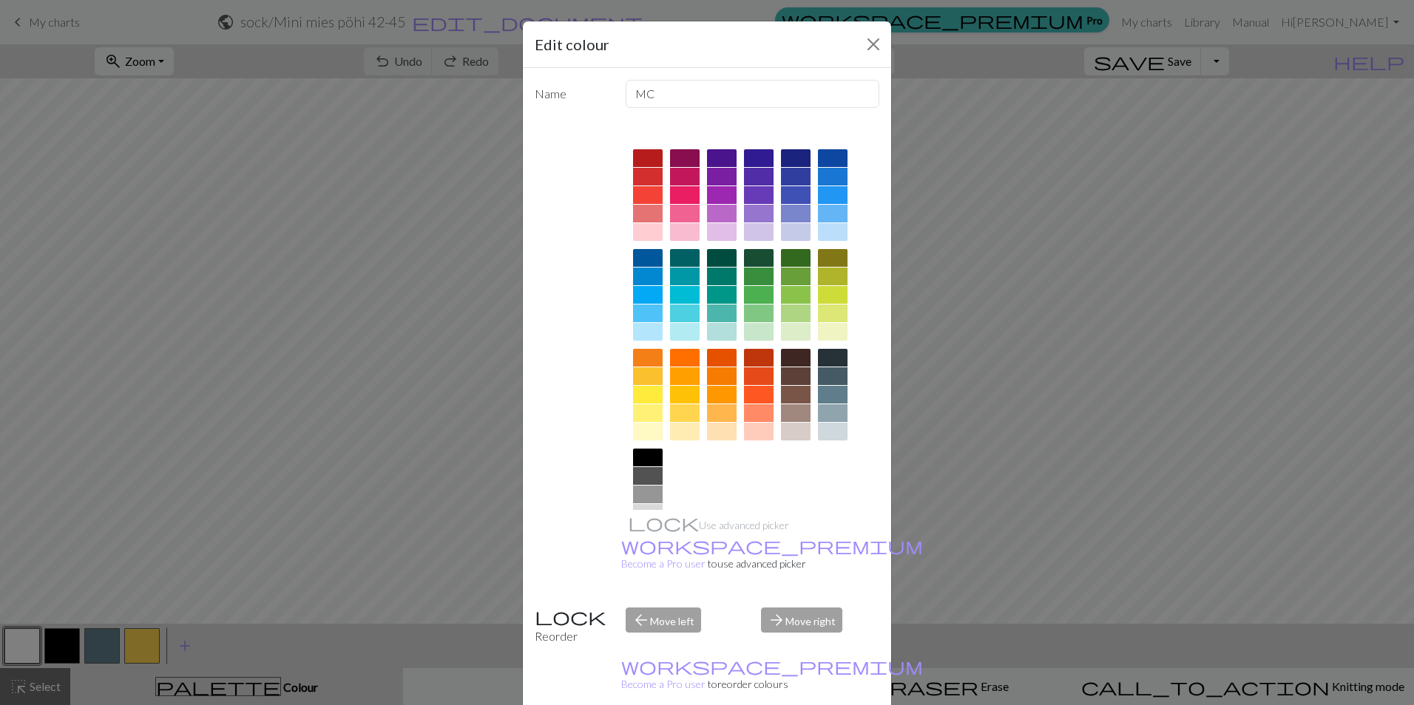
drag, startPoint x: 395, startPoint y: 509, endPoint x: 394, endPoint y: 518, distance: 8.9
click at [394, 518] on div "Edit colour Name MC Use advanced picker workspace_premium Become a Pro user to …" at bounding box center [707, 352] width 1414 height 705
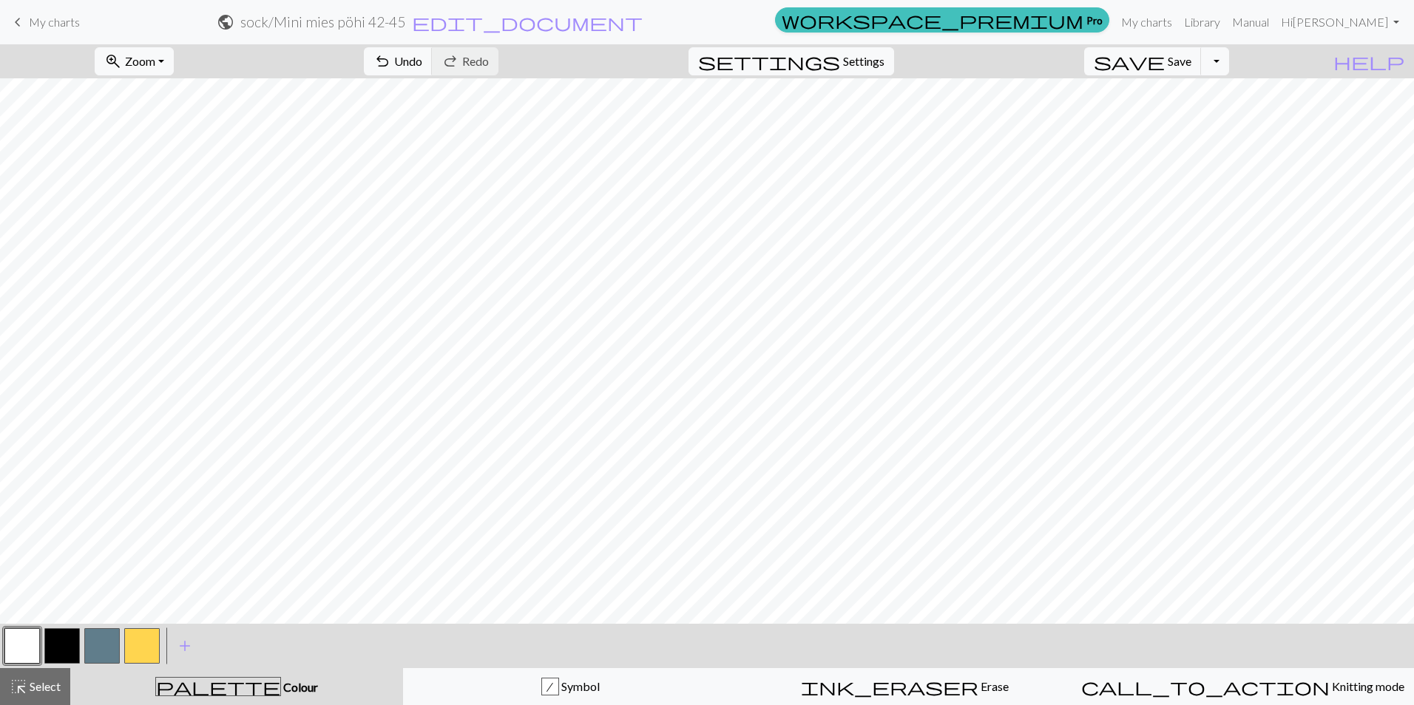
drag, startPoint x: 101, startPoint y: 655, endPoint x: 127, endPoint y: 646, distance: 27.6
click at [101, 655] on button "button" at bounding box center [101, 646] width 35 height 35
click at [24, 643] on button "button" at bounding box center [21, 646] width 35 height 35
click at [30, 654] on button "button" at bounding box center [21, 646] width 35 height 35
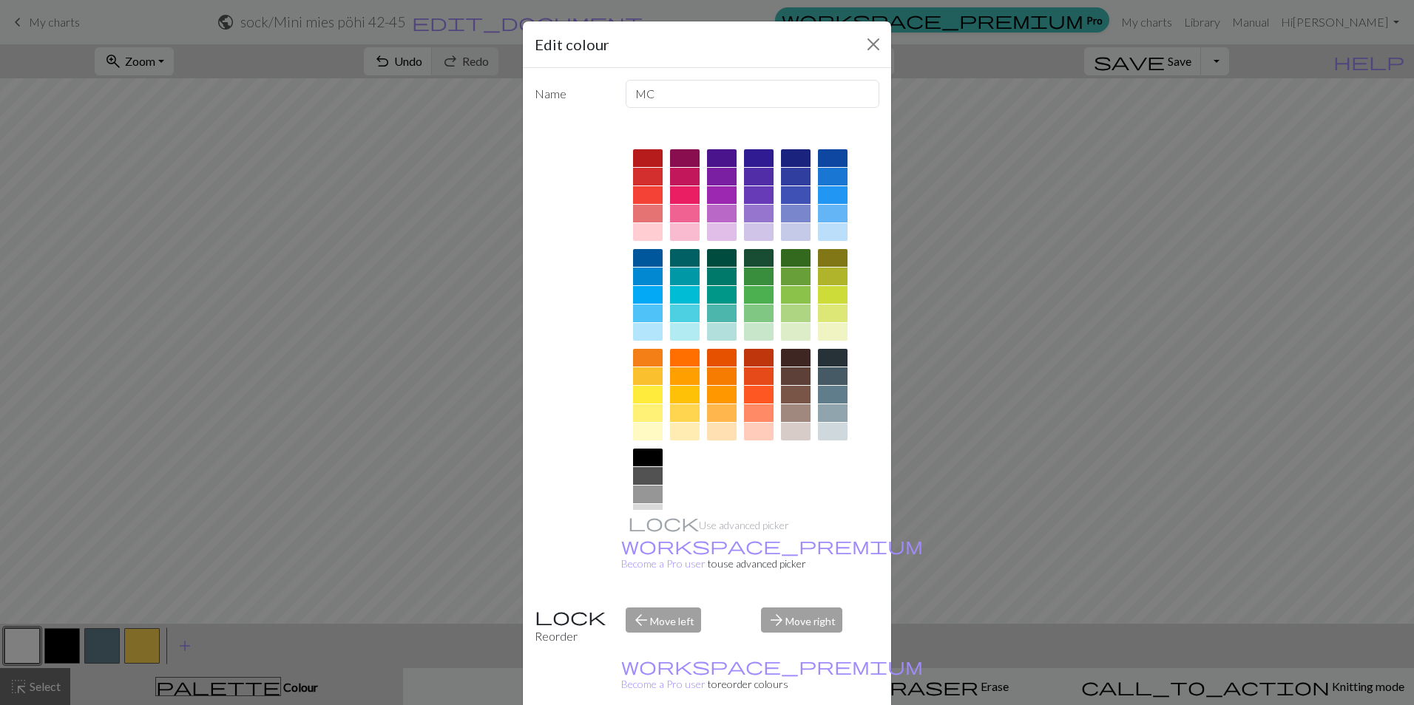
click at [404, 450] on div "Edit colour Name MC Use advanced picker workspace_premium Become a Pro user to …" at bounding box center [707, 352] width 1414 height 705
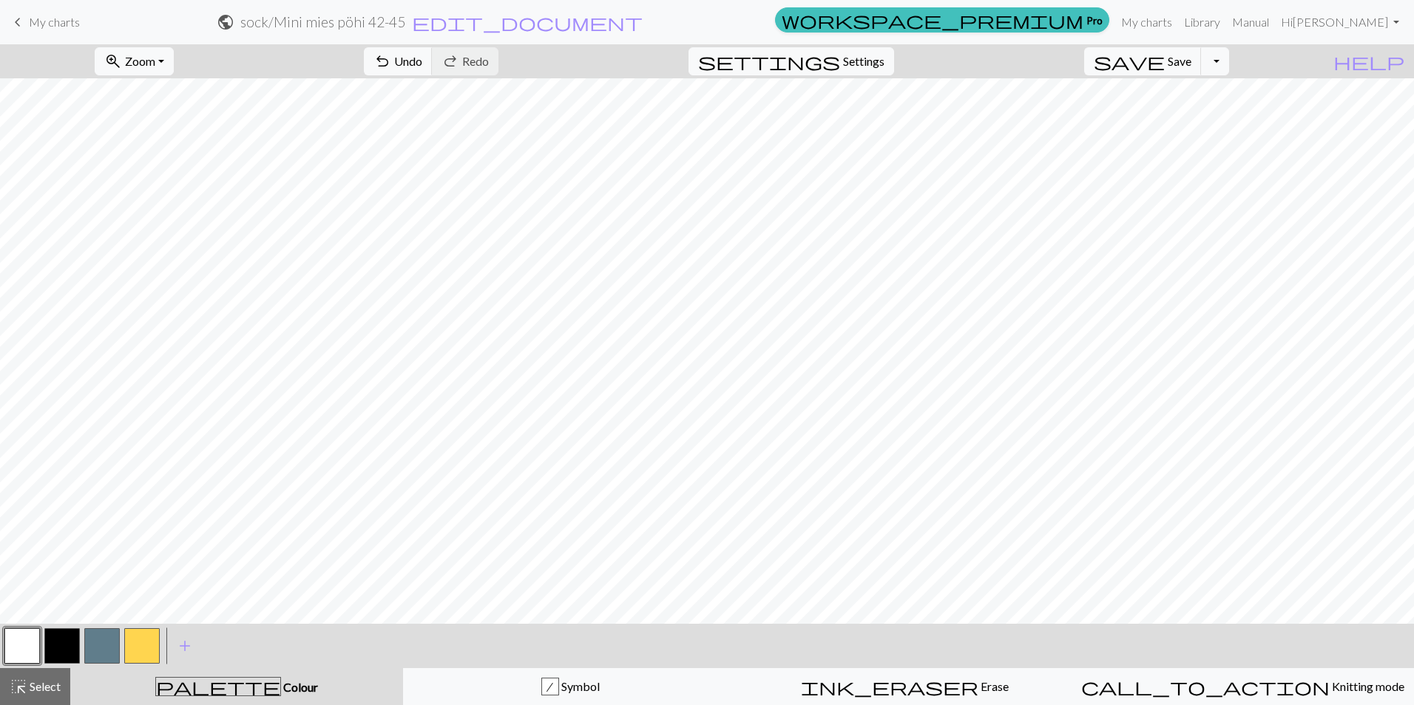
click at [100, 654] on button "button" at bounding box center [101, 646] width 35 height 35
click at [108, 642] on button "button" at bounding box center [101, 646] width 35 height 35
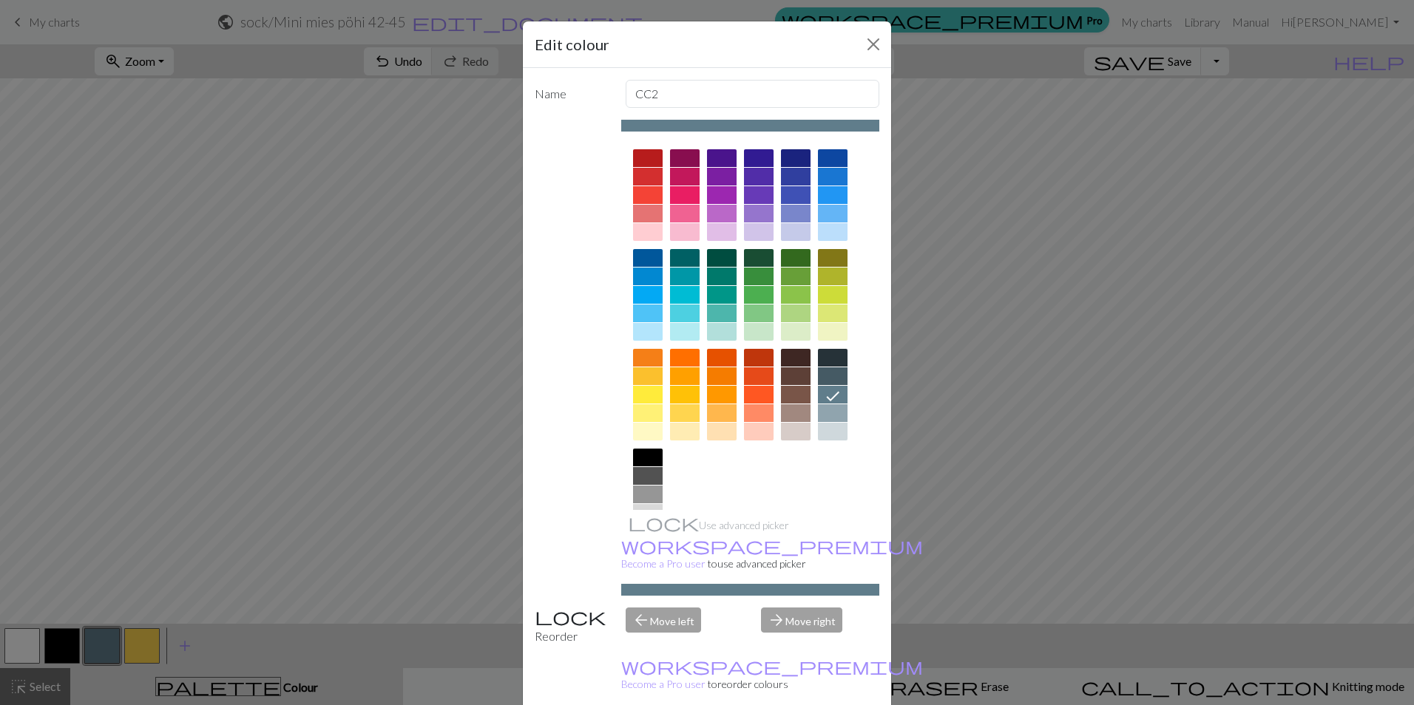
click at [213, 399] on div "Edit colour Name CC2 Use advanced picker workspace_premium Become a Pro user to…" at bounding box center [707, 352] width 1414 height 705
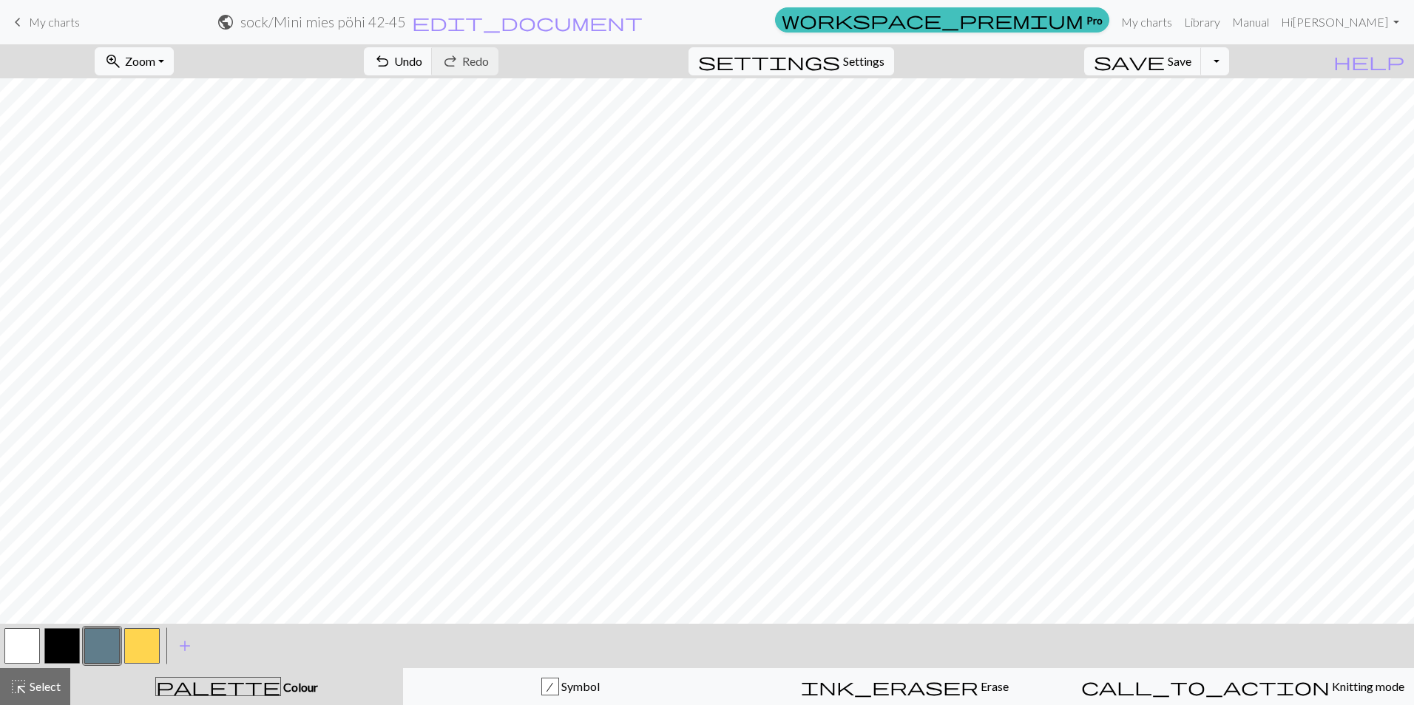
click at [29, 643] on button "button" at bounding box center [21, 646] width 35 height 35
click at [109, 641] on button "button" at bounding box center [101, 646] width 35 height 35
click at [24, 642] on button "button" at bounding box center [21, 646] width 35 height 35
click at [101, 637] on button "button" at bounding box center [101, 646] width 35 height 35
click at [174, 63] on button "zoom_in Zoom Zoom" at bounding box center [134, 61] width 79 height 28
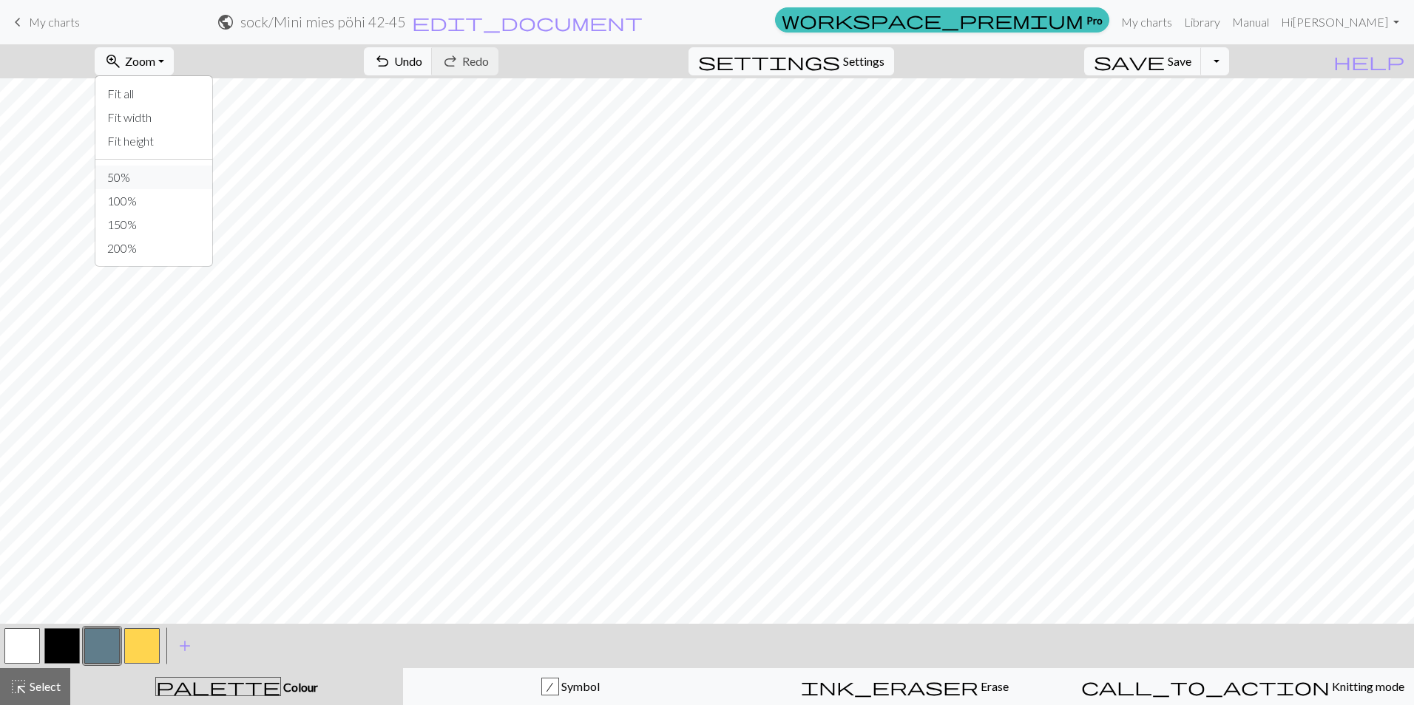
click at [166, 177] on button "50%" at bounding box center [153, 178] width 117 height 24
click at [174, 68] on button "zoom_in Zoom Zoom" at bounding box center [134, 61] width 79 height 28
click at [188, 207] on button "100%" at bounding box center [153, 201] width 117 height 24
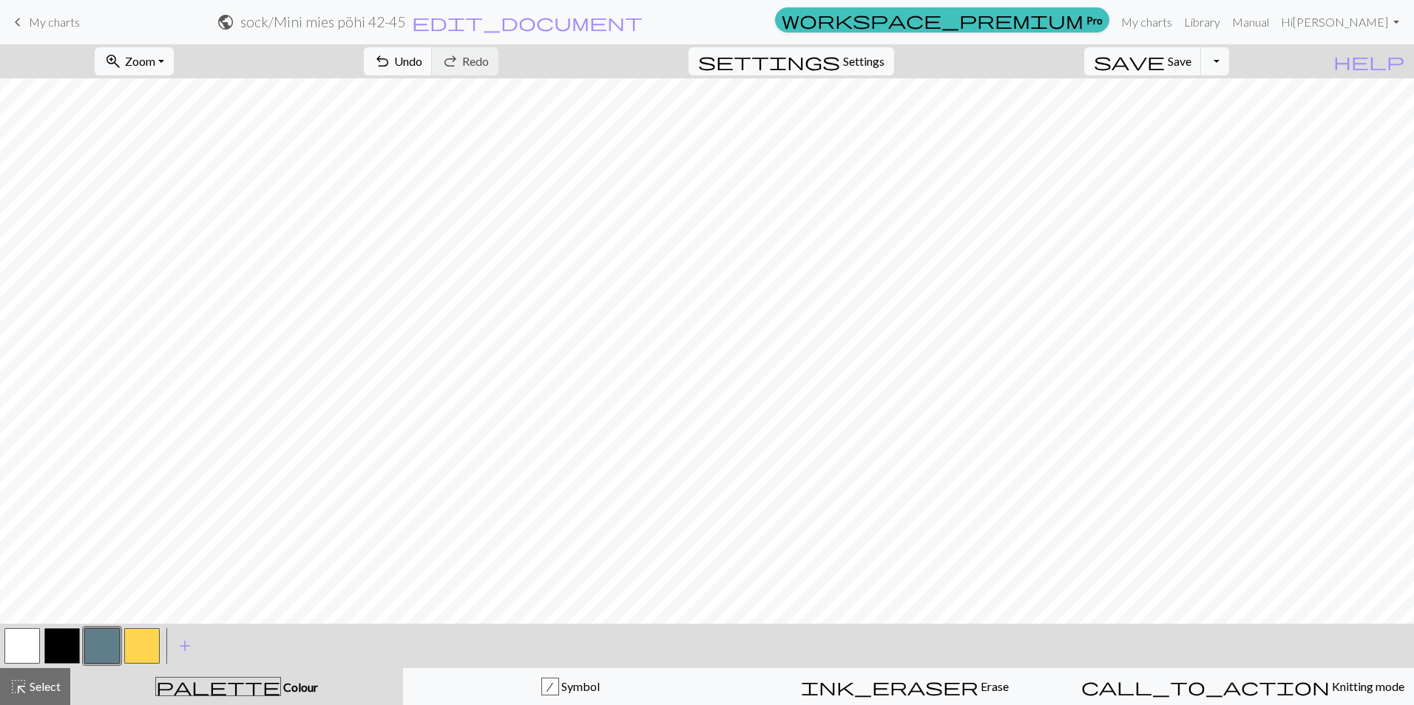
click at [26, 643] on button "button" at bounding box center [21, 646] width 35 height 35
drag, startPoint x: 106, startPoint y: 648, endPoint x: 114, endPoint y: 638, distance: 12.6
click at [106, 648] on button "button" at bounding box center [101, 646] width 35 height 35
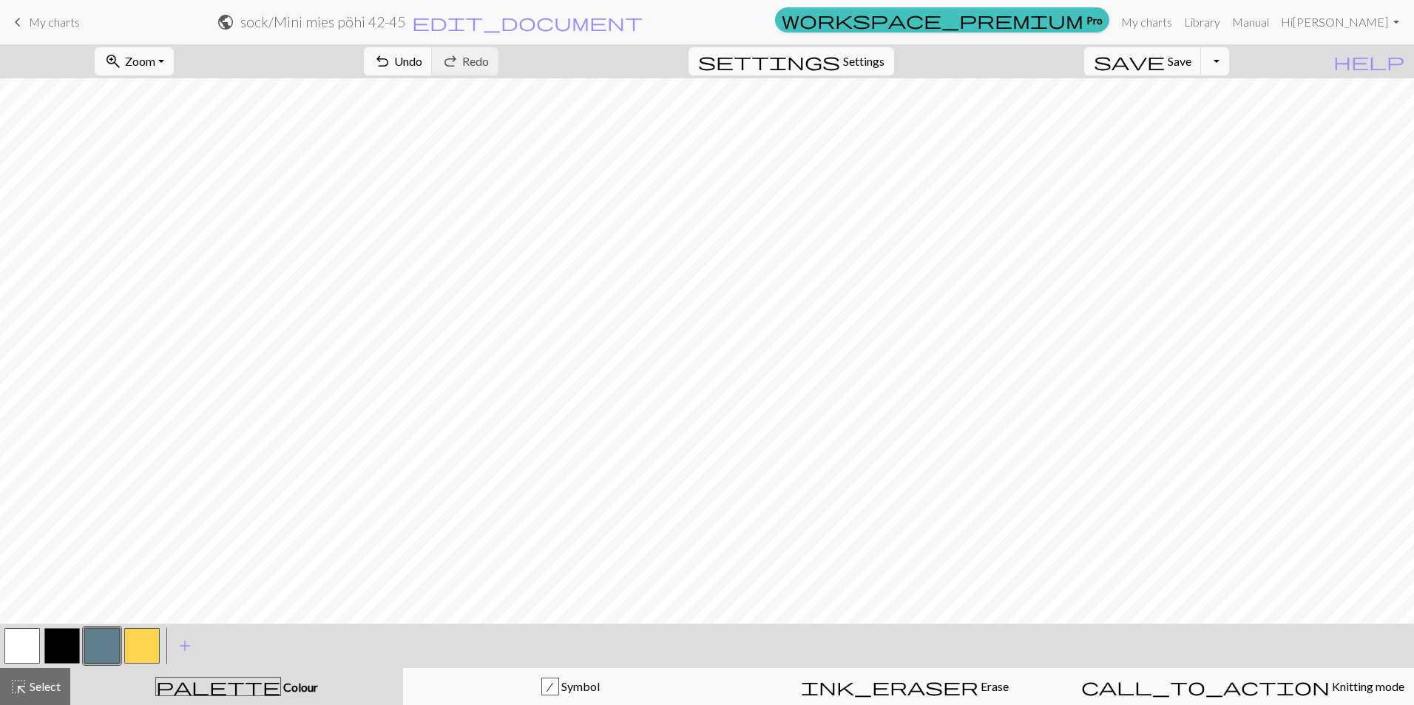
click at [32, 638] on button "button" at bounding box center [21, 646] width 35 height 35
click at [113, 635] on button "button" at bounding box center [101, 646] width 35 height 35
click at [34, 645] on button "button" at bounding box center [21, 646] width 35 height 35
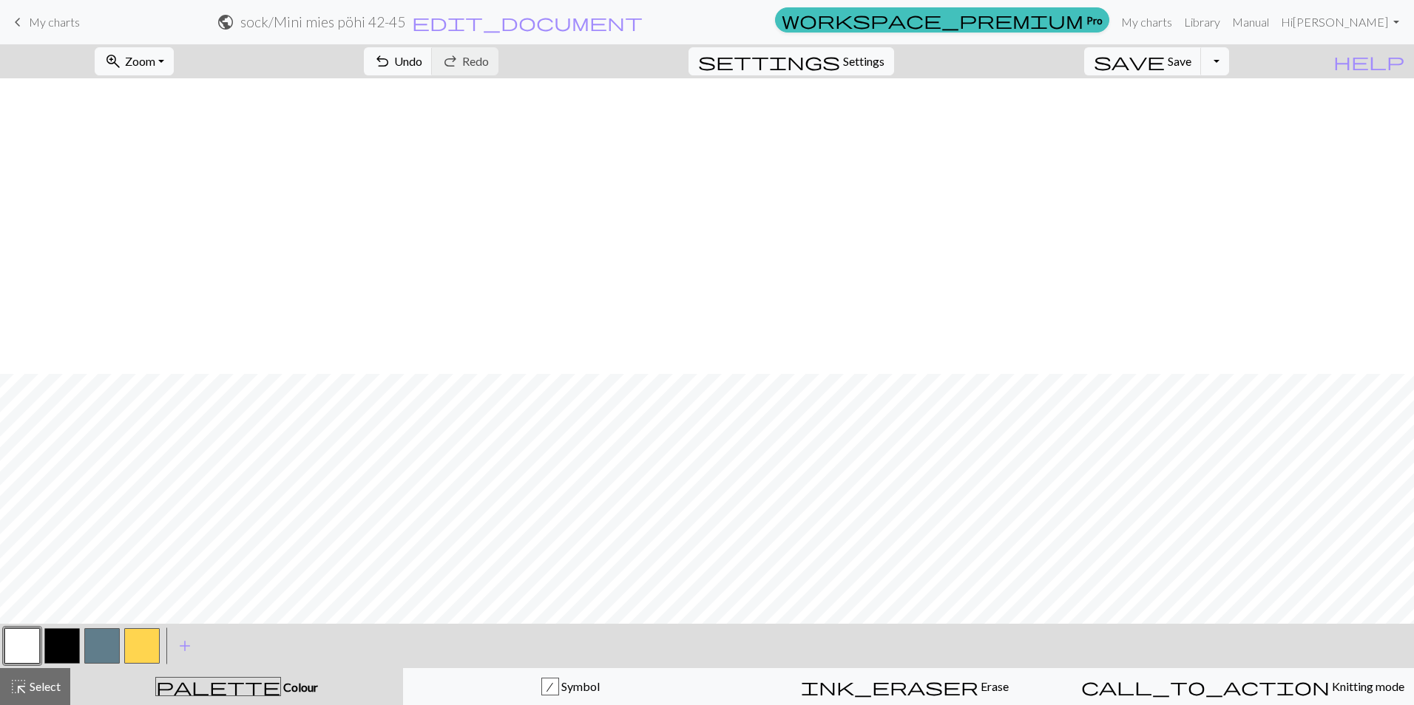
scroll to position [666, 0]
drag, startPoint x: 94, startPoint y: 643, endPoint x: 104, endPoint y: 626, distance: 20.2
click at [94, 643] on button "button" at bounding box center [101, 646] width 35 height 35
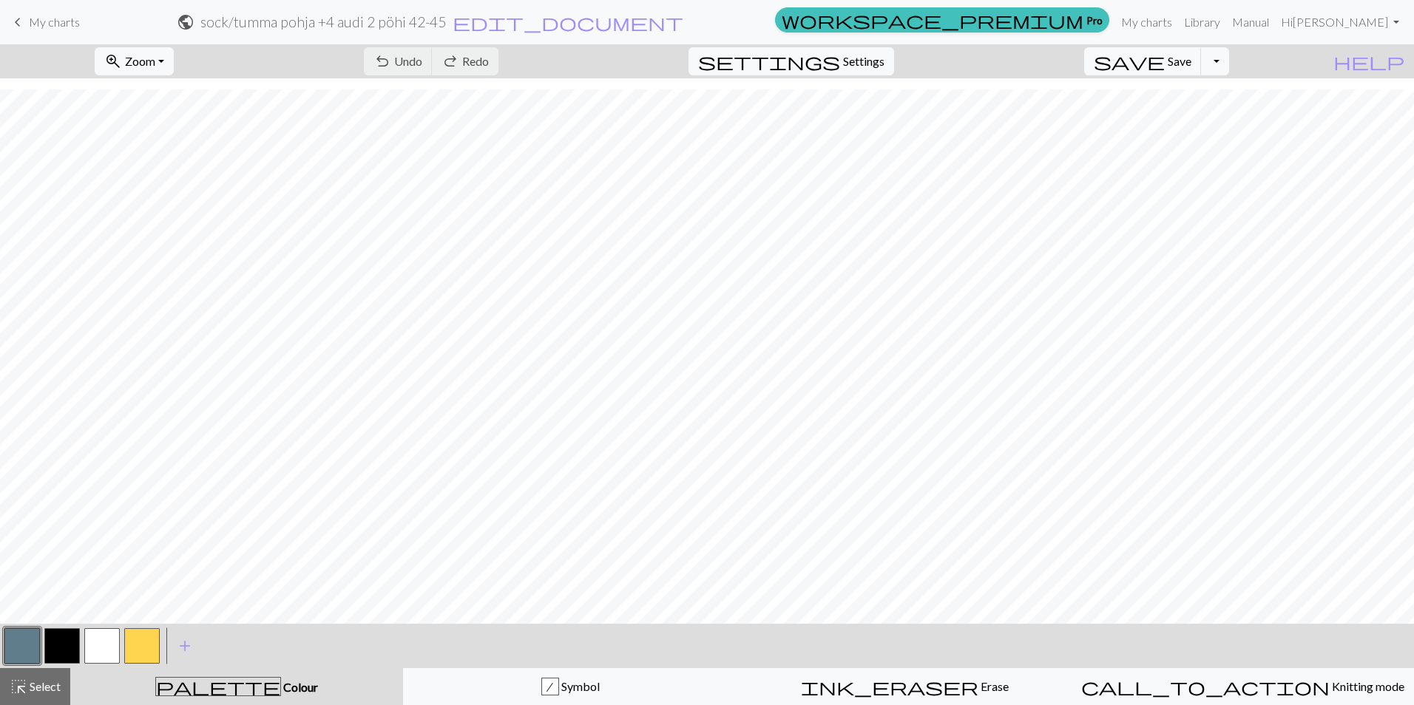
click at [48, 27] on span "My charts" at bounding box center [54, 22] width 51 height 14
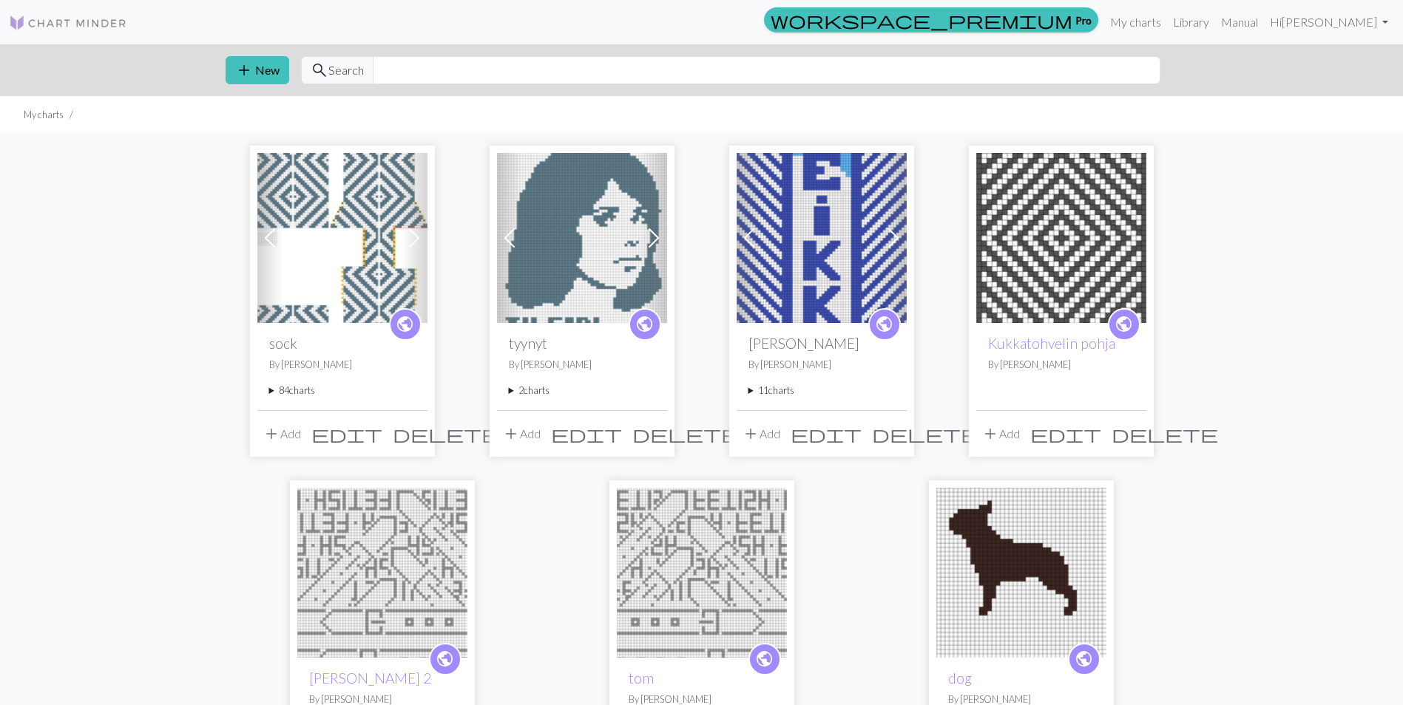
click at [279, 386] on summary "84 charts" at bounding box center [342, 391] width 146 height 14
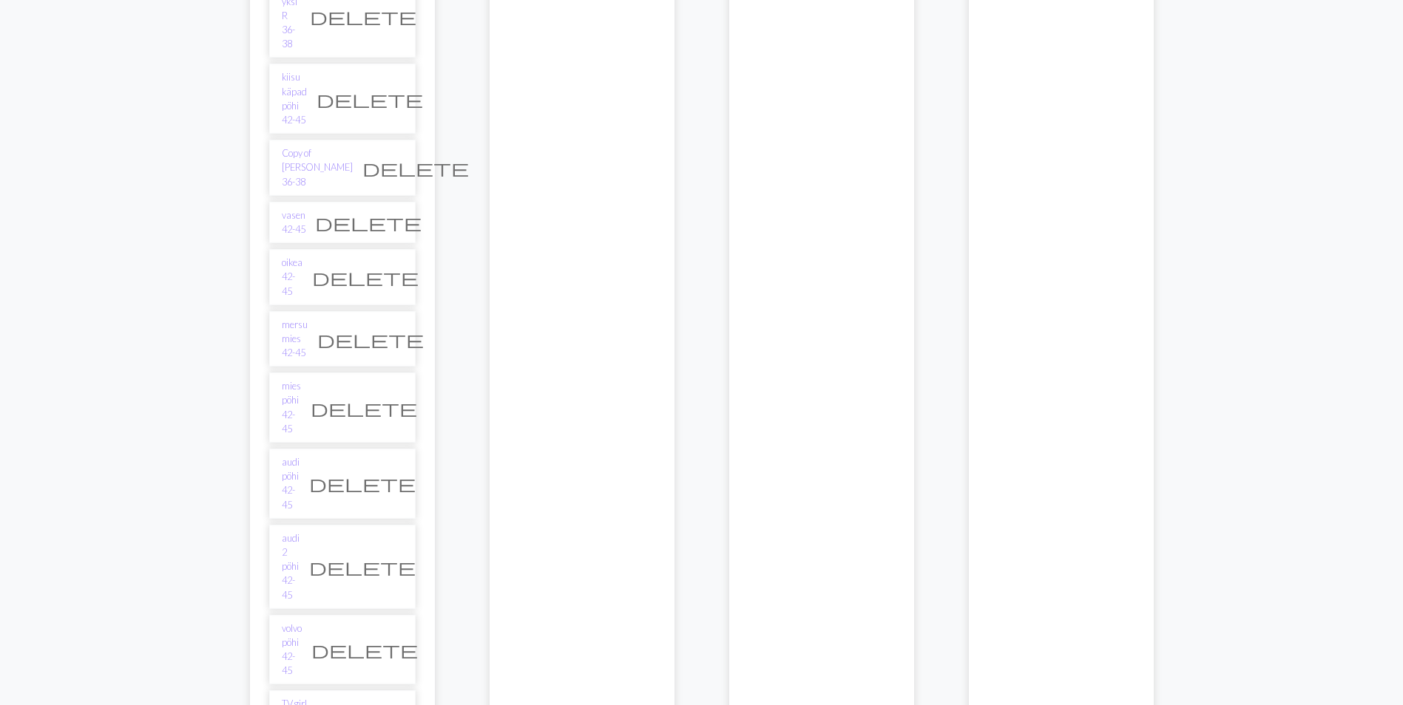
scroll to position [3402, 0]
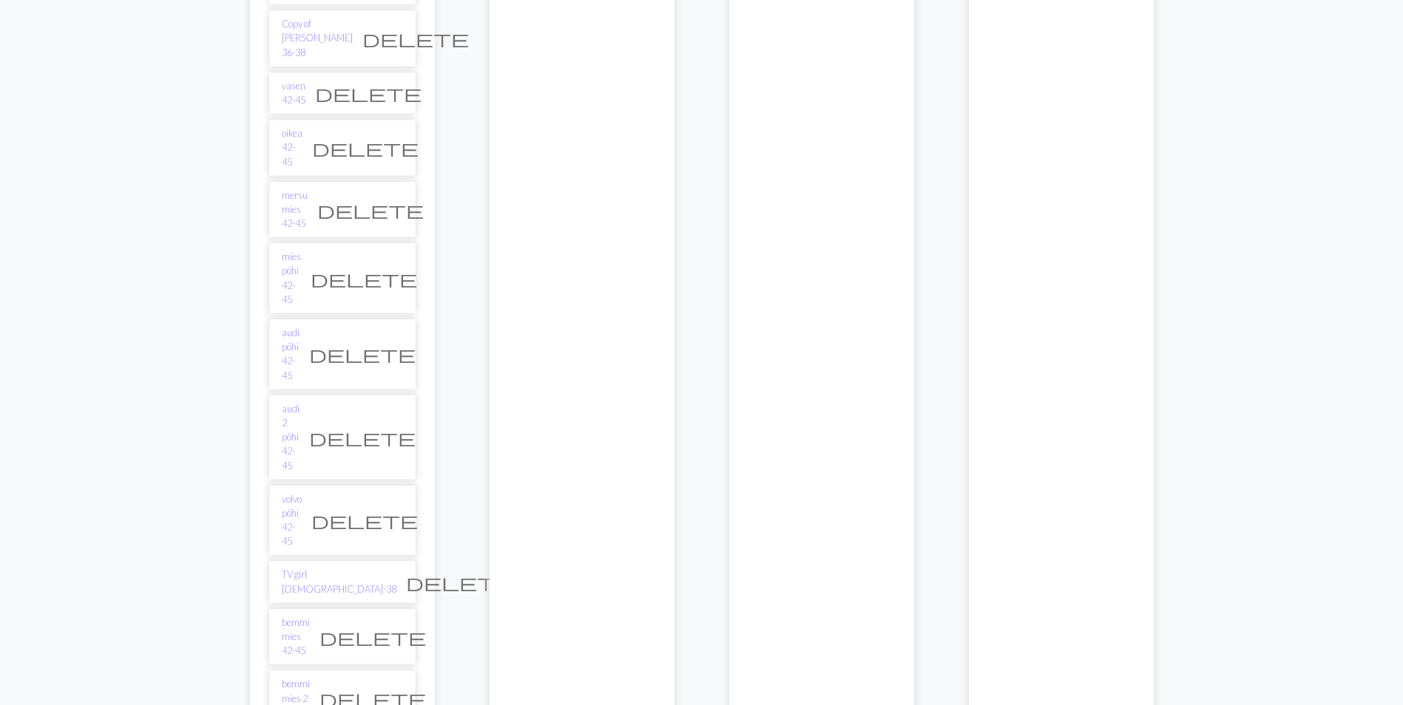
drag, startPoint x: 334, startPoint y: 471, endPoint x: 342, endPoint y: 460, distance: 13.8
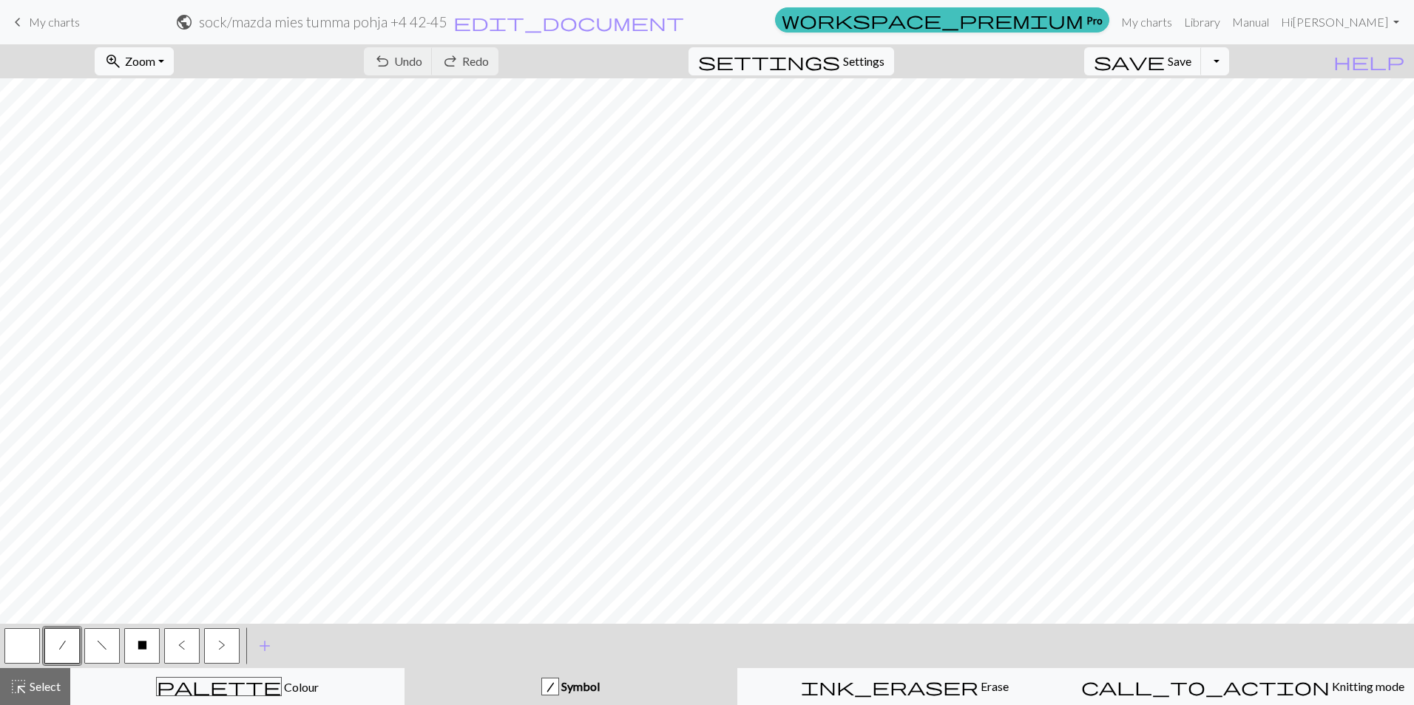
click at [10, 22] on span "keyboard_arrow_left" at bounding box center [18, 22] width 18 height 21
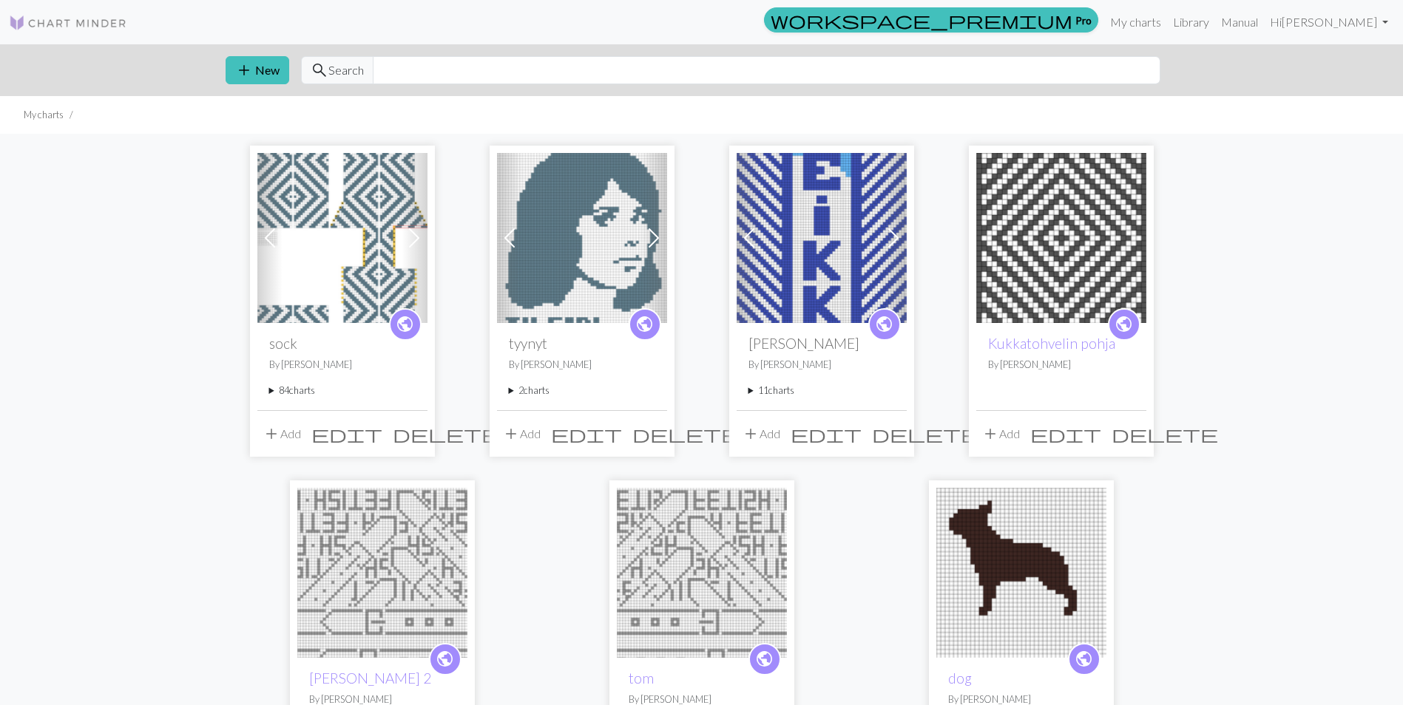
click at [297, 388] on summary "84 charts" at bounding box center [342, 391] width 146 height 14
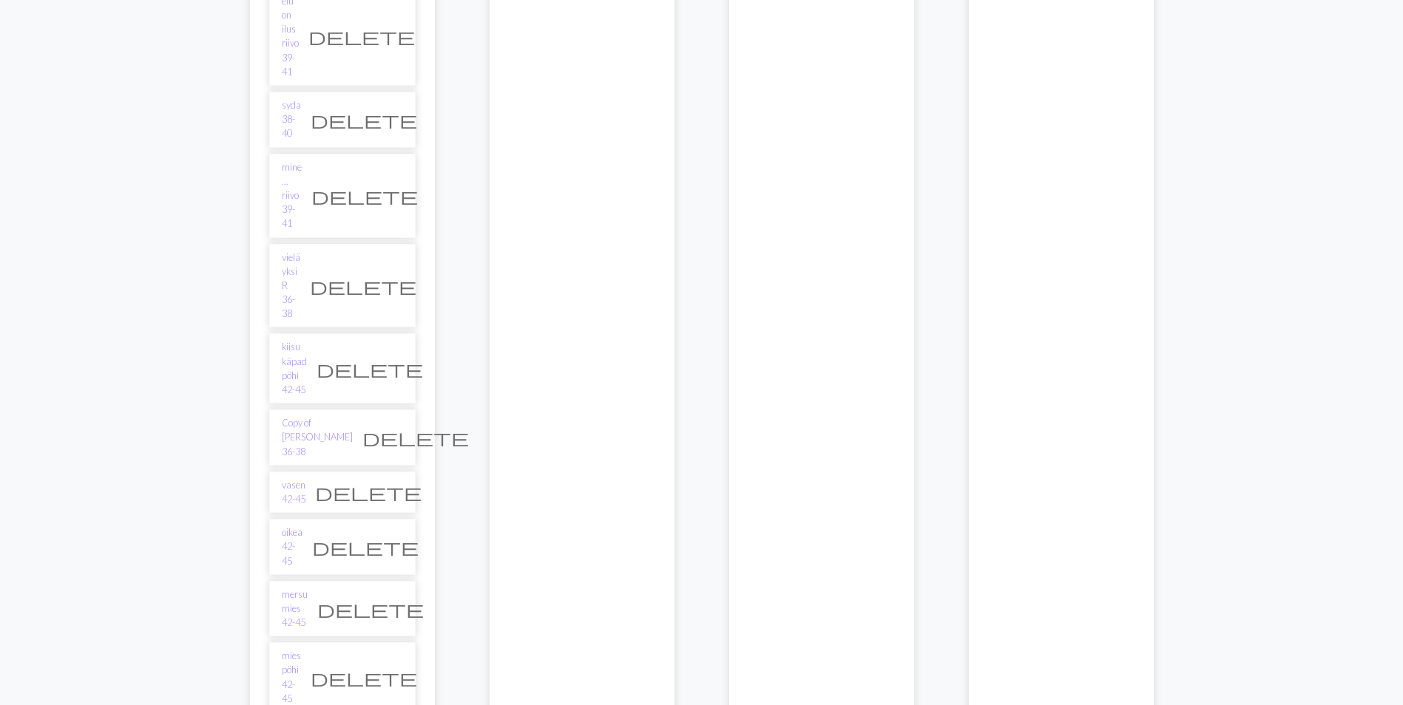
scroll to position [3032, 0]
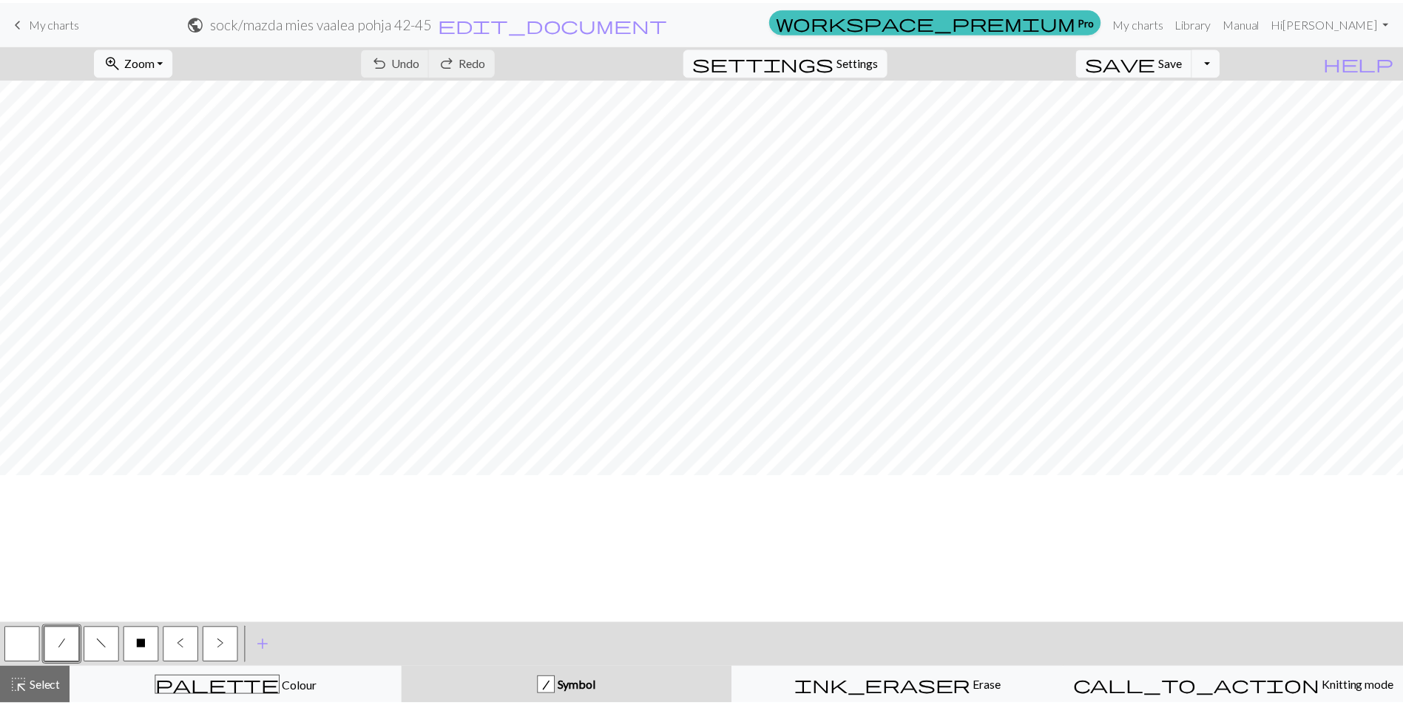
scroll to position [612, 0]
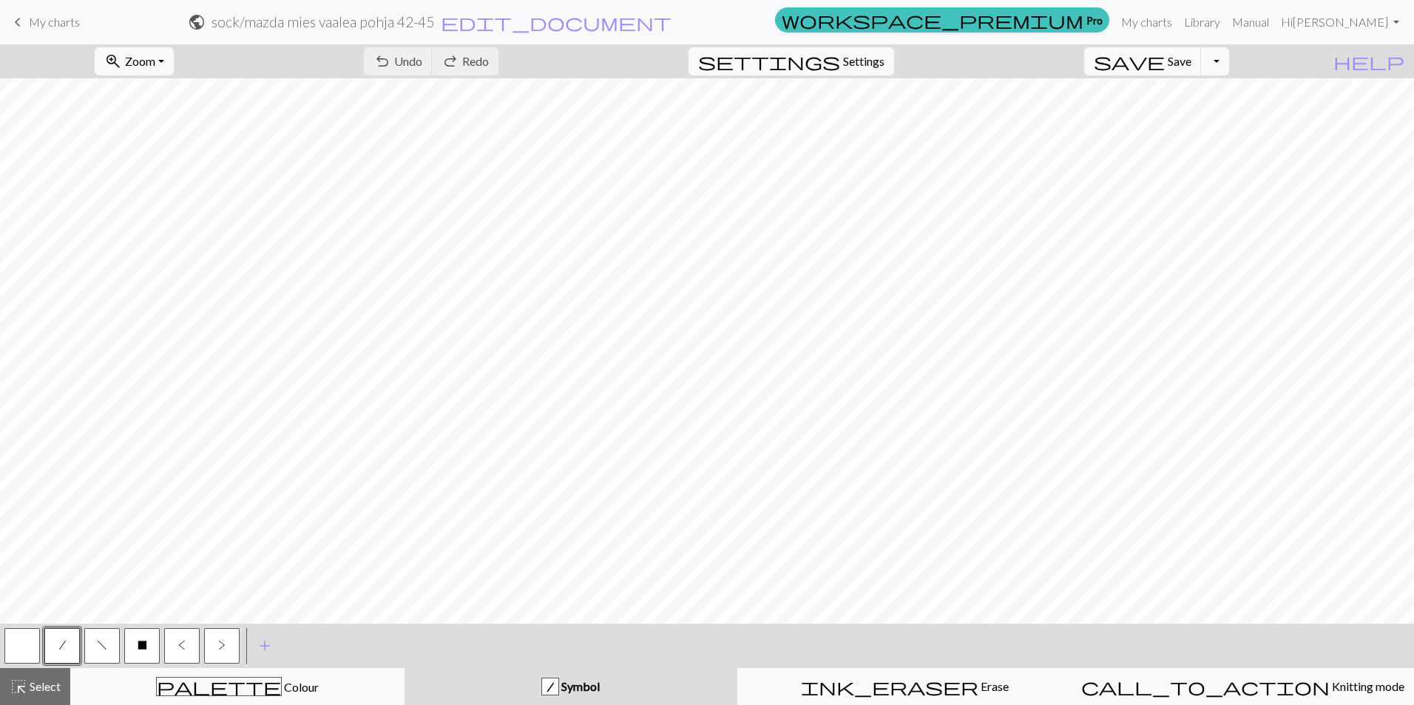
click at [84, 22] on div "keyboard_arrow_left My charts public sock / mazda mies vaalea pohja 42-45 edit_…" at bounding box center [707, 22] width 1414 height 30
click at [72, 23] on span "My charts" at bounding box center [54, 22] width 51 height 14
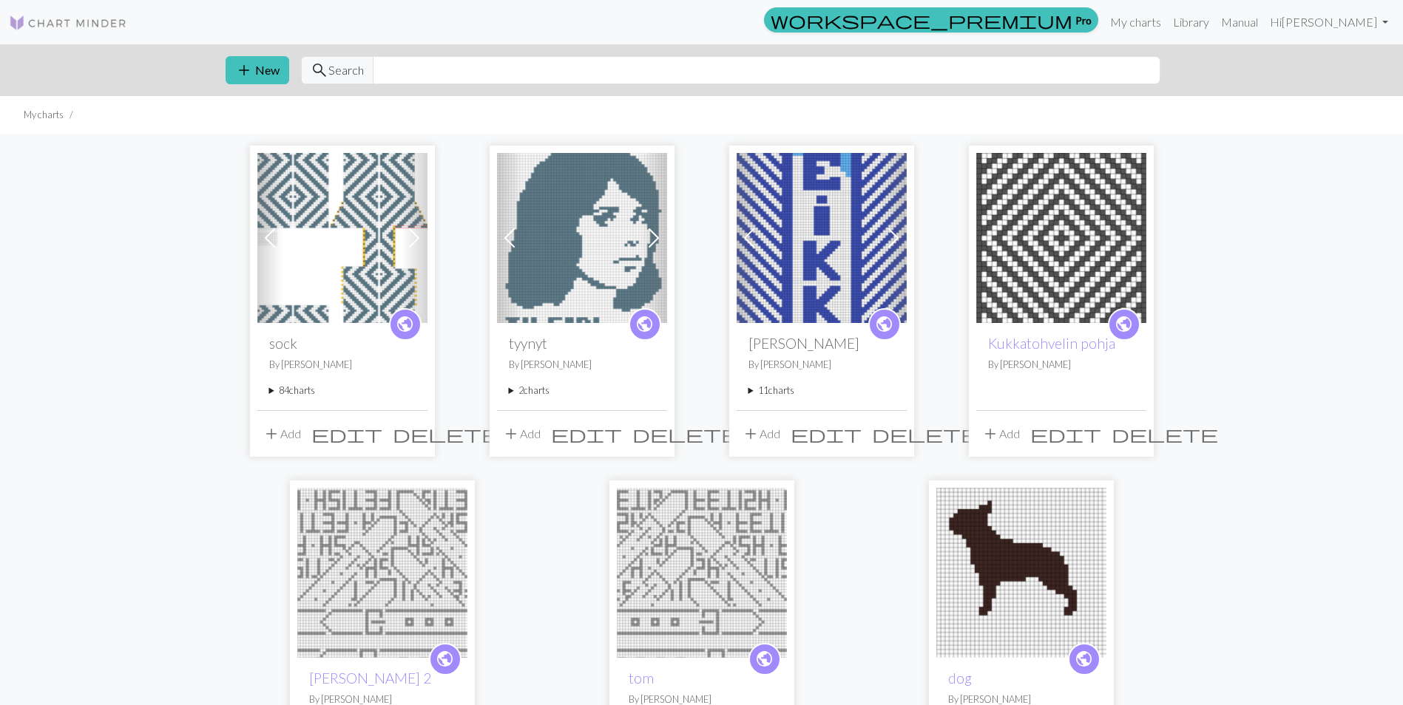
drag, startPoint x: 285, startPoint y: 375, endPoint x: 292, endPoint y: 387, distance: 14.2
click at [287, 376] on div "public sock By Maris Rouvali 84 charts Copy of sock delete kogu sokk delete tei…" at bounding box center [342, 366] width 170 height 87
click at [294, 389] on summary "84 charts" at bounding box center [342, 391] width 146 height 14
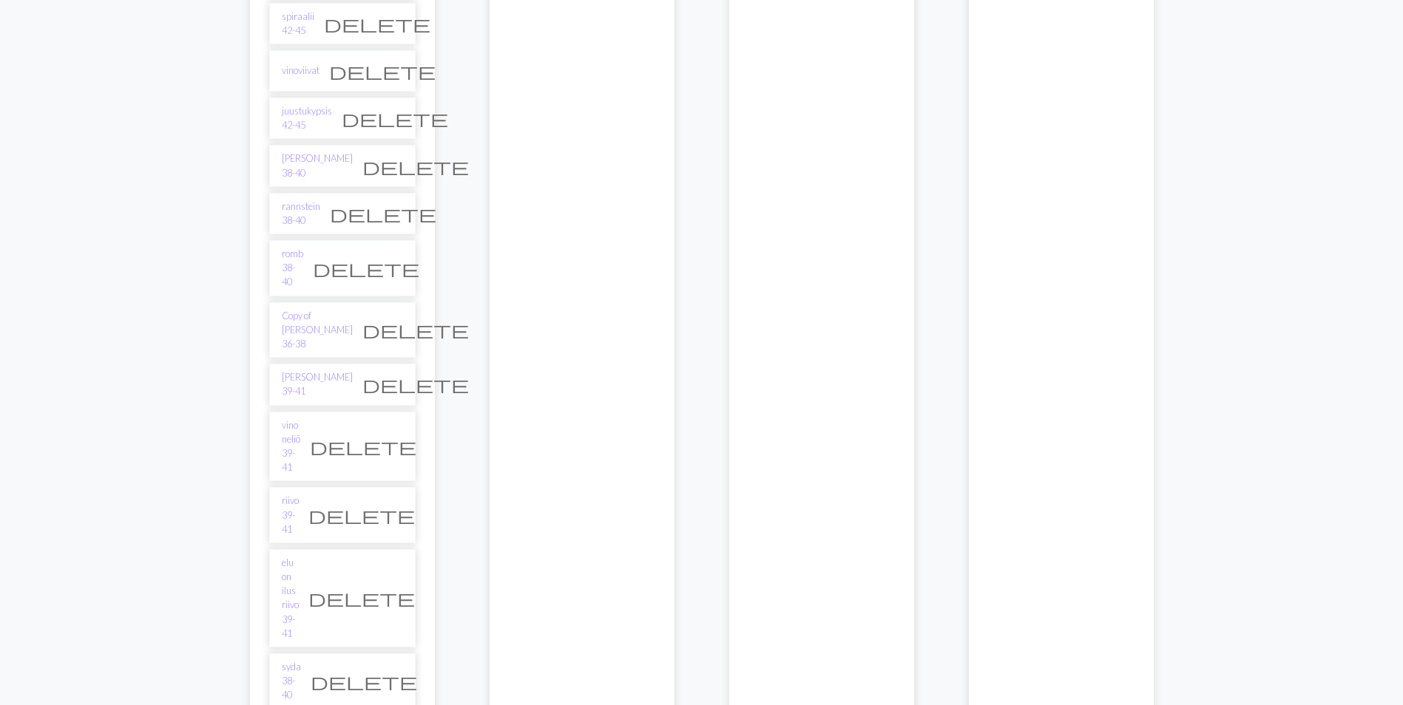
scroll to position [2958, 0]
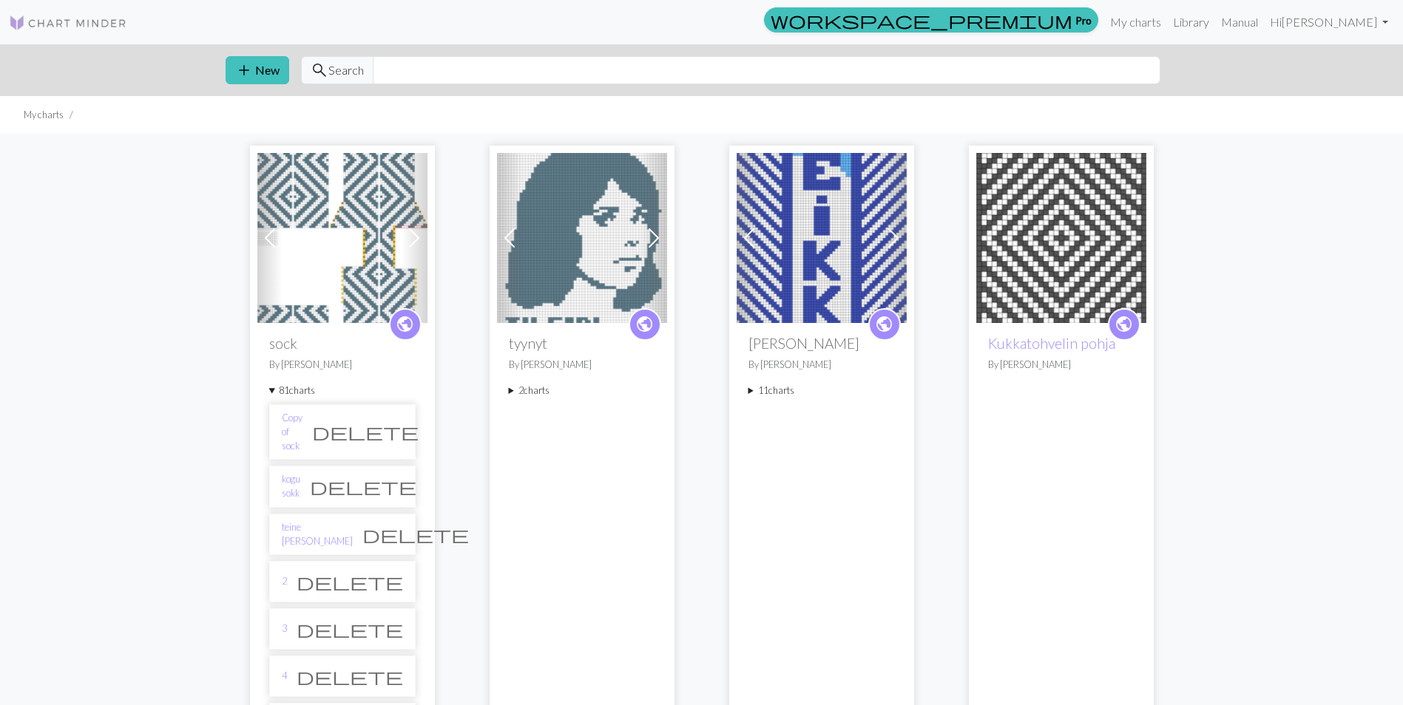
scroll to position [2958, 0]
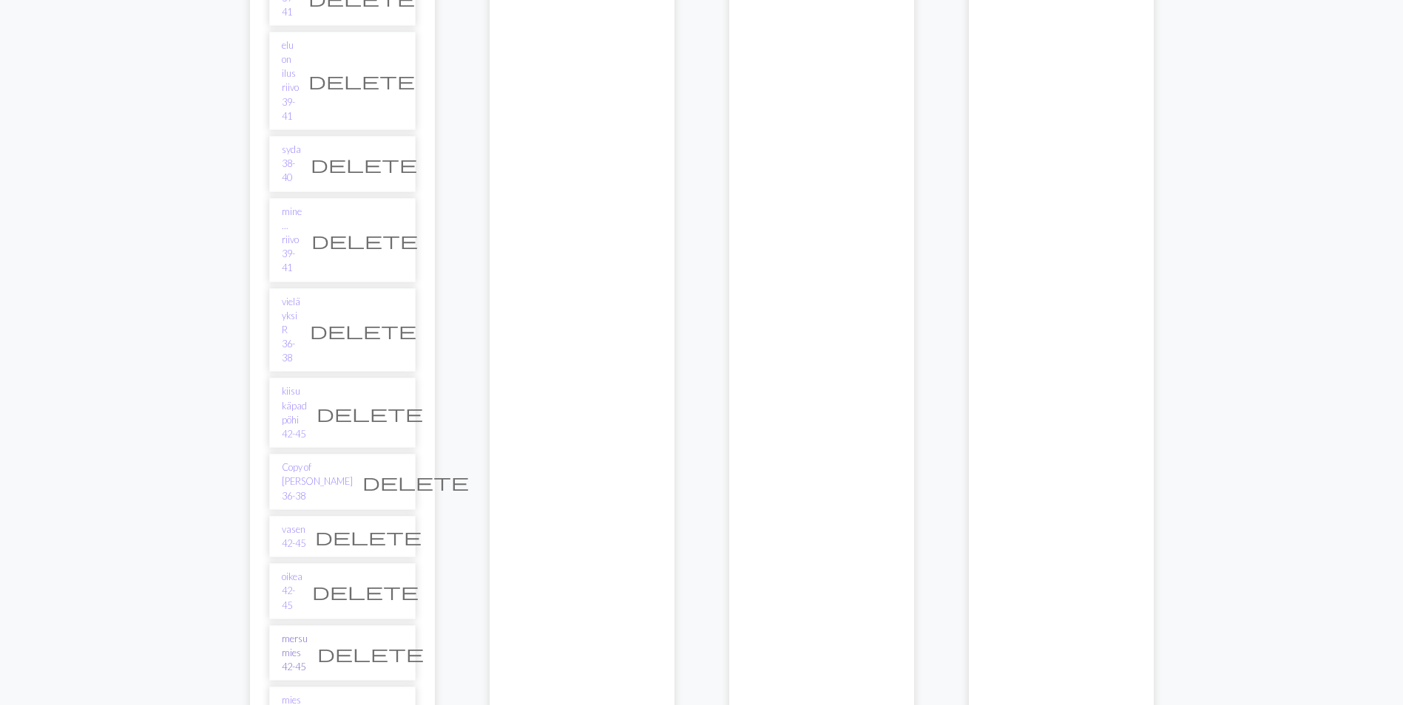
click at [308, 632] on link "mersu mies 42-45" at bounding box center [295, 653] width 26 height 43
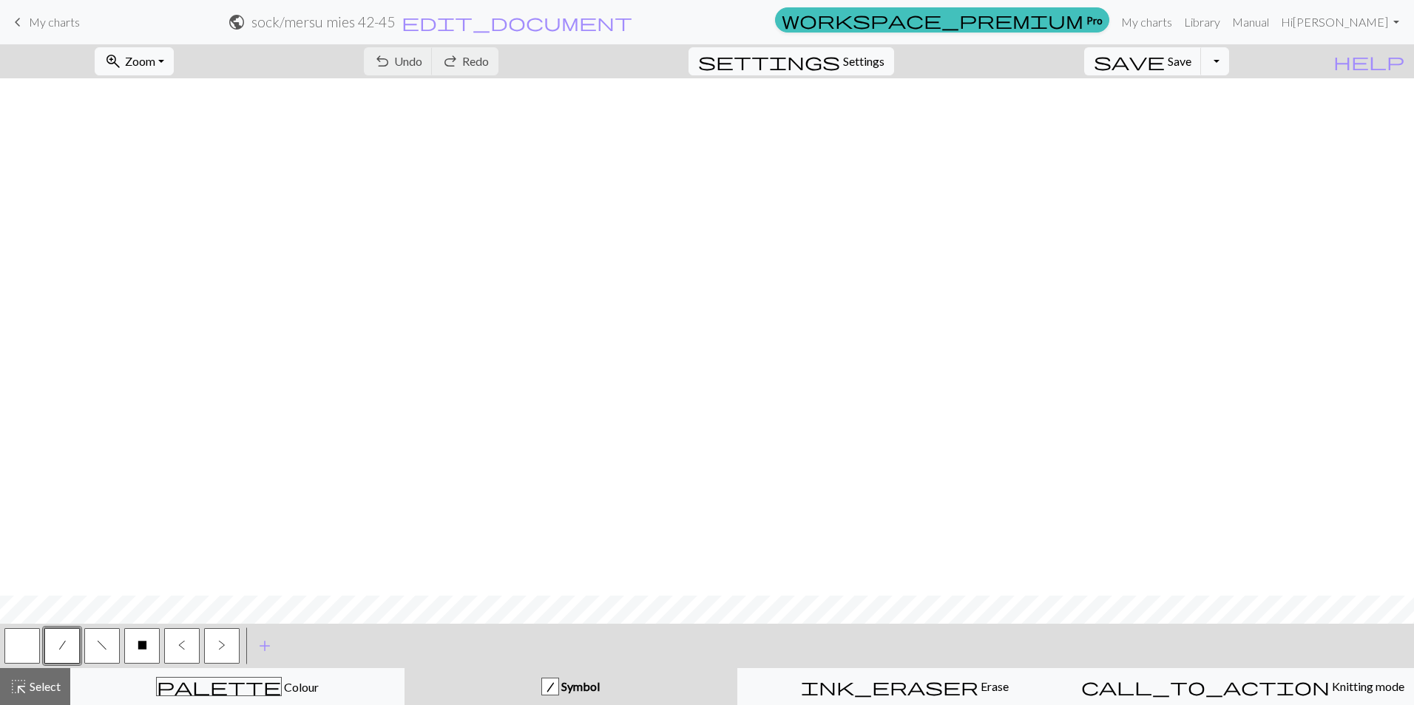
scroll to position [1499, 0]
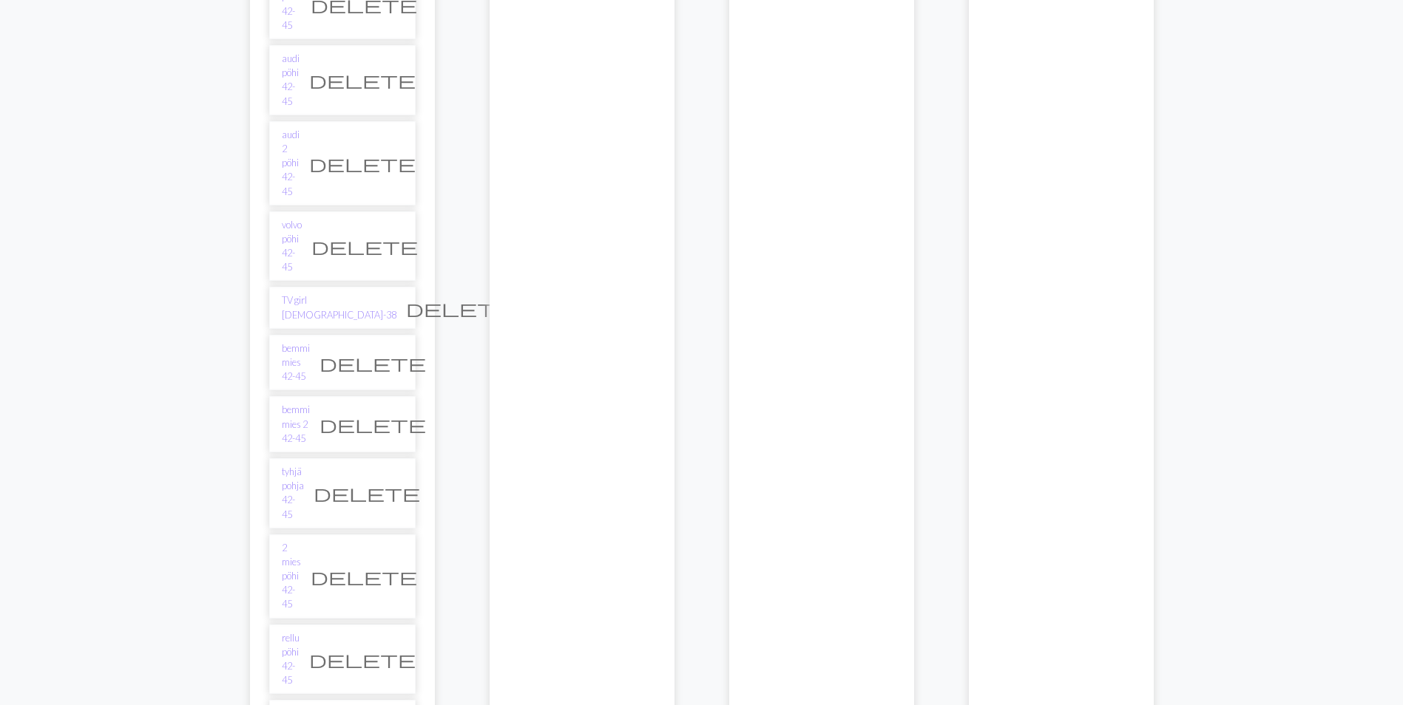
scroll to position [3602, 0]
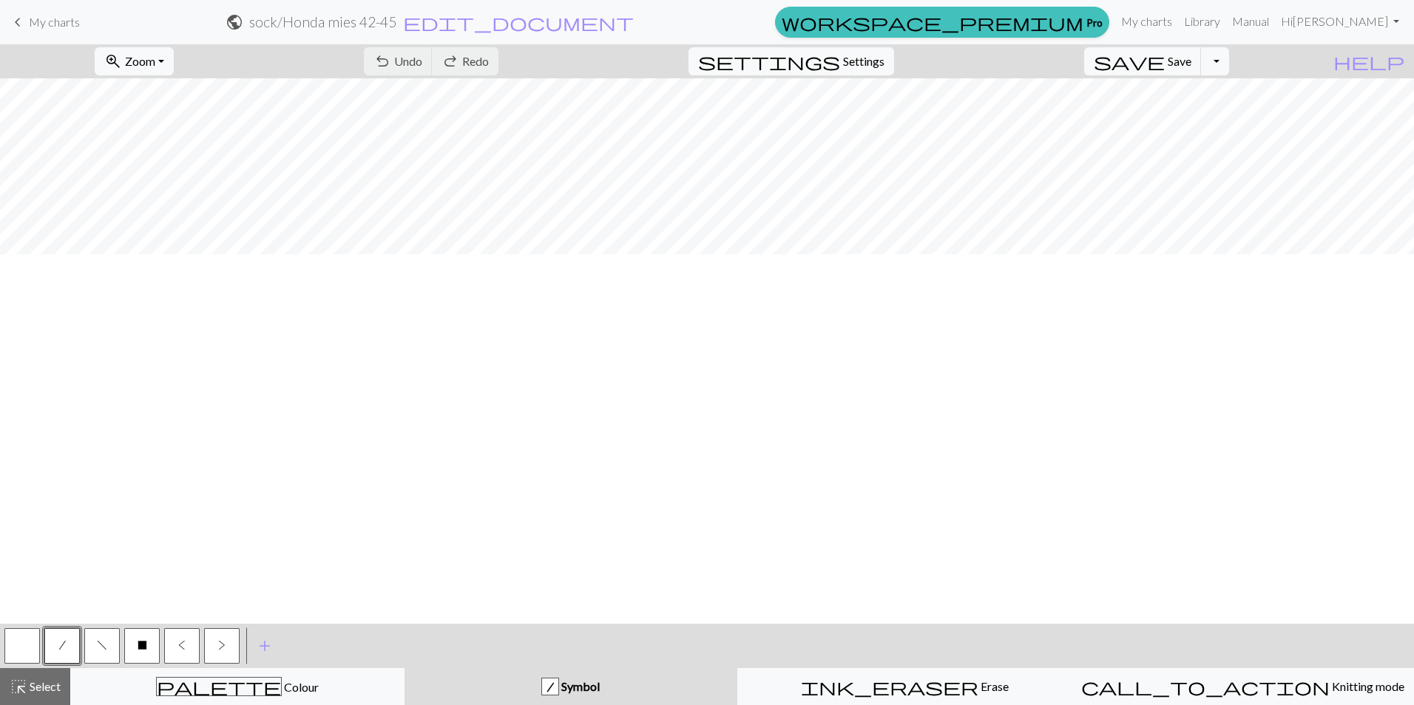
scroll to position [148, 0]
